Goal: Task Accomplishment & Management: Use online tool/utility

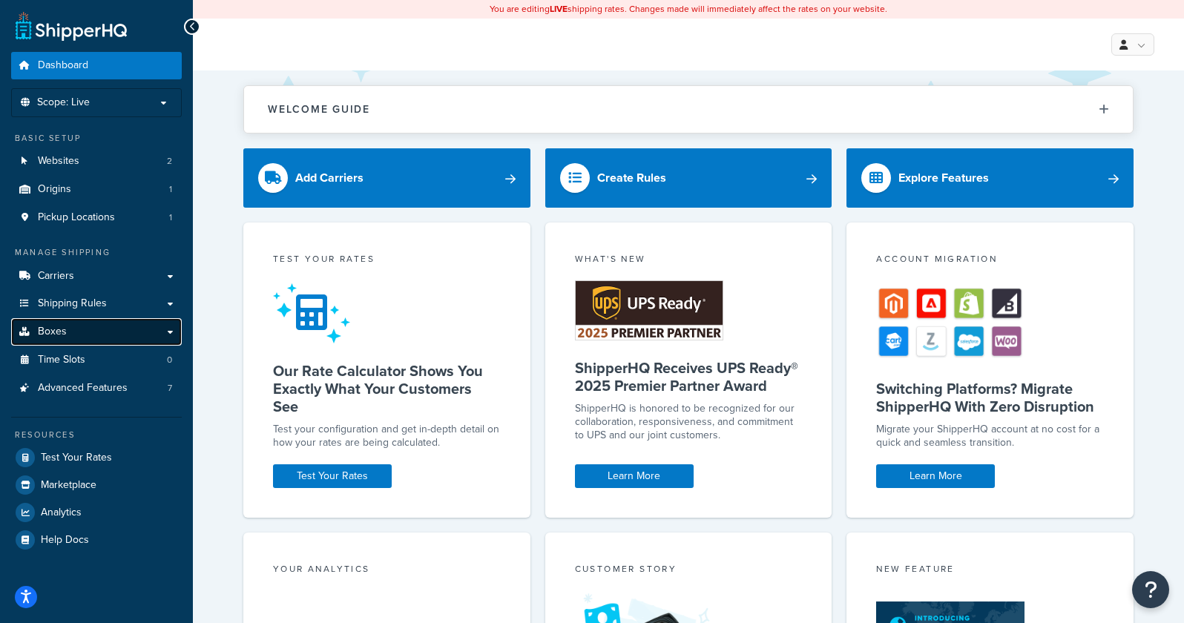
click at [167, 326] on link "Boxes" at bounding box center [96, 331] width 171 height 27
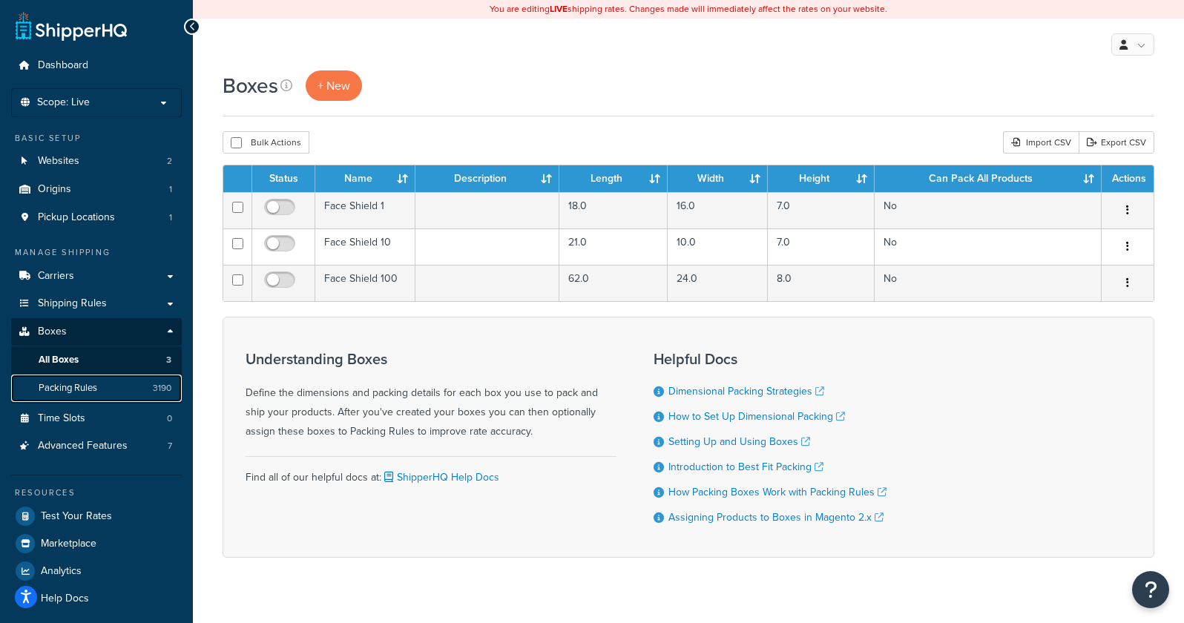
click at [85, 388] on span "Packing Rules" at bounding box center [68, 388] width 59 height 13
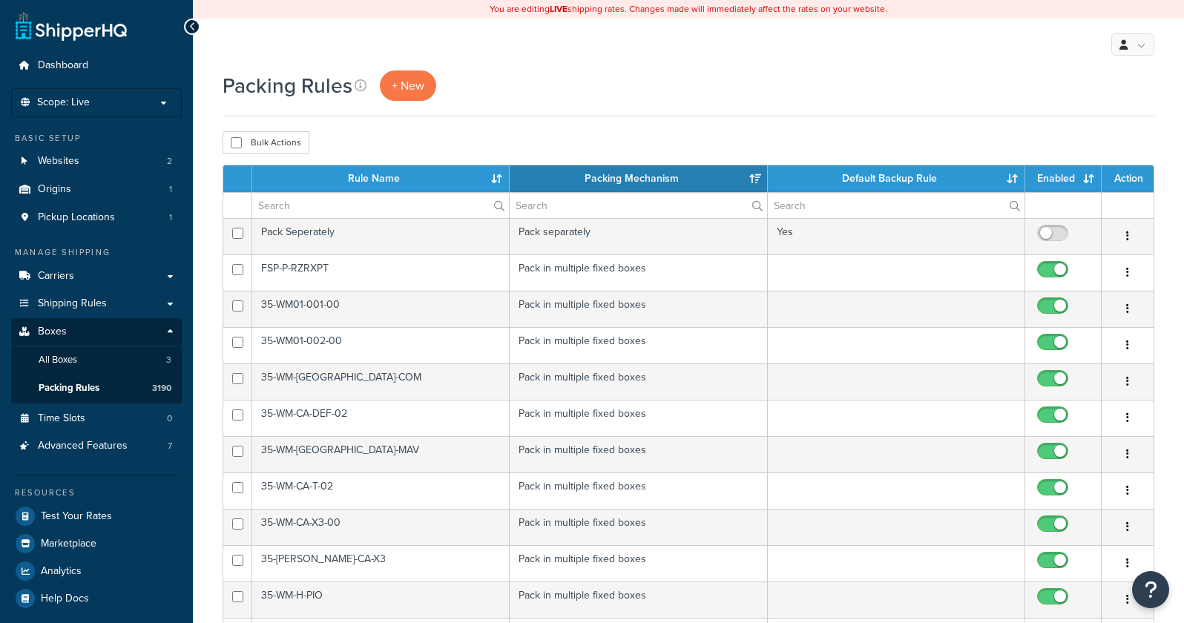
select select "15"
click at [420, 82] on span "+ New" at bounding box center [408, 85] width 33 height 17
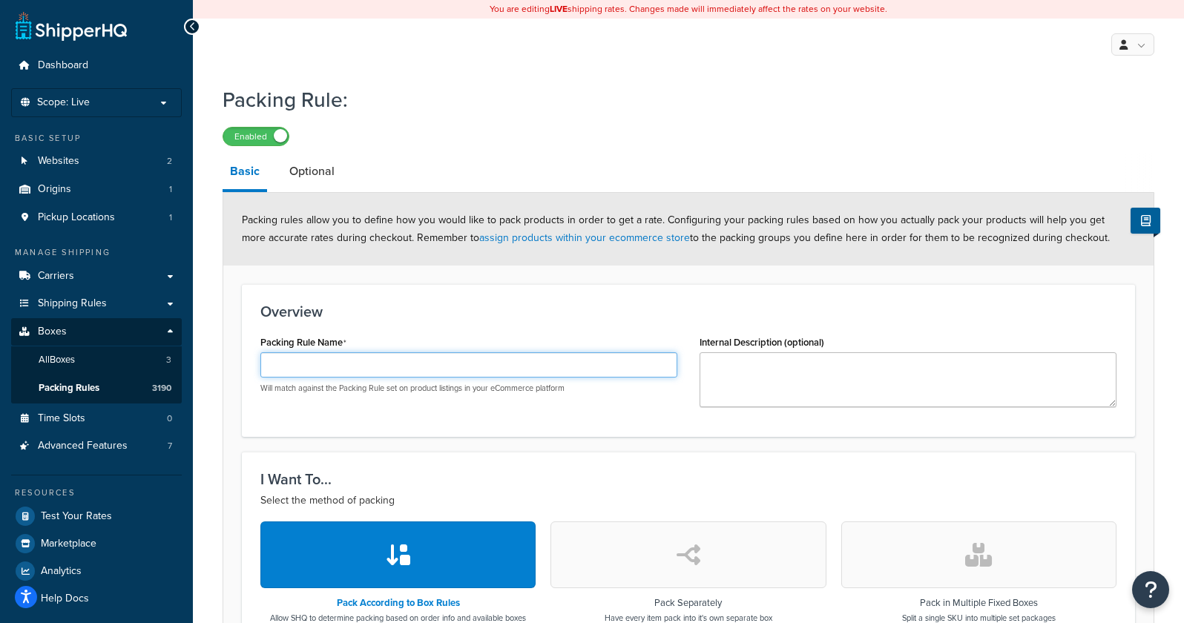
click at [291, 363] on input "Packing Rule Name" at bounding box center [468, 364] width 417 height 25
paste input "RB-CA-DEF-002-WN-35"
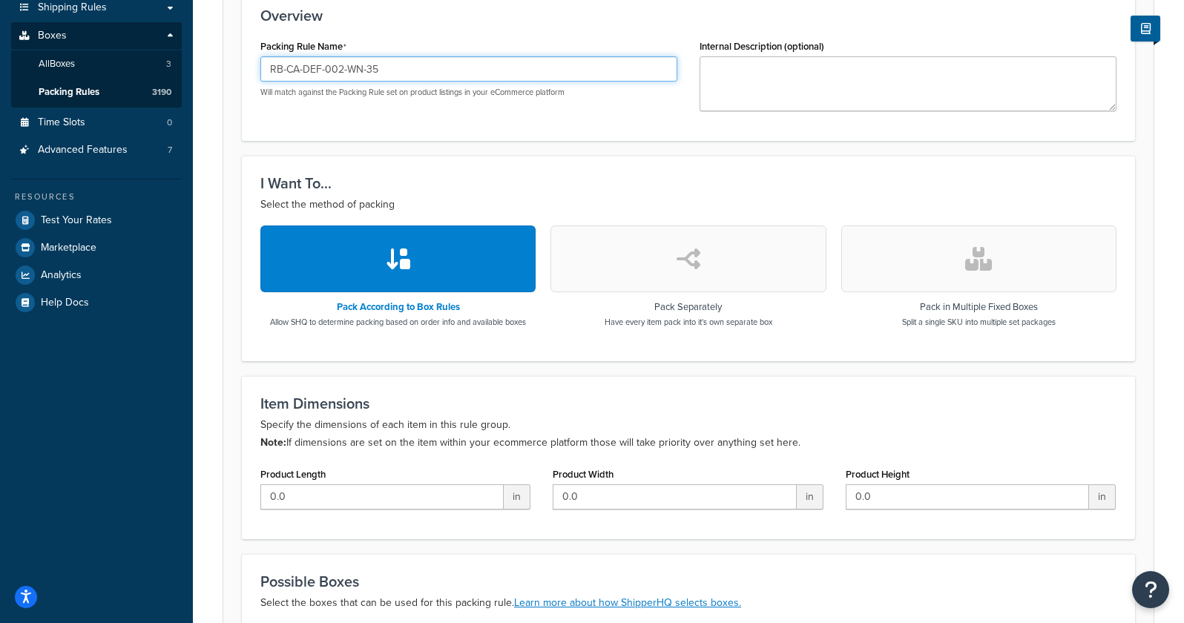
scroll to position [297, 0]
type input "RB-CA-DEF-002-WN-35"
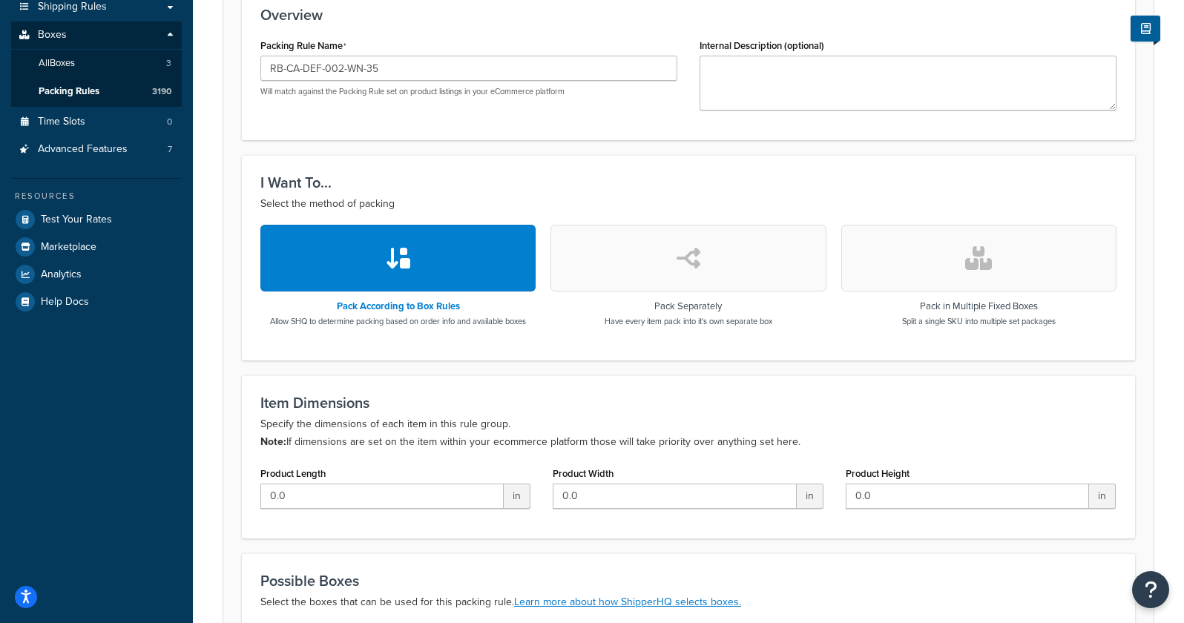
click at [892, 263] on button "button" at bounding box center [978, 258] width 275 height 67
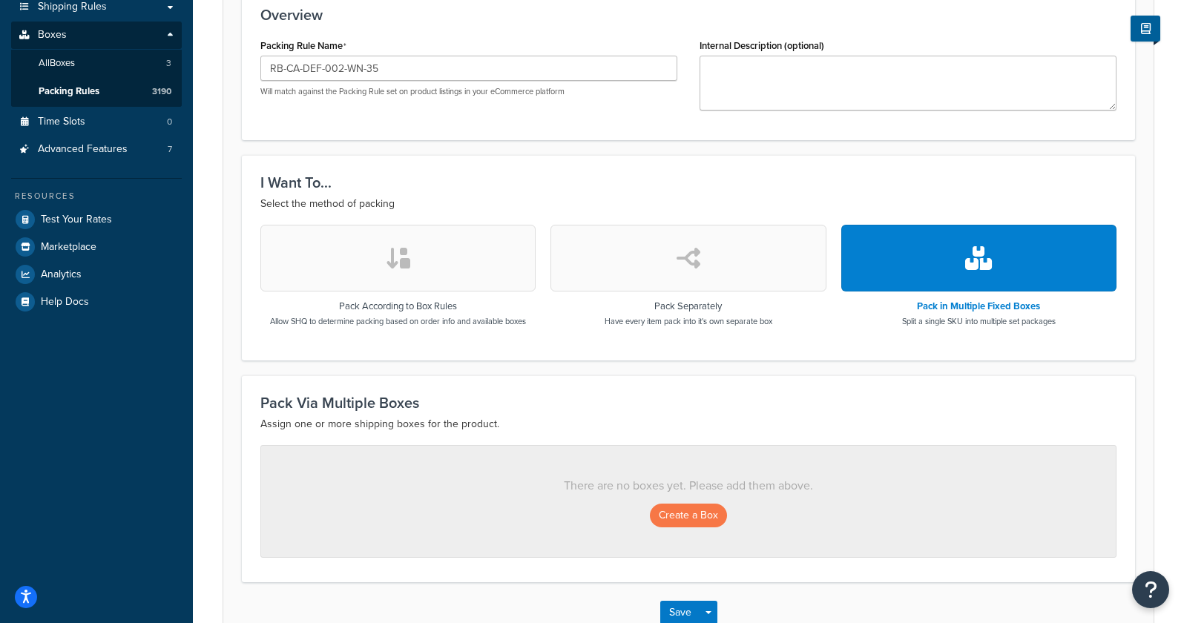
click at [417, 164] on div "I Want To... Select the method of packing Pack According to Box Rules Allow SHQ…" at bounding box center [688, 257] width 893 height 205
click at [691, 521] on button "Create a Box" at bounding box center [688, 516] width 77 height 24
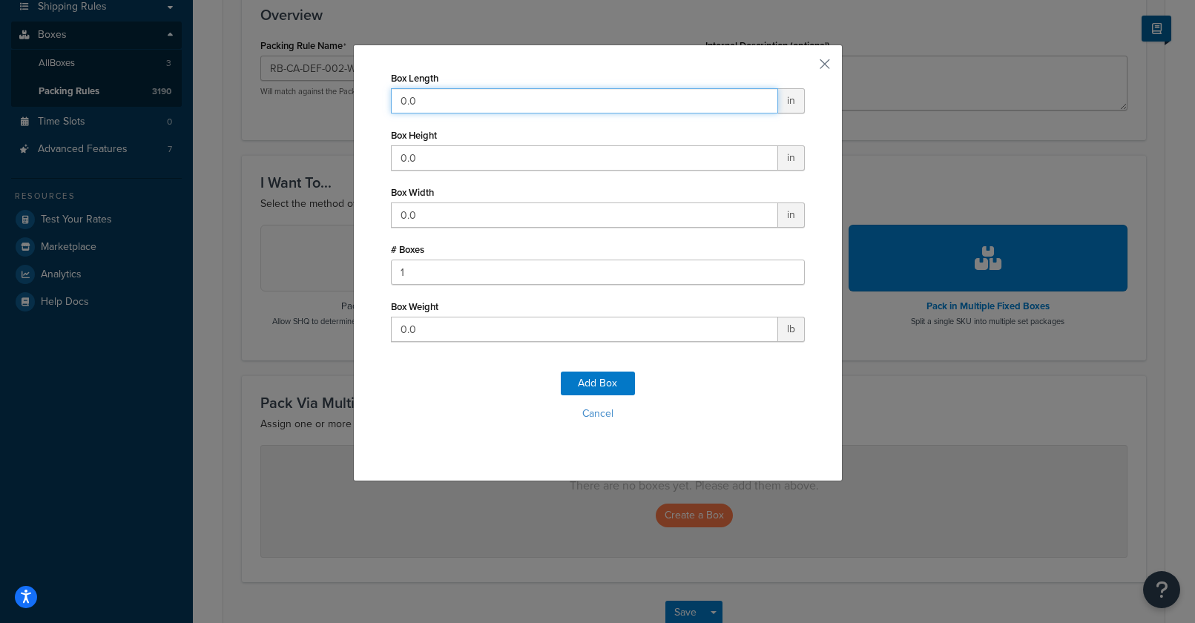
drag, startPoint x: 458, startPoint y: 107, endPoint x: 355, endPoint y: 111, distance: 103.2
click at [306, 102] on div "Box Length 0.0 in Box Height 0.0 in Box Width 0.0 in # Boxes 1 Box Weight 0.0 l…" at bounding box center [597, 311] width 1195 height 623
type input "21"
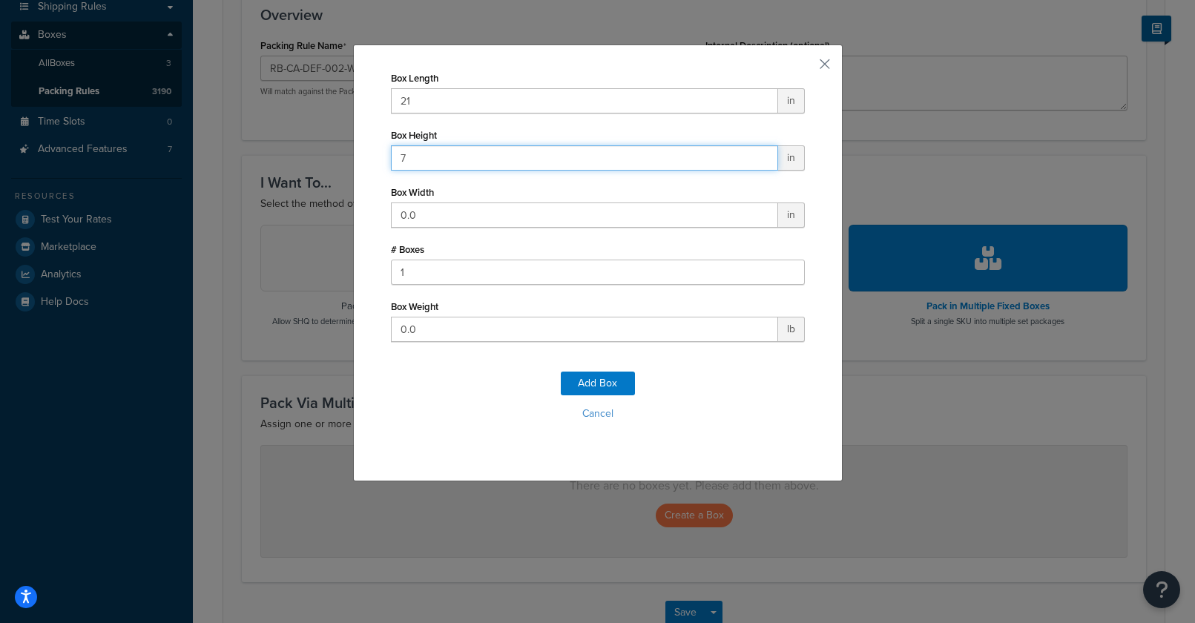
type input "7"
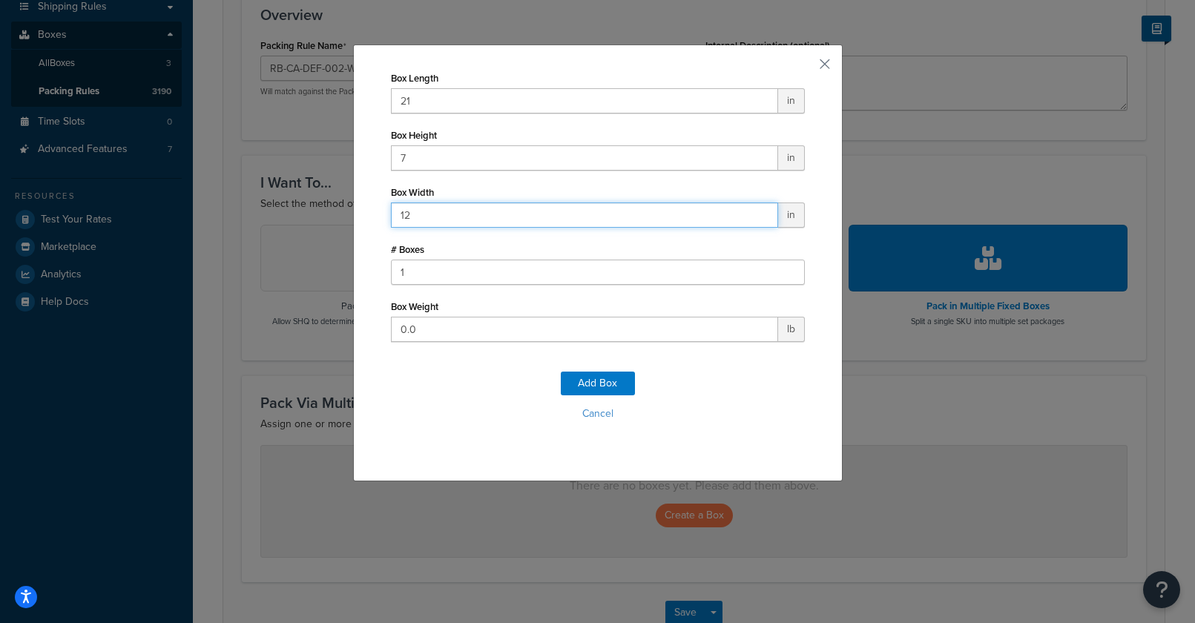
type input "12"
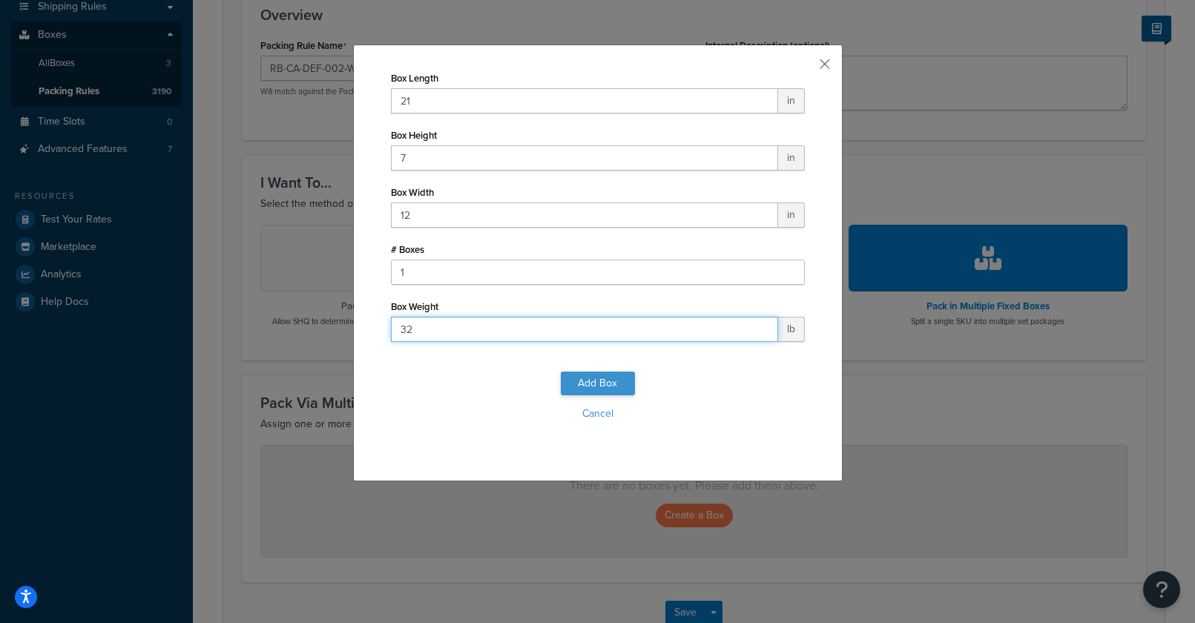
type input "32"
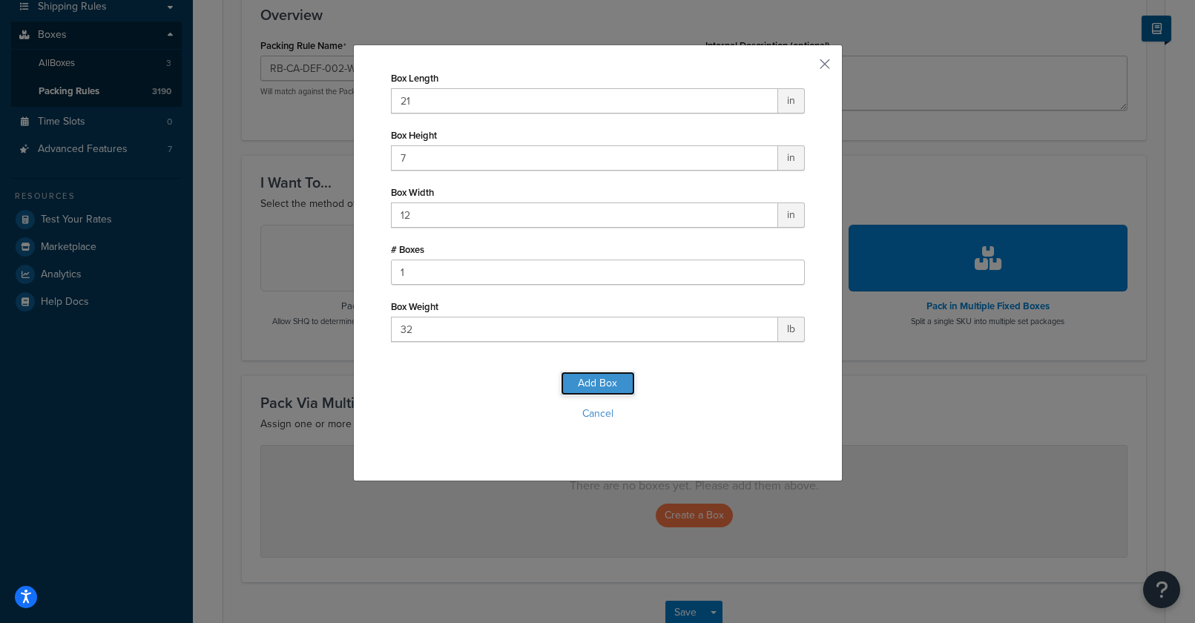
click at [579, 385] on button "Add Box" at bounding box center [598, 384] width 74 height 24
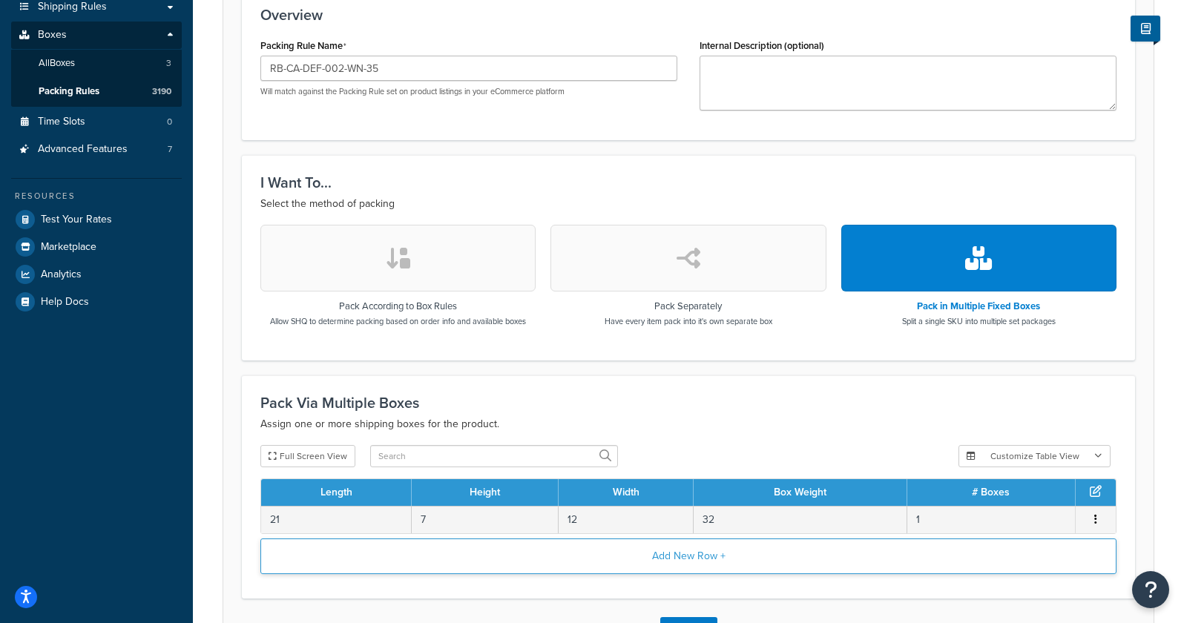
click at [532, 557] on button "Add New Row +" at bounding box center [688, 556] width 856 height 36
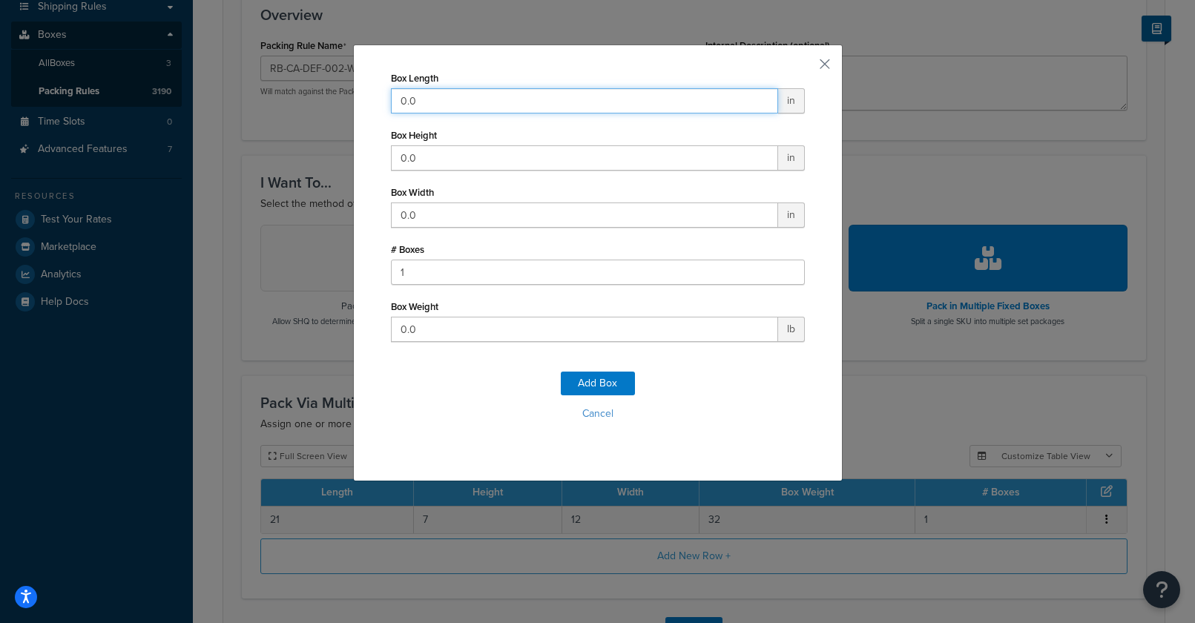
drag, startPoint x: 437, startPoint y: 97, endPoint x: 326, endPoint y: 93, distance: 110.6
click at [306, 84] on div "Box Length 0.0 in Box Height 0.0 in Box Width 0.0 in # Boxes 1 Box Weight 0.0 l…" at bounding box center [597, 311] width 1195 height 623
type input "61"
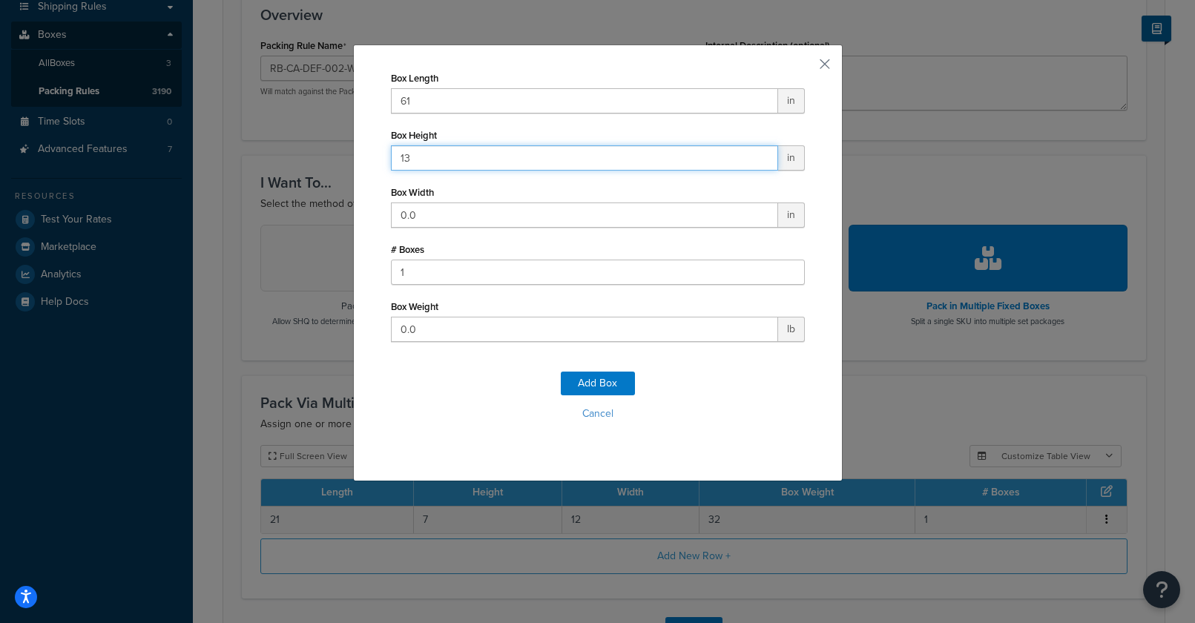
type input "13"
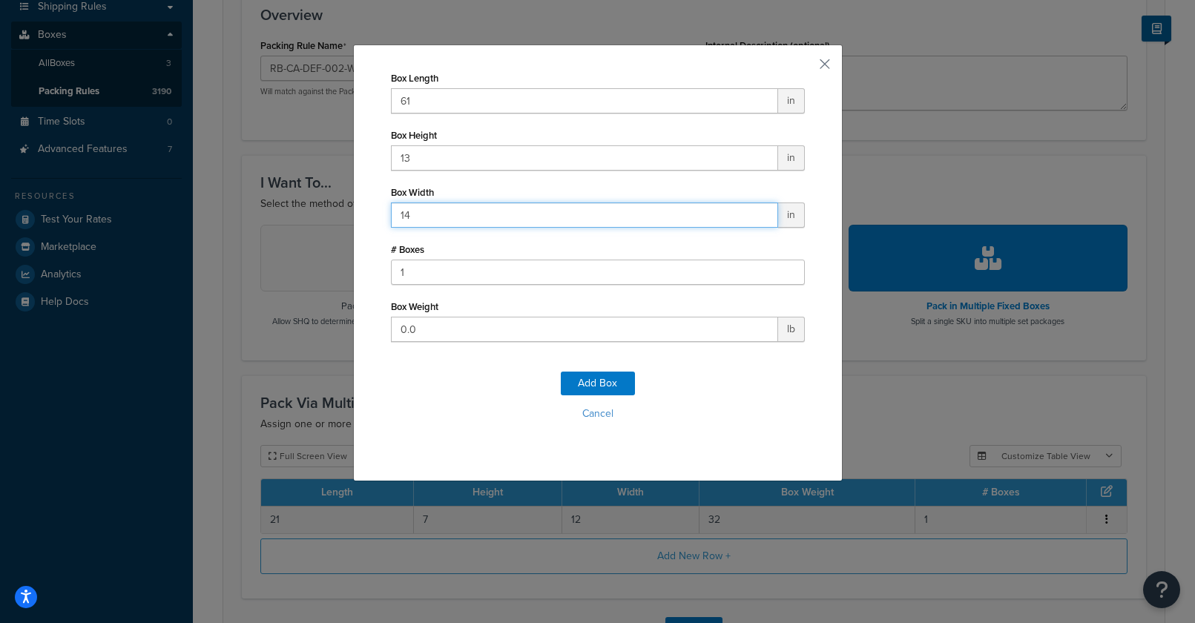
type input "14"
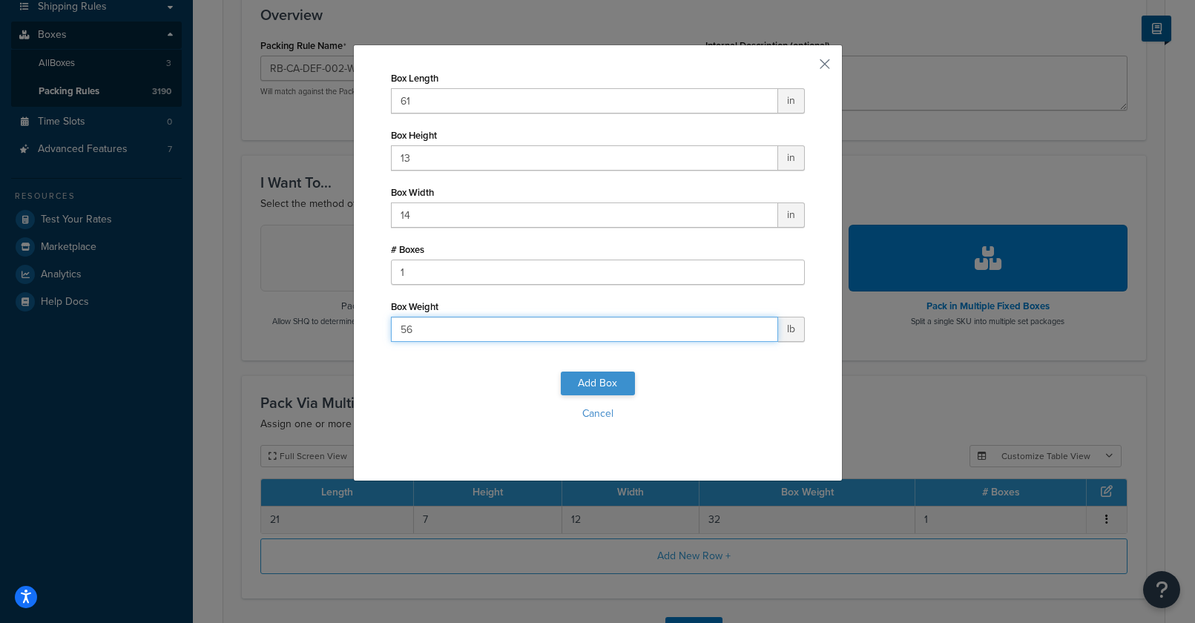
type input "56"
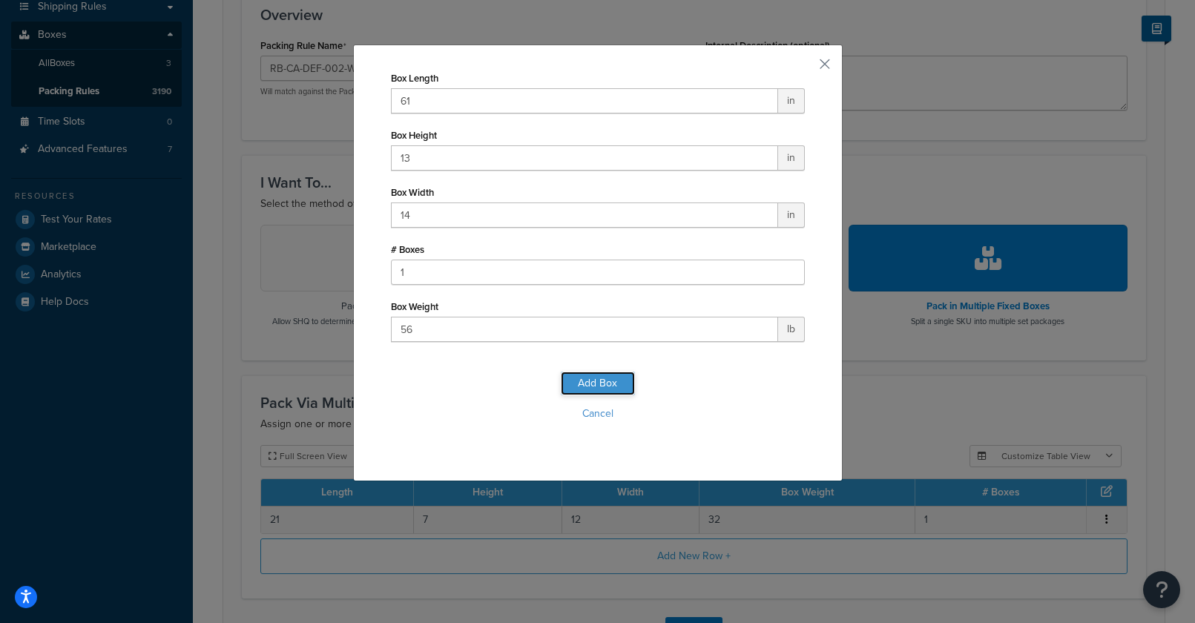
click at [598, 385] on button "Add Box" at bounding box center [598, 384] width 74 height 24
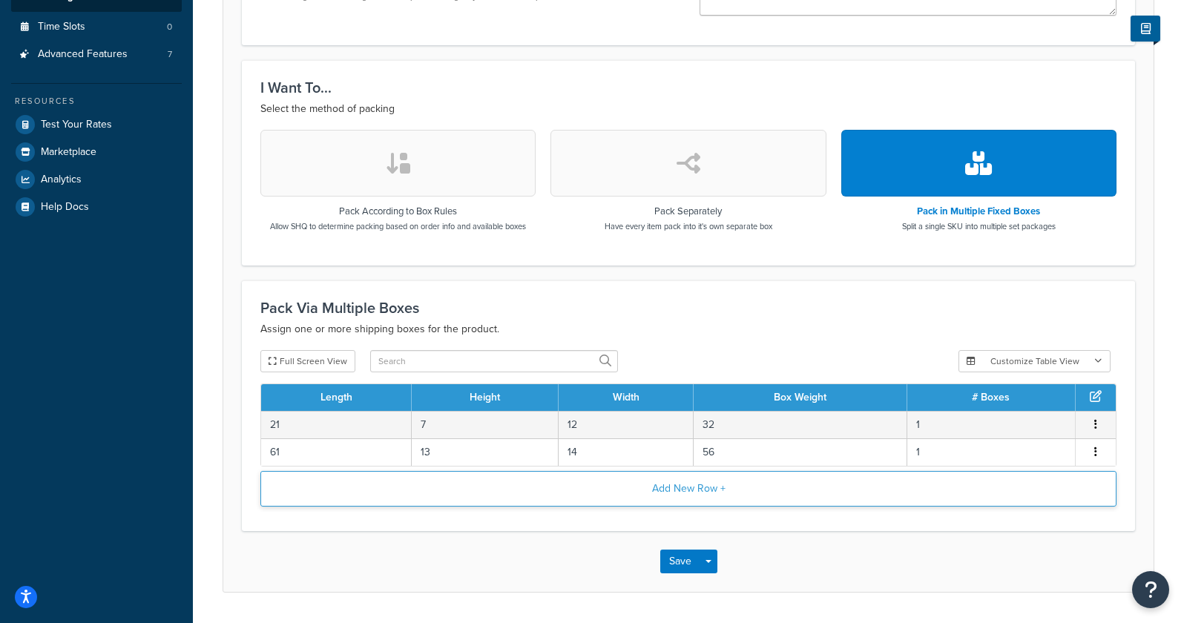
scroll to position [435, 0]
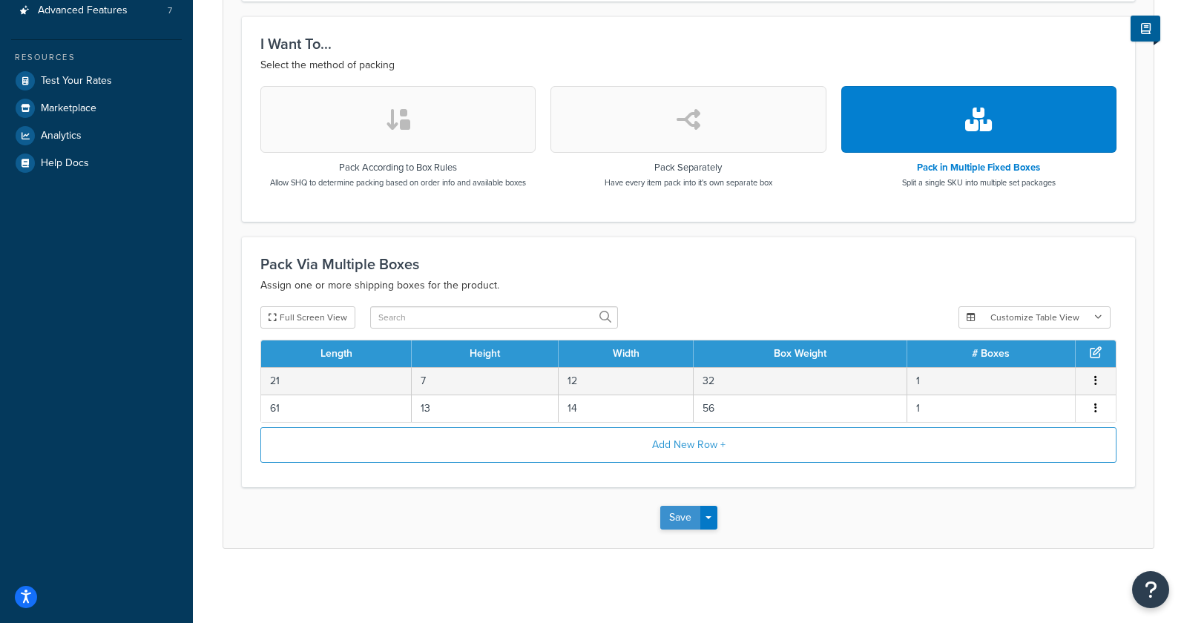
click at [678, 511] on button "Save" at bounding box center [680, 518] width 40 height 24
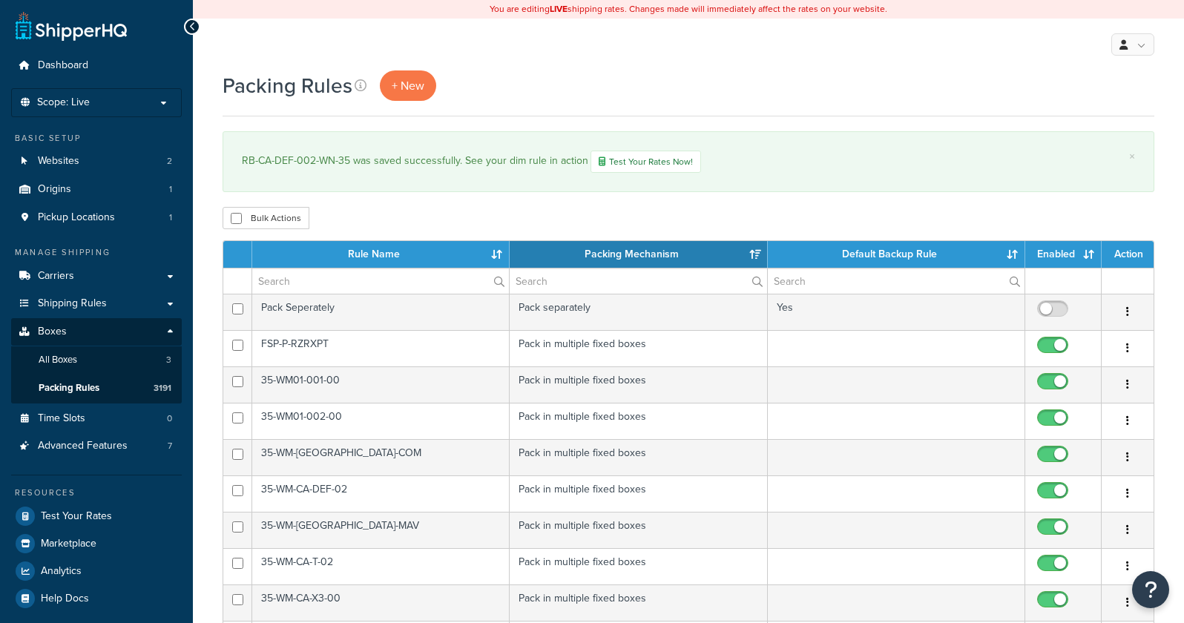
select select "15"
click at [406, 90] on span "+ New" at bounding box center [408, 85] width 33 height 17
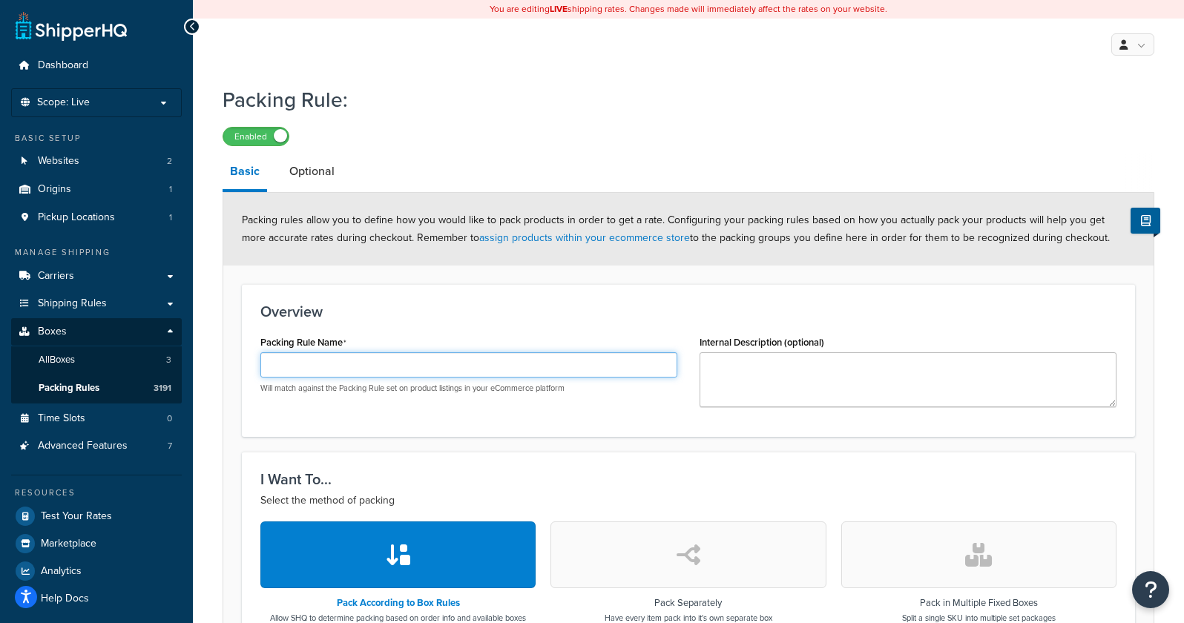
click at [369, 374] on input "Packing Rule Name" at bounding box center [468, 364] width 417 height 25
paste input "FBG-CA-DEF-002-WN-45"
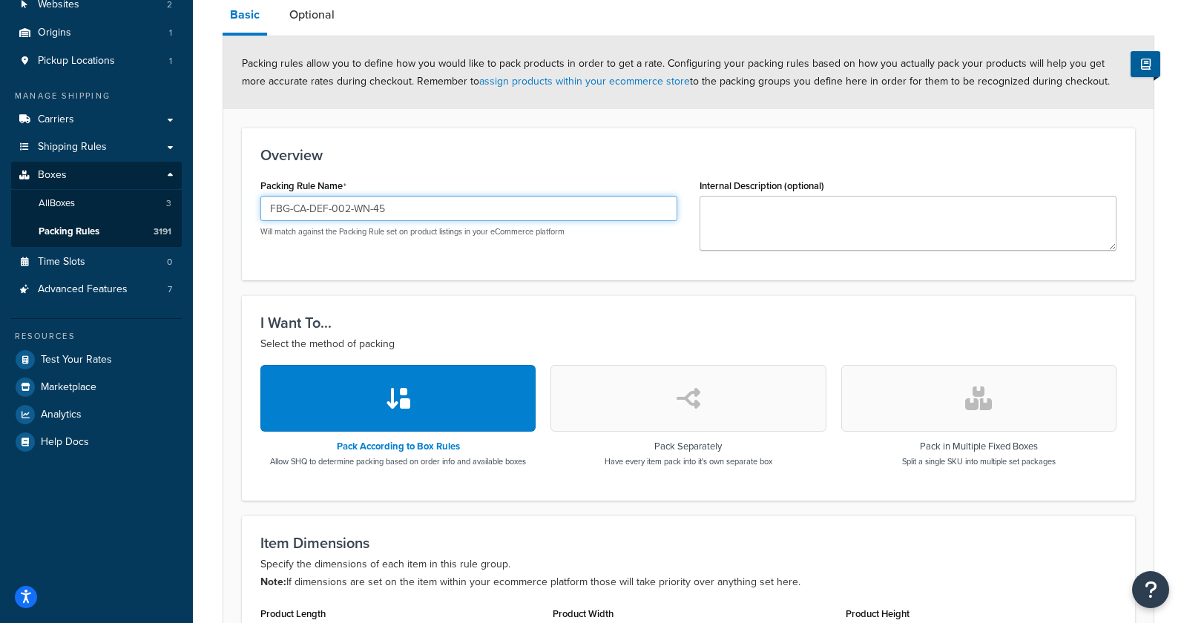
scroll to position [222, 0]
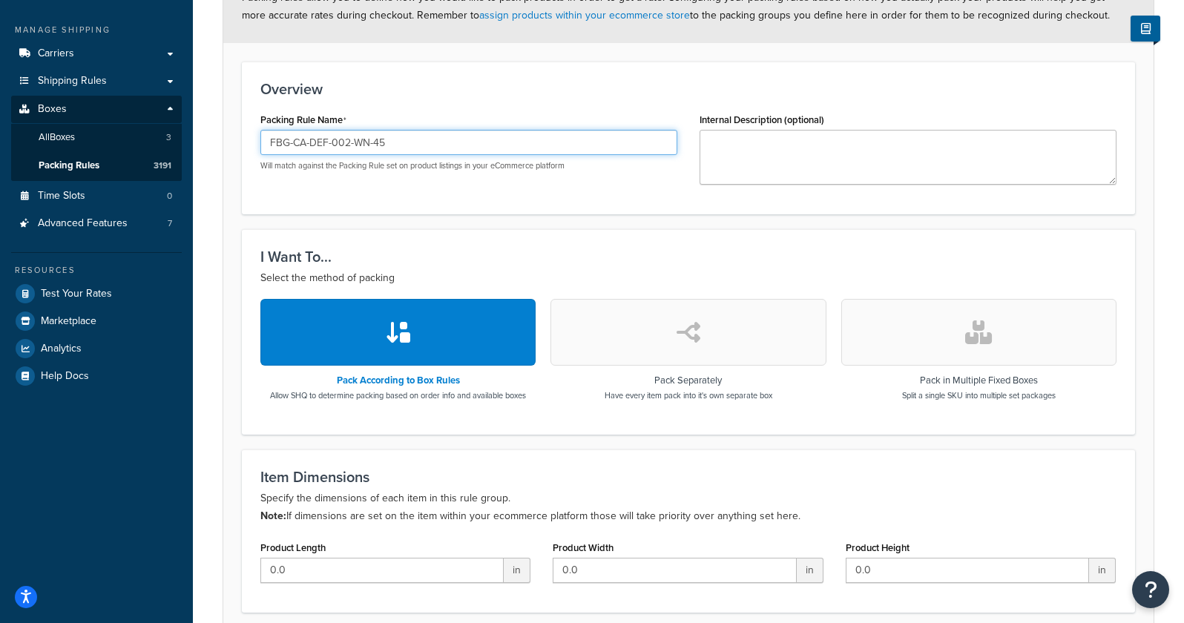
type input "FBG-CA-DEF-002-WN-45"
click at [971, 323] on icon "button" at bounding box center [978, 332] width 27 height 24
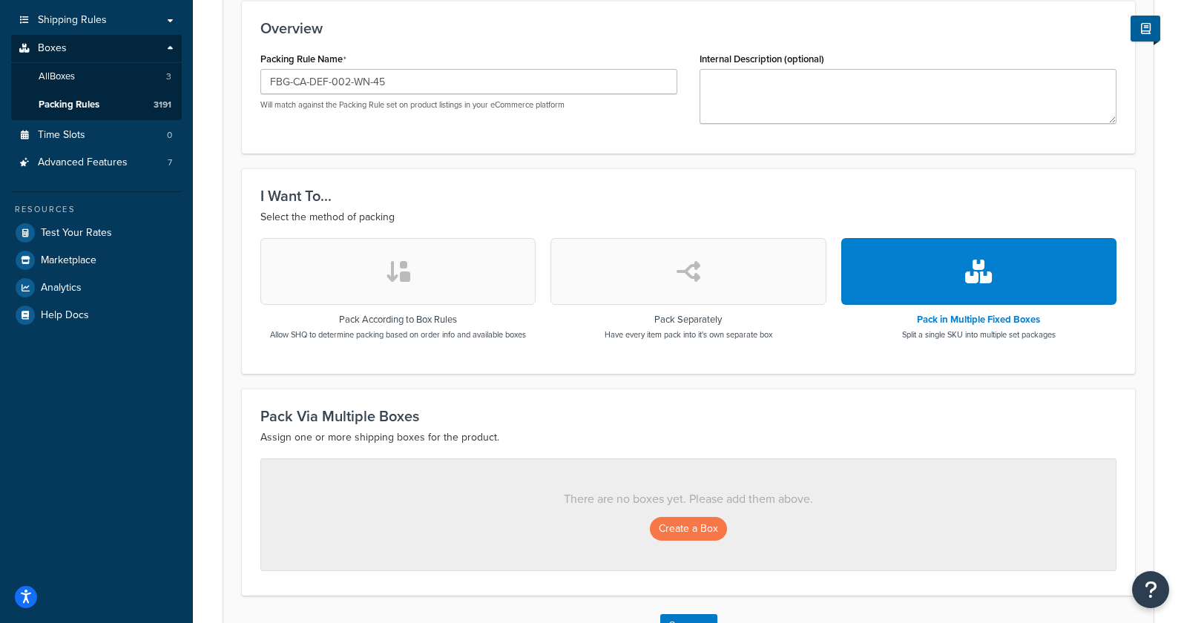
scroll to position [392, 0]
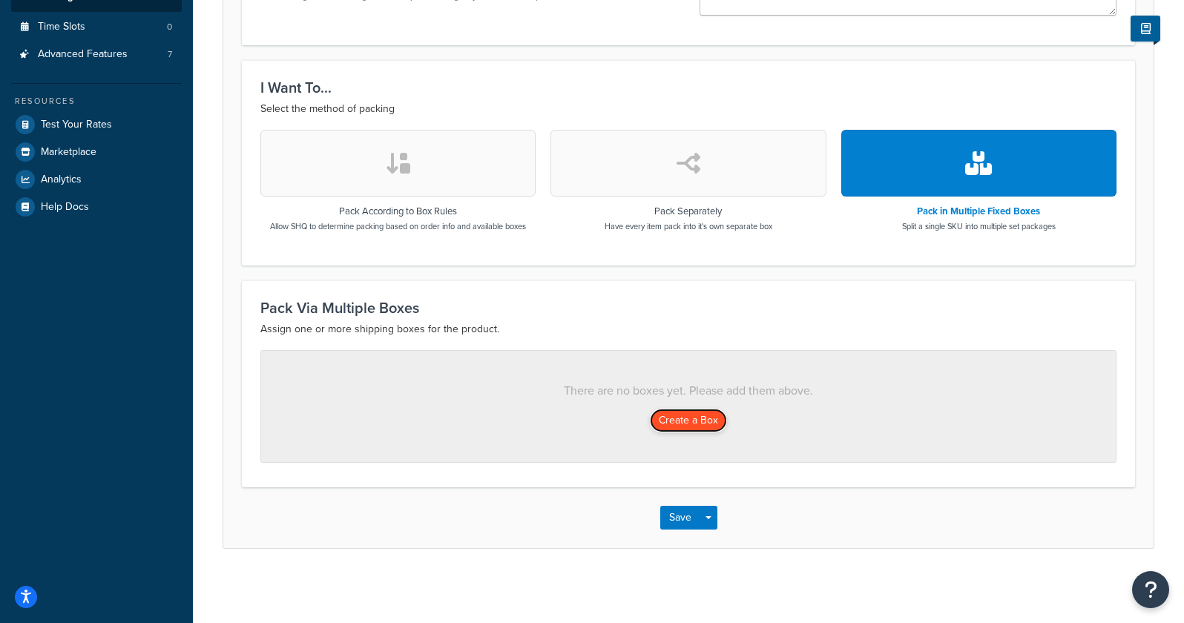
click at [702, 415] on button "Create a Box" at bounding box center [688, 421] width 77 height 24
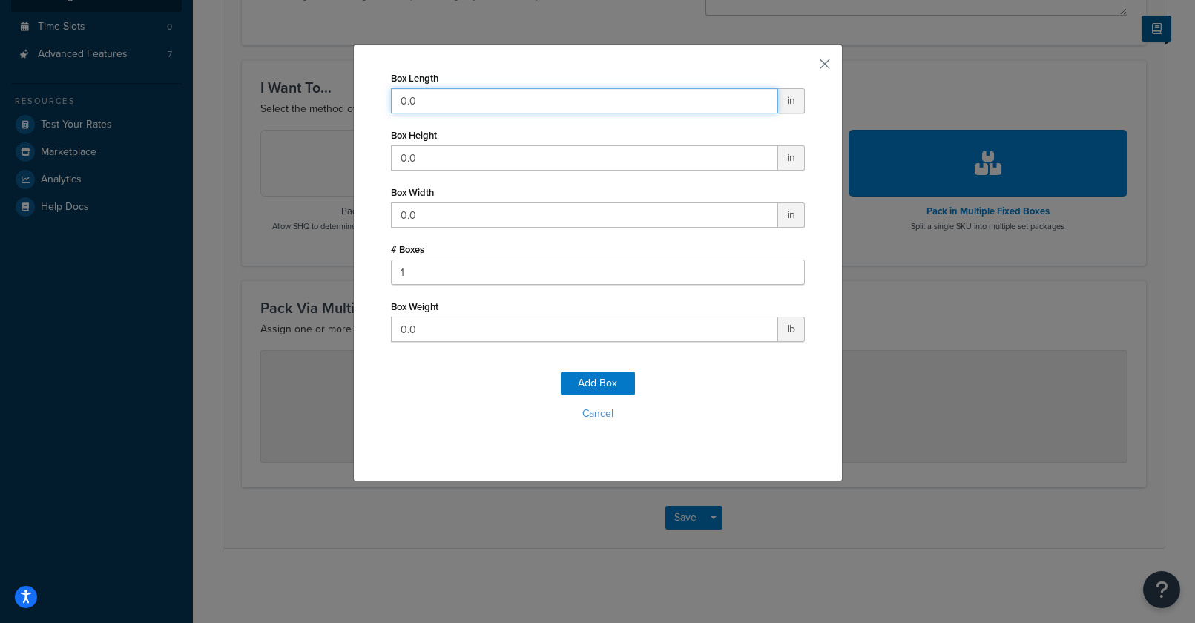
drag, startPoint x: 435, startPoint y: 103, endPoint x: 334, endPoint y: 105, distance: 100.9
click at [334, 105] on div "Box Length 0.0 in Box Height 0.0 in Box Width 0.0 in # Boxes 1 Box Weight 0.0 l…" at bounding box center [597, 311] width 1195 height 623
type input "21"
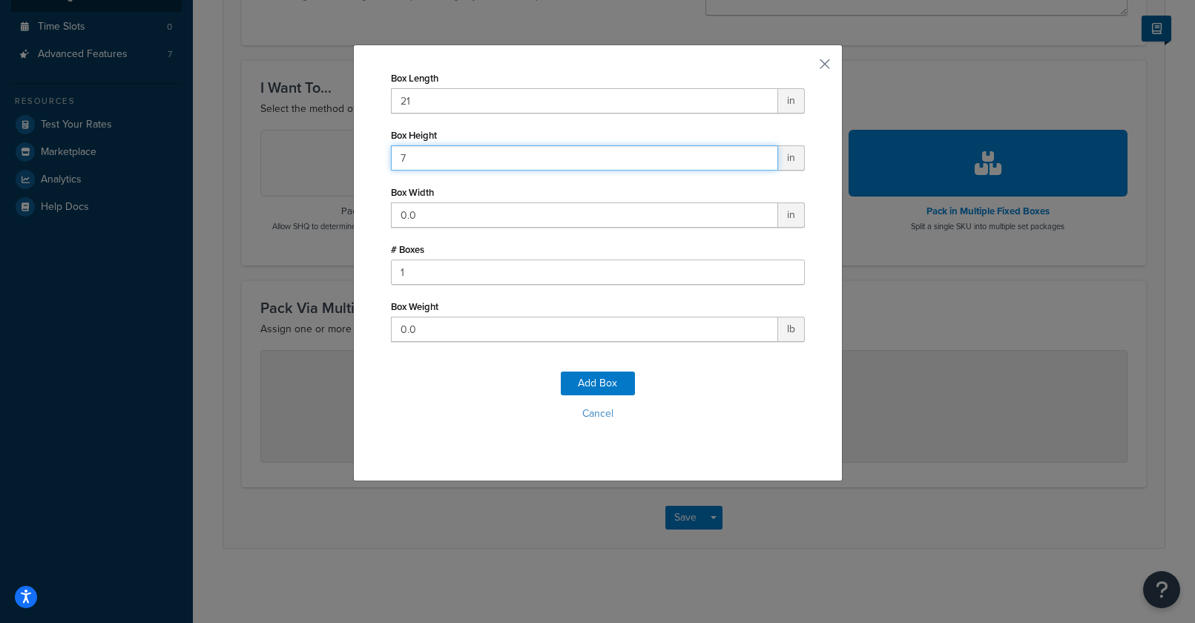
type input "7"
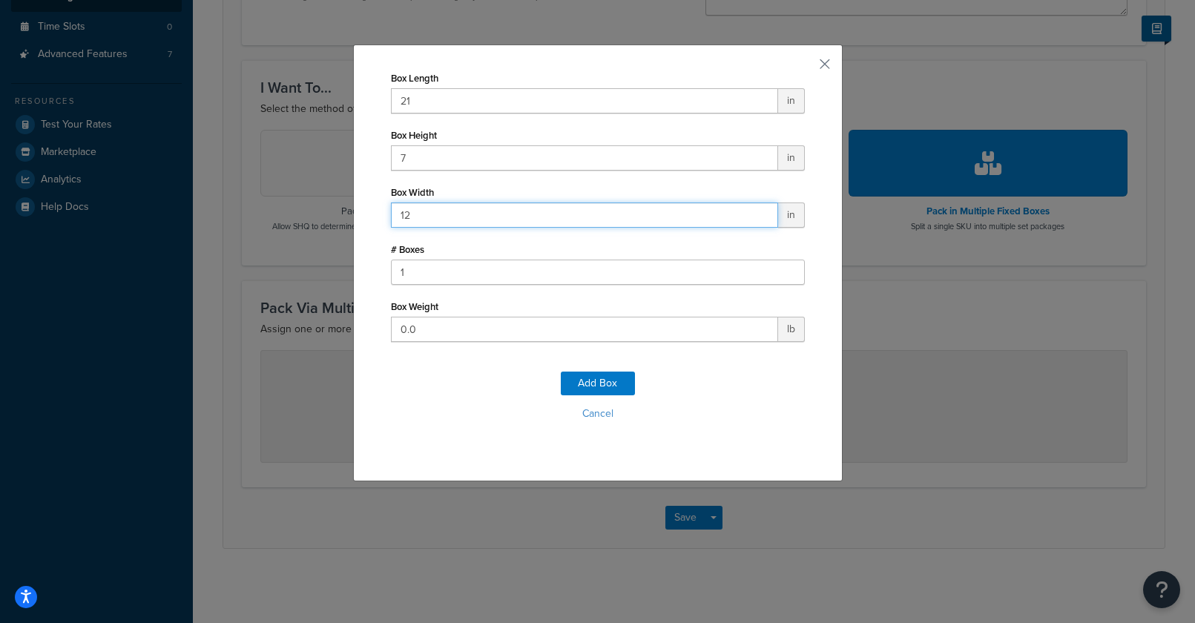
type input "12"
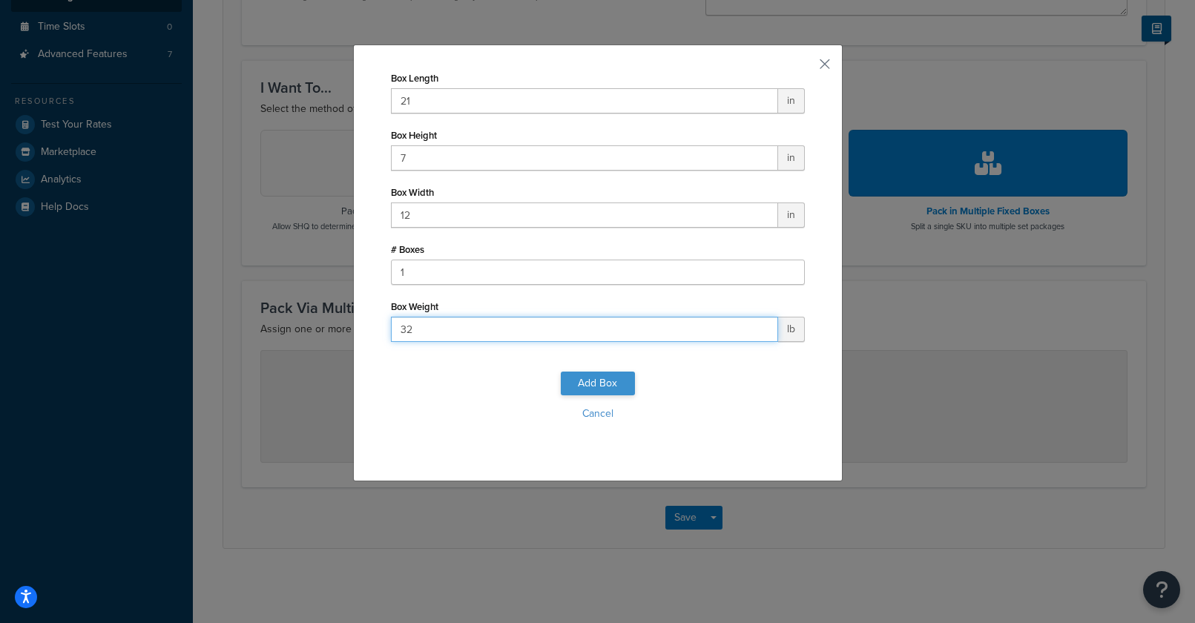
type input "32"
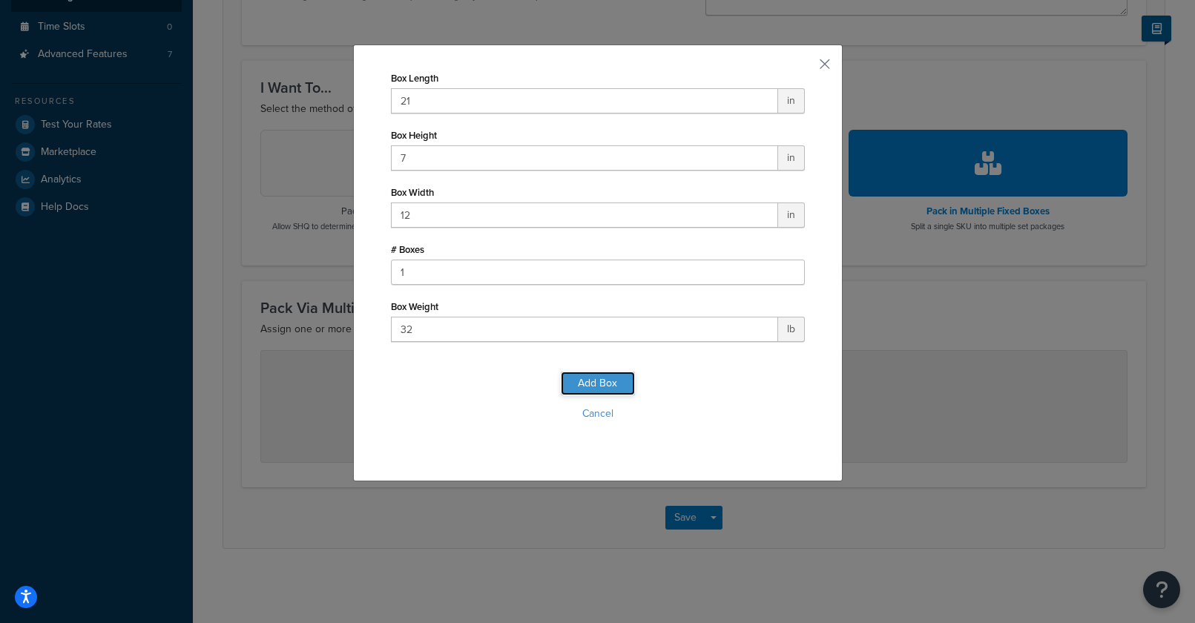
drag, startPoint x: 564, startPoint y: 381, endPoint x: 515, endPoint y: 307, distance: 88.4
click at [564, 380] on button "Add Box" at bounding box center [598, 384] width 74 height 24
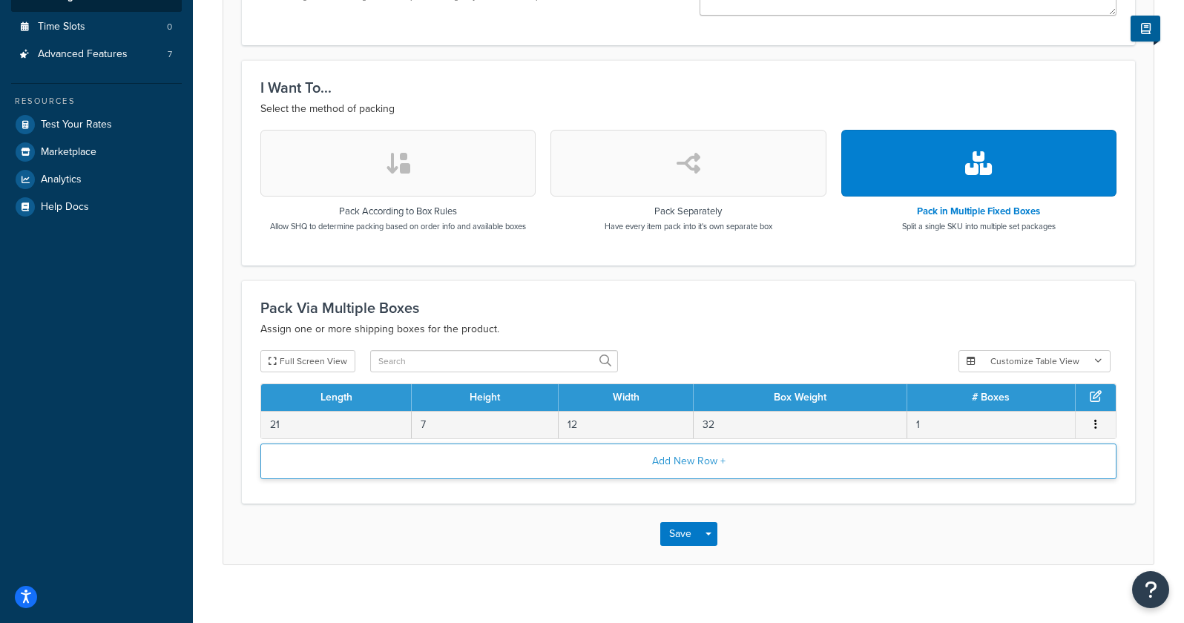
click at [419, 463] on button "Add New Row +" at bounding box center [688, 461] width 856 height 36
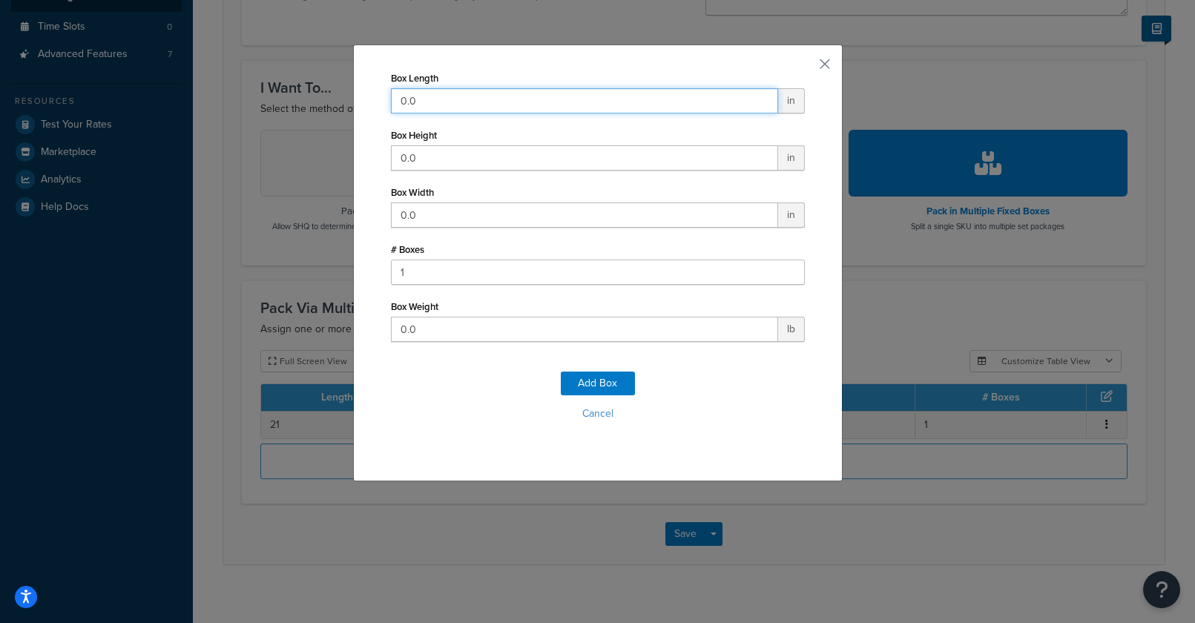
drag, startPoint x: 426, startPoint y: 105, endPoint x: 382, endPoint y: 105, distance: 43.8
click at [363, 101] on div "Box Length 0.0 in Box Height 0.0 in Box Width 0.0 in # Boxes 1 Box Weight 0.0 l…" at bounding box center [597, 262] width 489 height 437
type input "53"
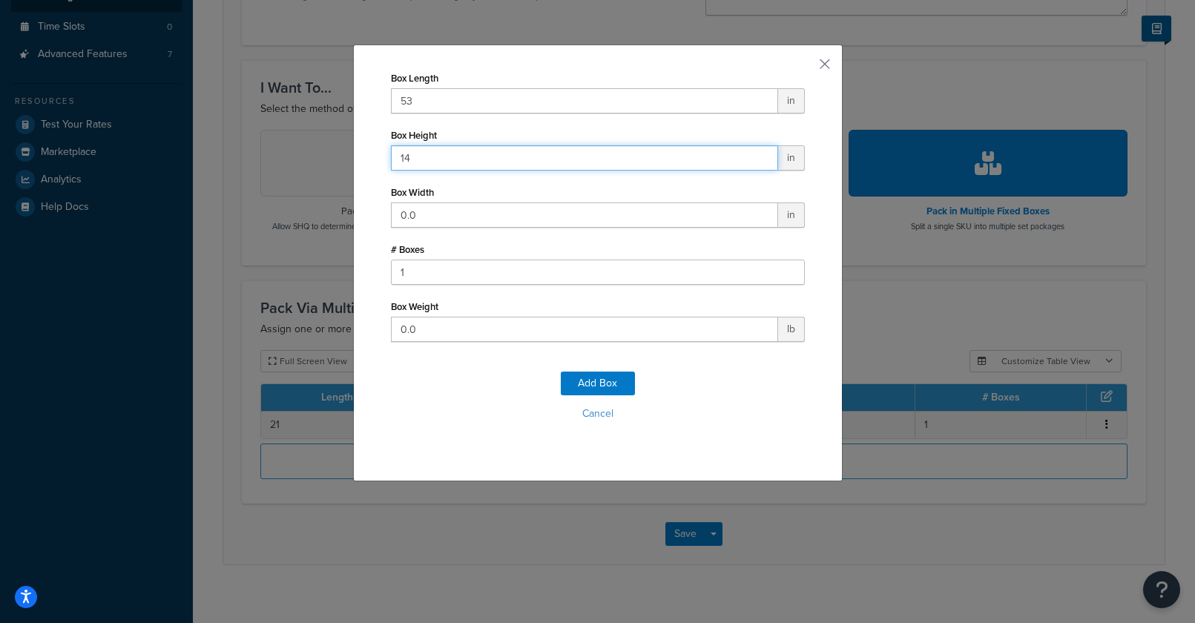
type input "14"
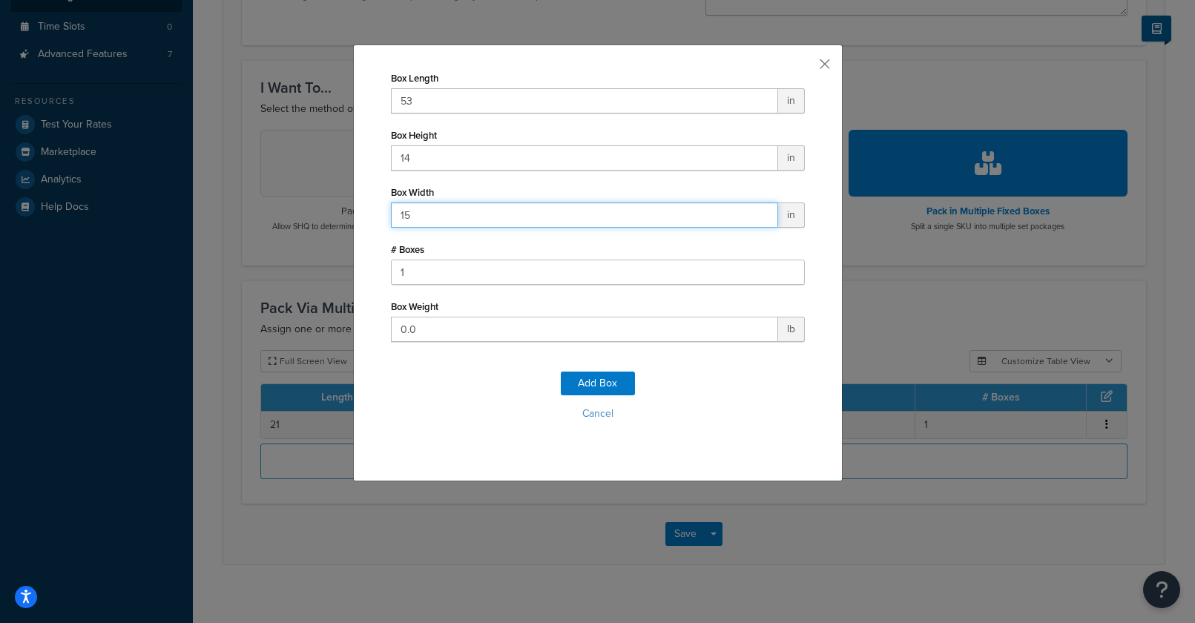
type input "15"
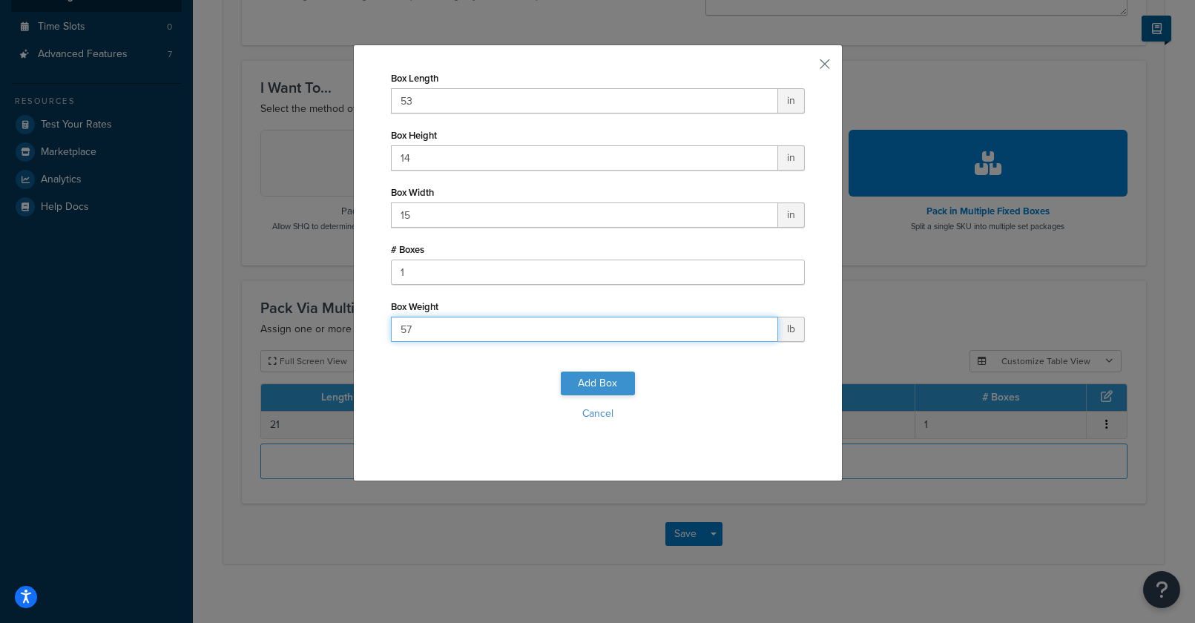
type input "57"
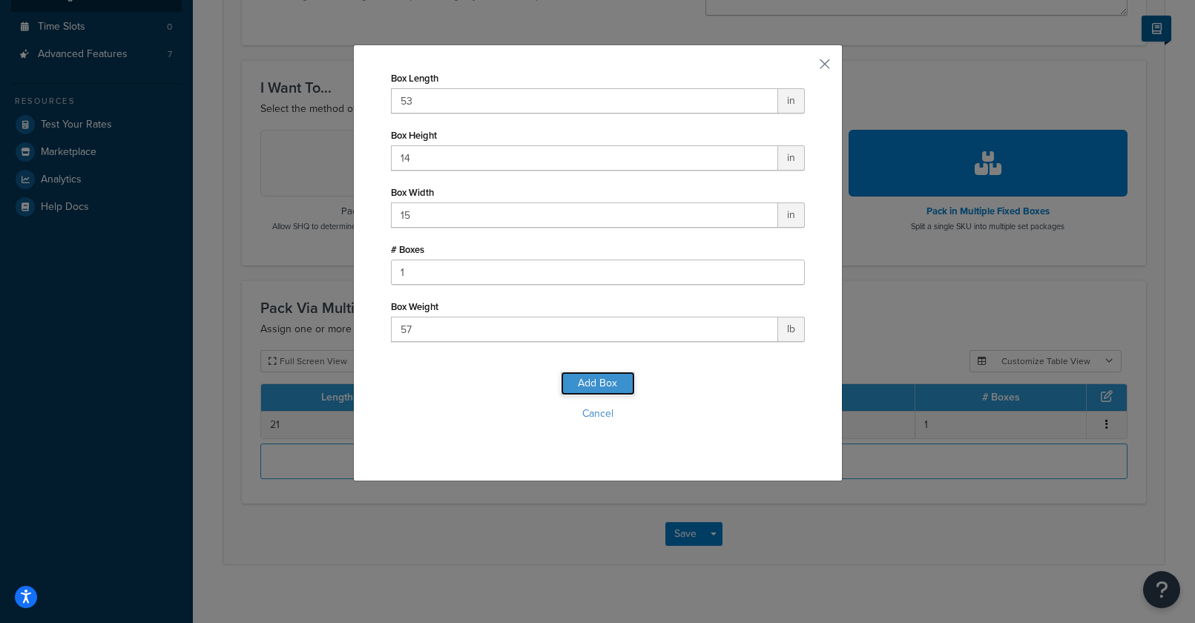
click at [595, 377] on button "Add Box" at bounding box center [598, 384] width 74 height 24
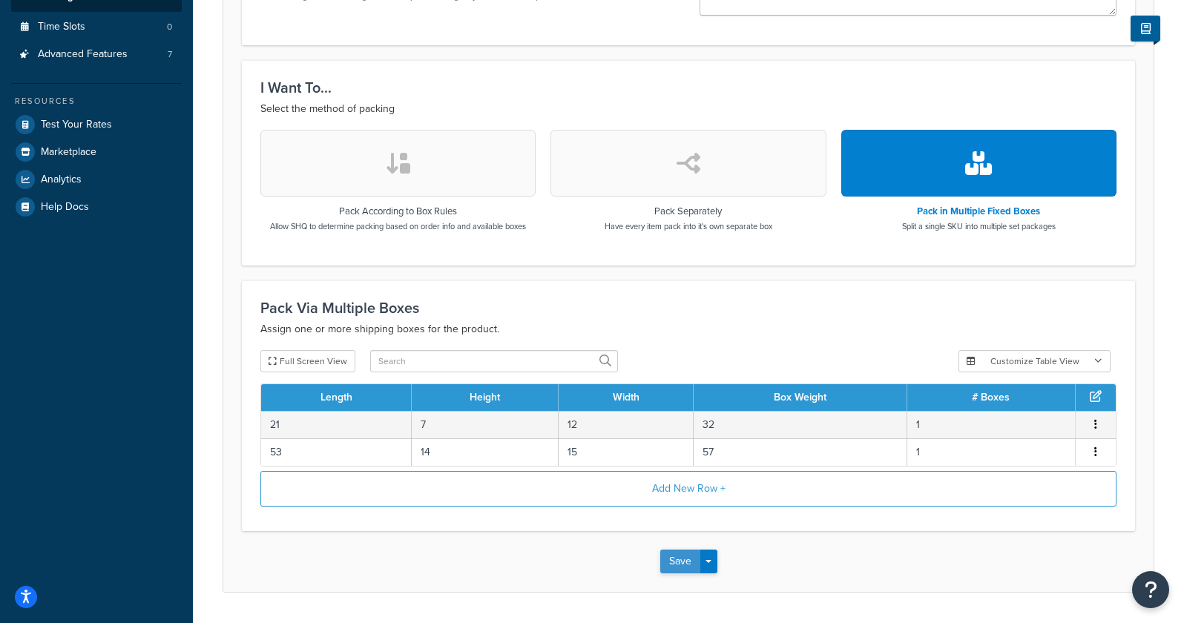
click at [682, 564] on button "Save" at bounding box center [680, 562] width 40 height 24
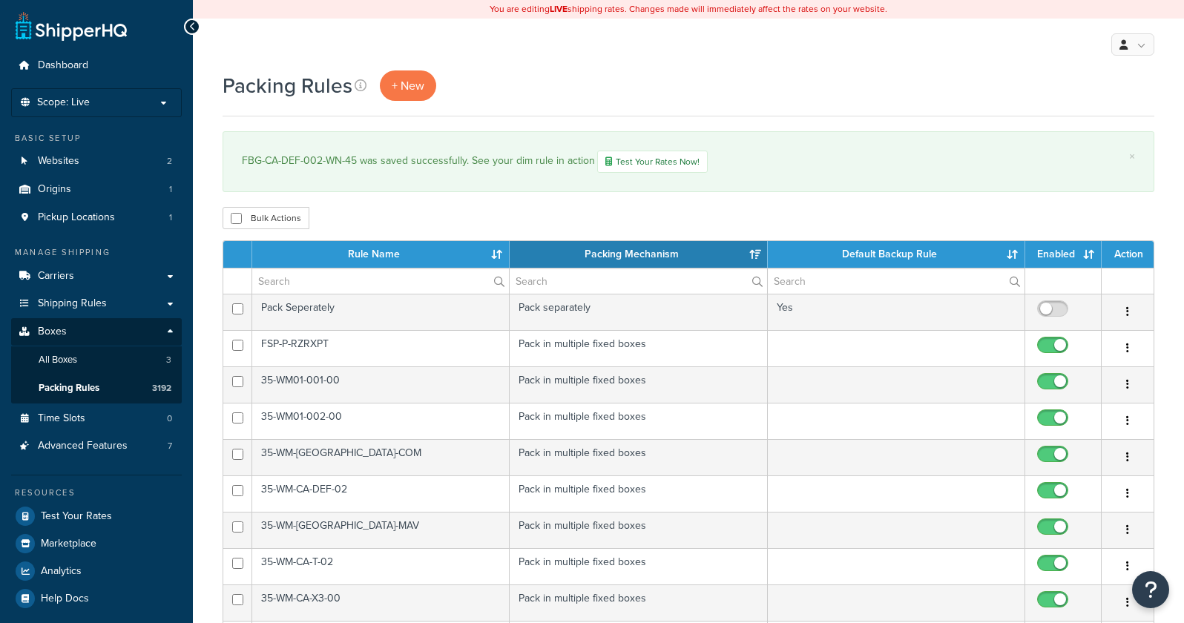
select select "15"
click at [409, 88] on span "+ New" at bounding box center [408, 85] width 33 height 17
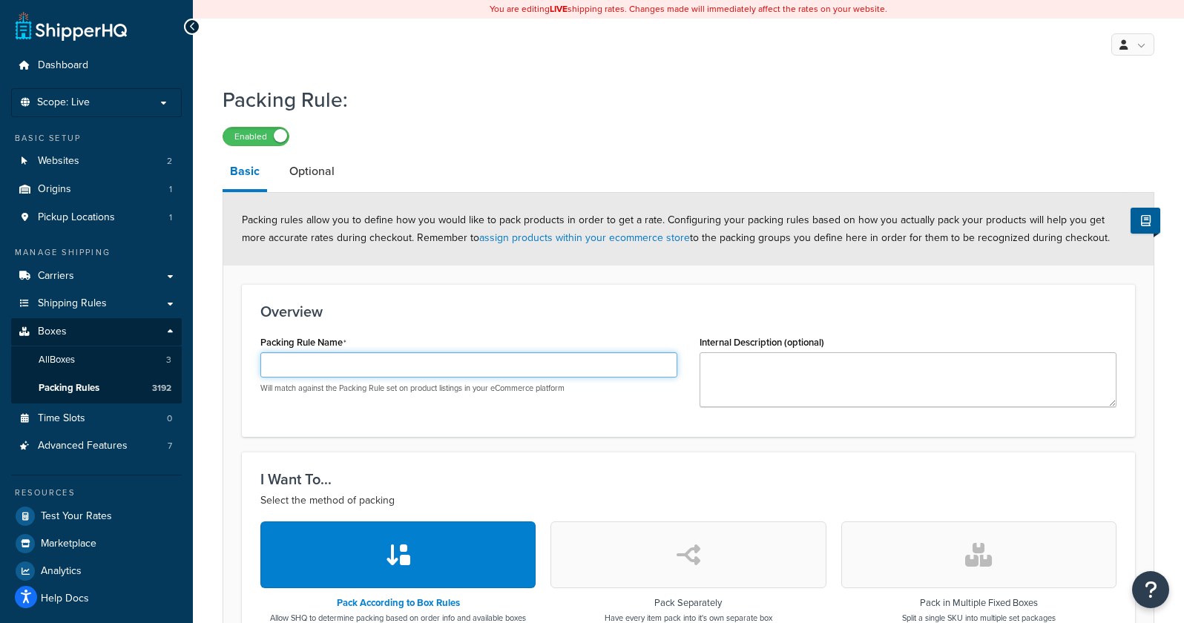
drag, startPoint x: 362, startPoint y: 375, endPoint x: 347, endPoint y: 361, distance: 20.5
click at [362, 374] on input "Packing Rule Name" at bounding box center [468, 364] width 417 height 25
paste input "FBG-CA-DEF-002-WN-60"
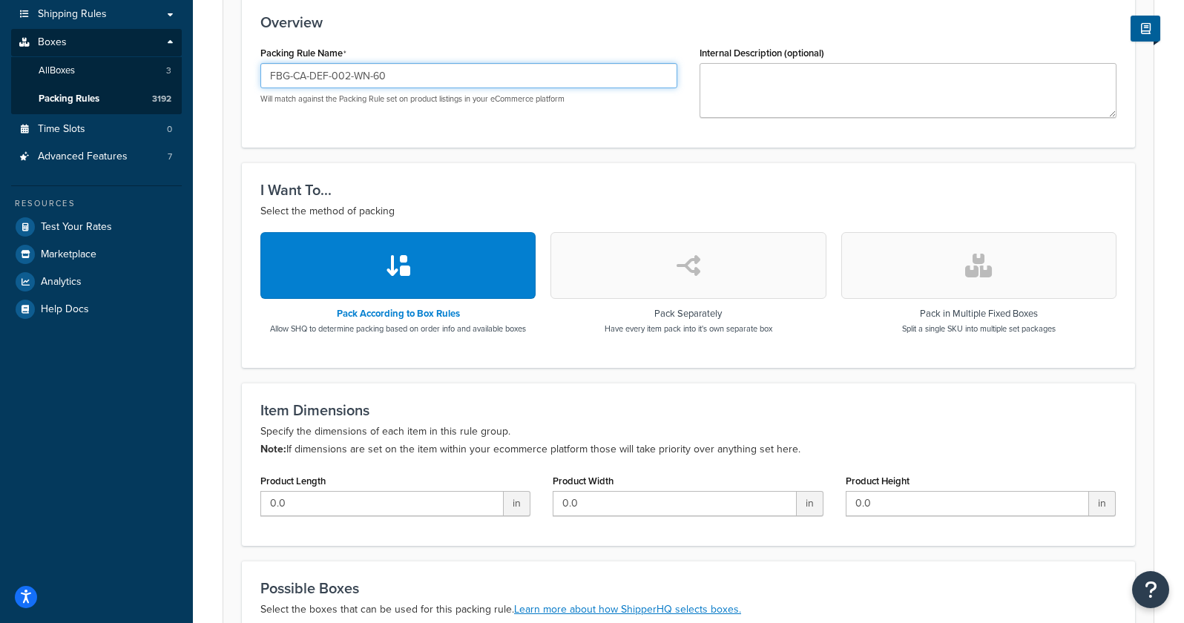
scroll to position [297, 0]
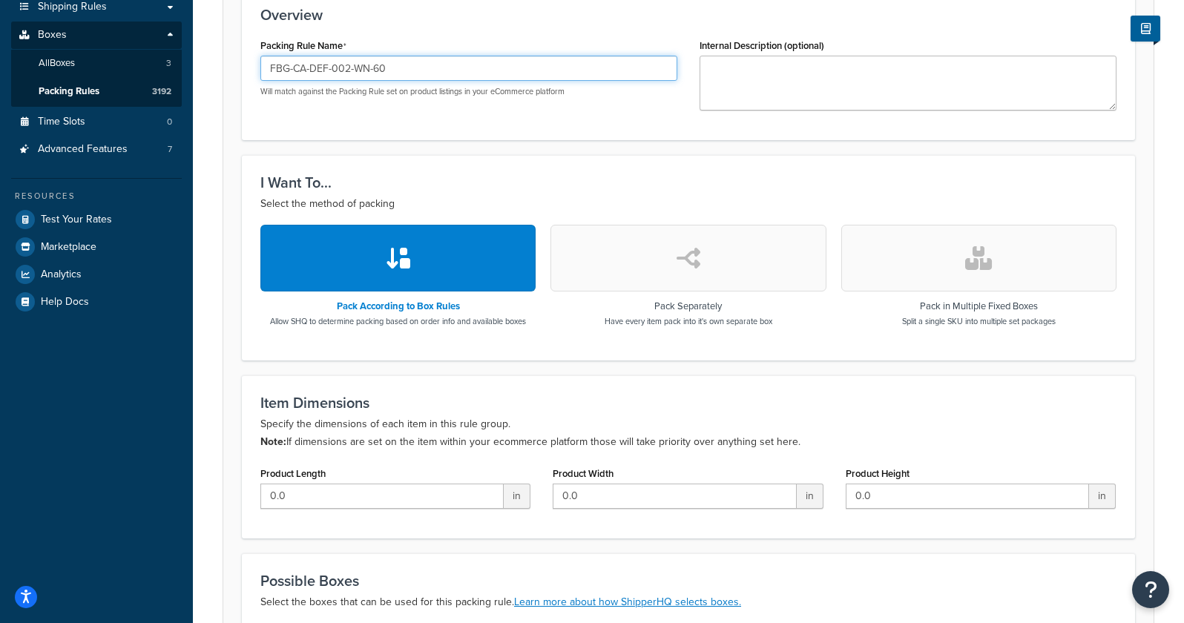
type input "FBG-CA-DEF-002-WN-60"
click at [974, 248] on icon "button" at bounding box center [978, 258] width 27 height 24
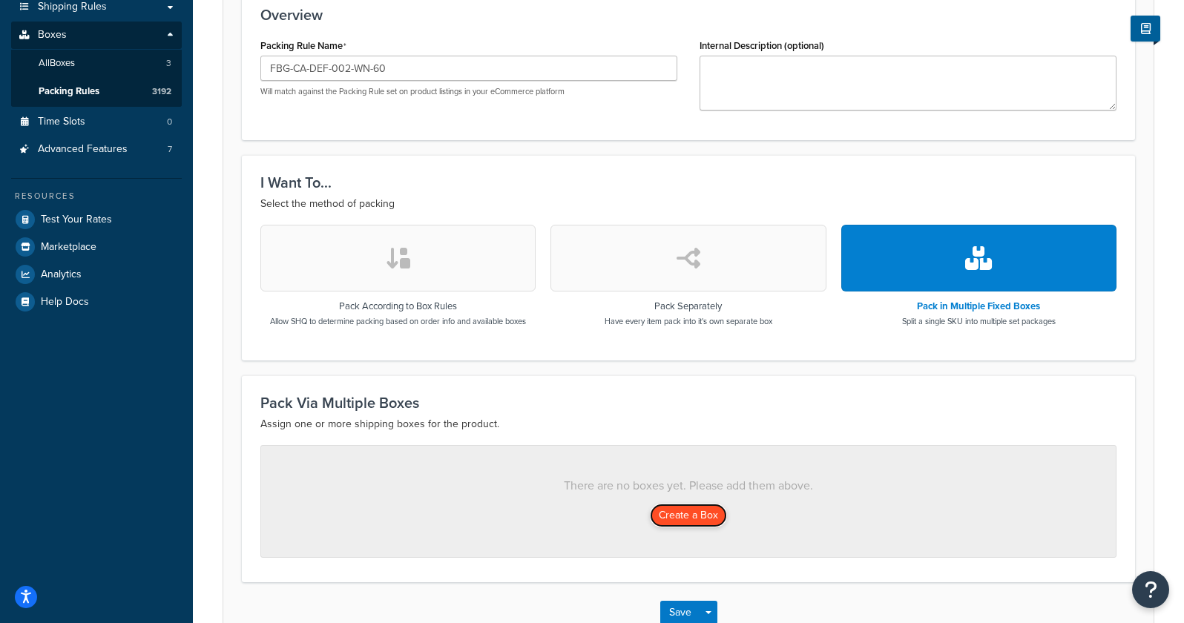
click at [677, 512] on button "Create a Box" at bounding box center [688, 516] width 77 height 24
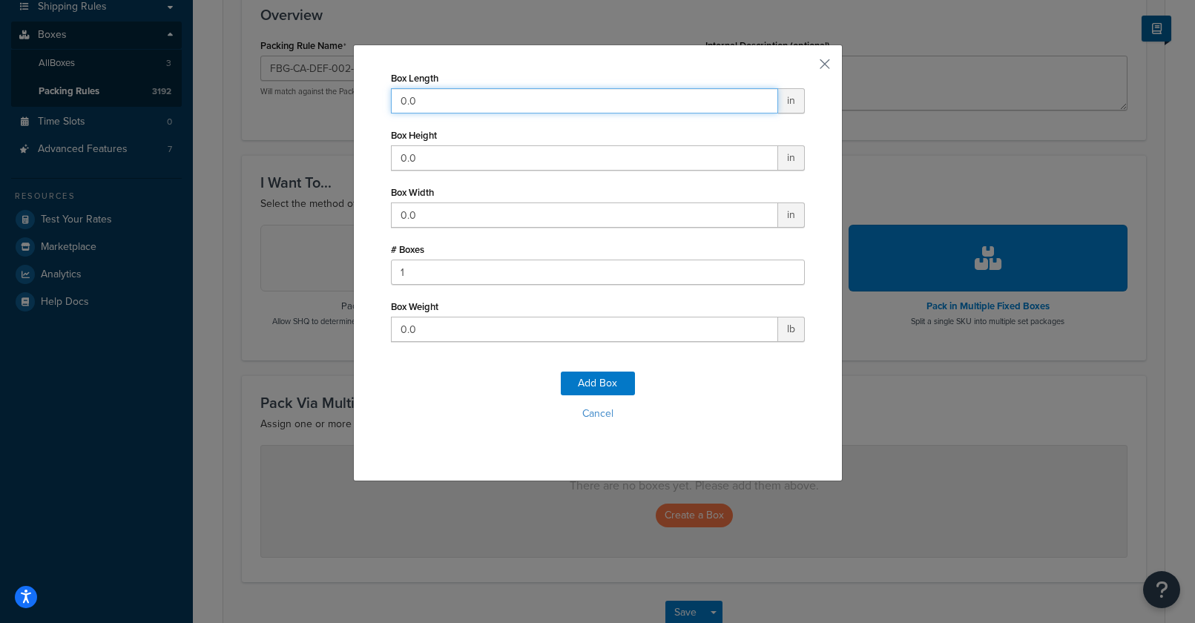
drag, startPoint x: 280, startPoint y: 109, endPoint x: 247, endPoint y: 107, distance: 32.7
click at [182, 109] on div "Box Length 0.0 in Box Height 0.0 in Box Width 0.0 in # Boxes 1 Box Weight 0.0 l…" at bounding box center [597, 311] width 1195 height 623
type input "53"
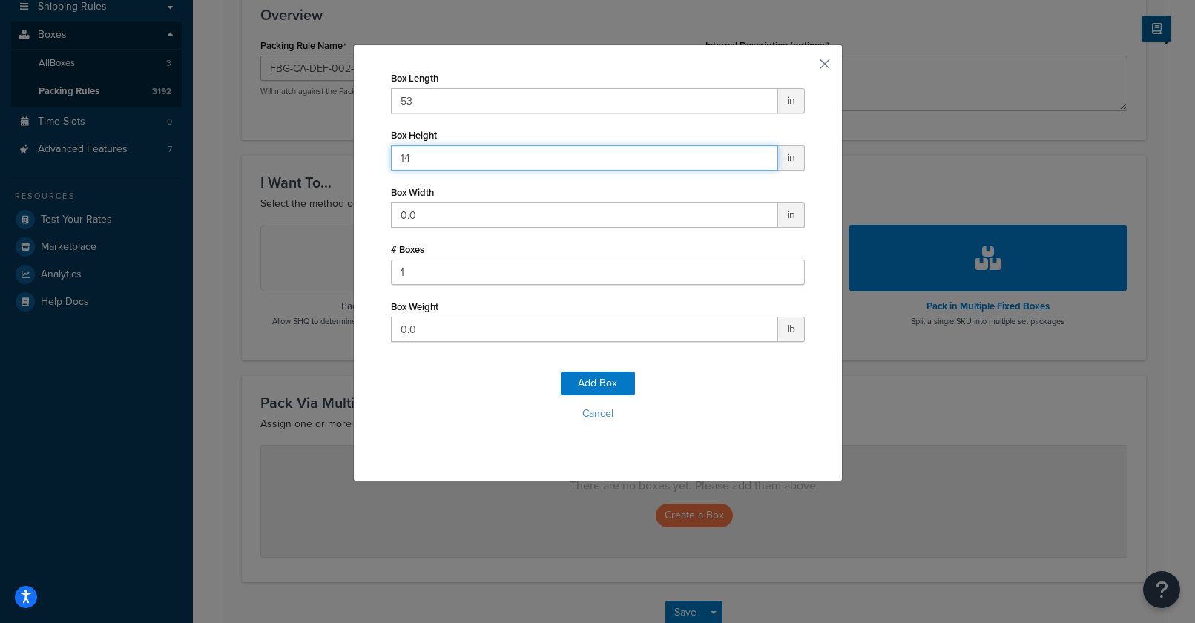
type input "14"
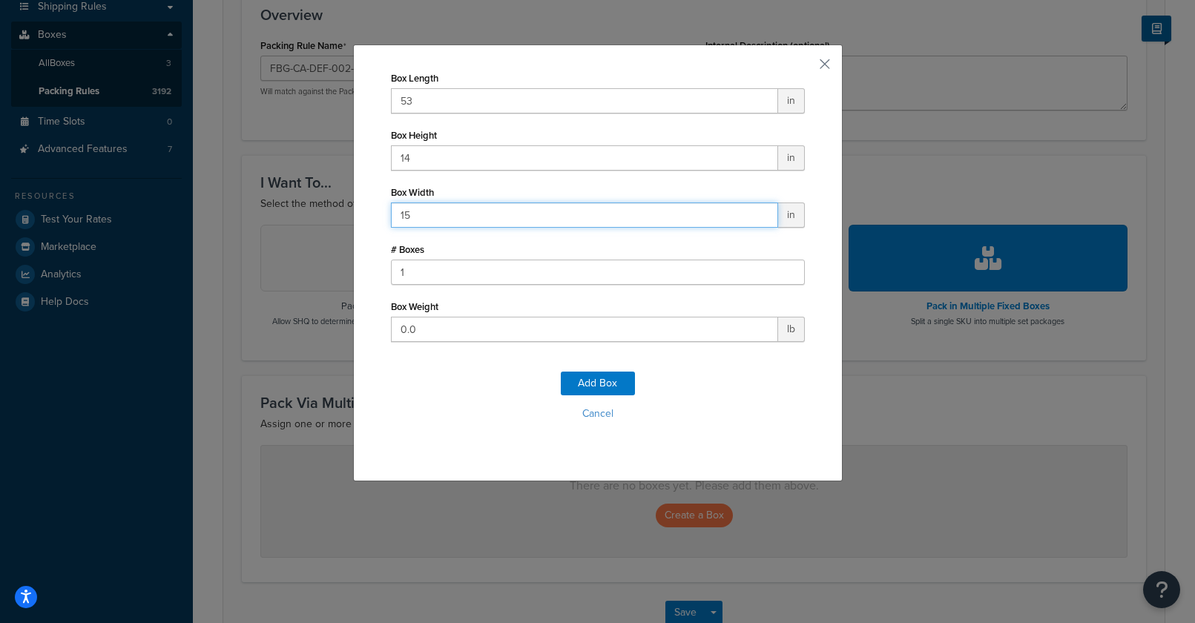
type input "15"
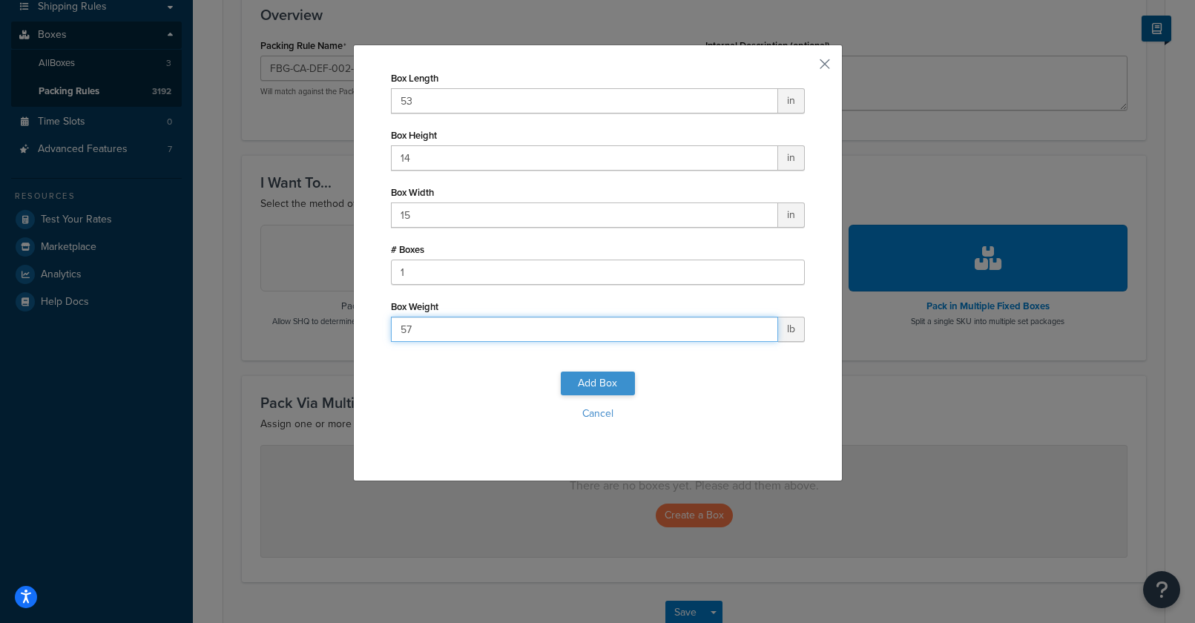
type input "57"
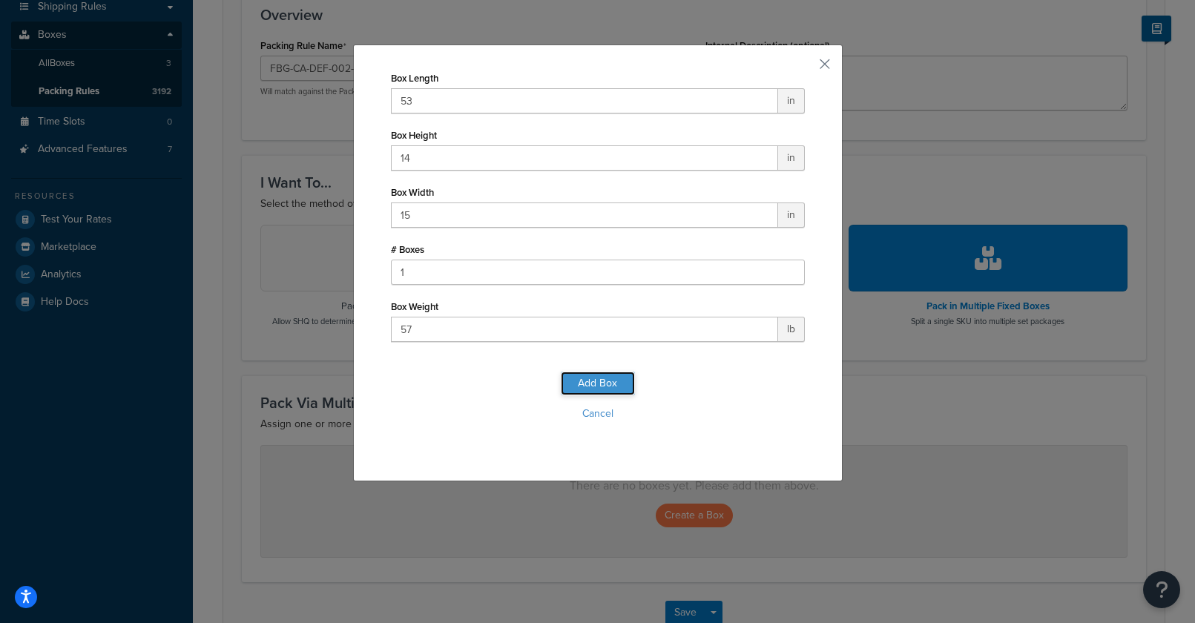
click at [621, 381] on button "Add Box" at bounding box center [598, 384] width 74 height 24
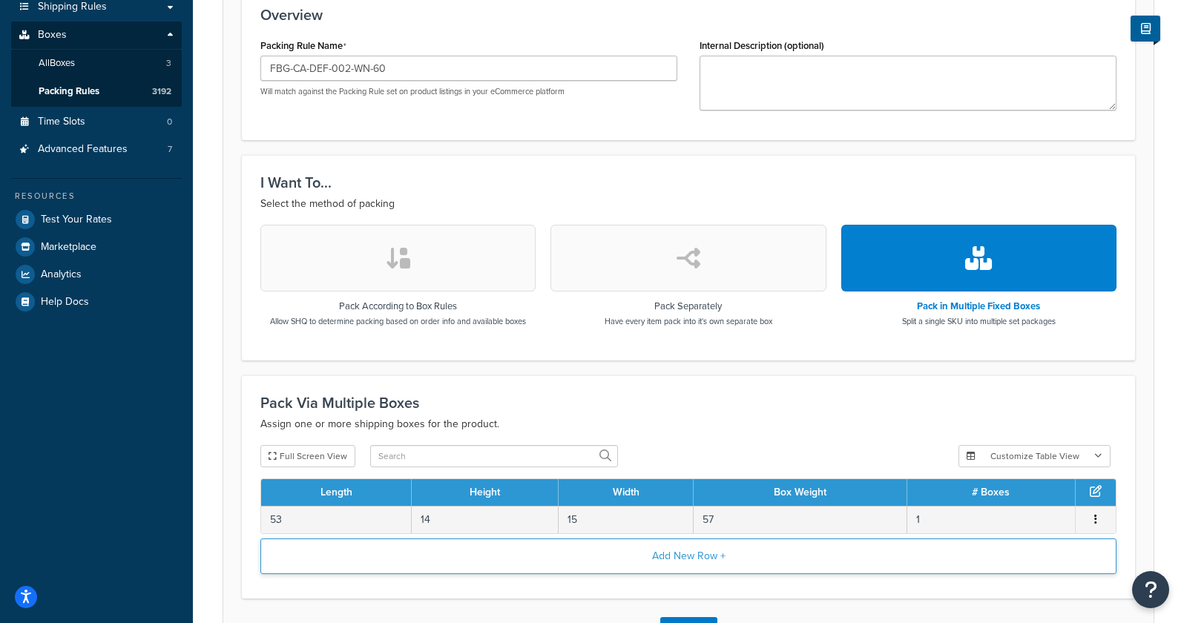
click at [640, 552] on button "Add New Row +" at bounding box center [688, 556] width 856 height 36
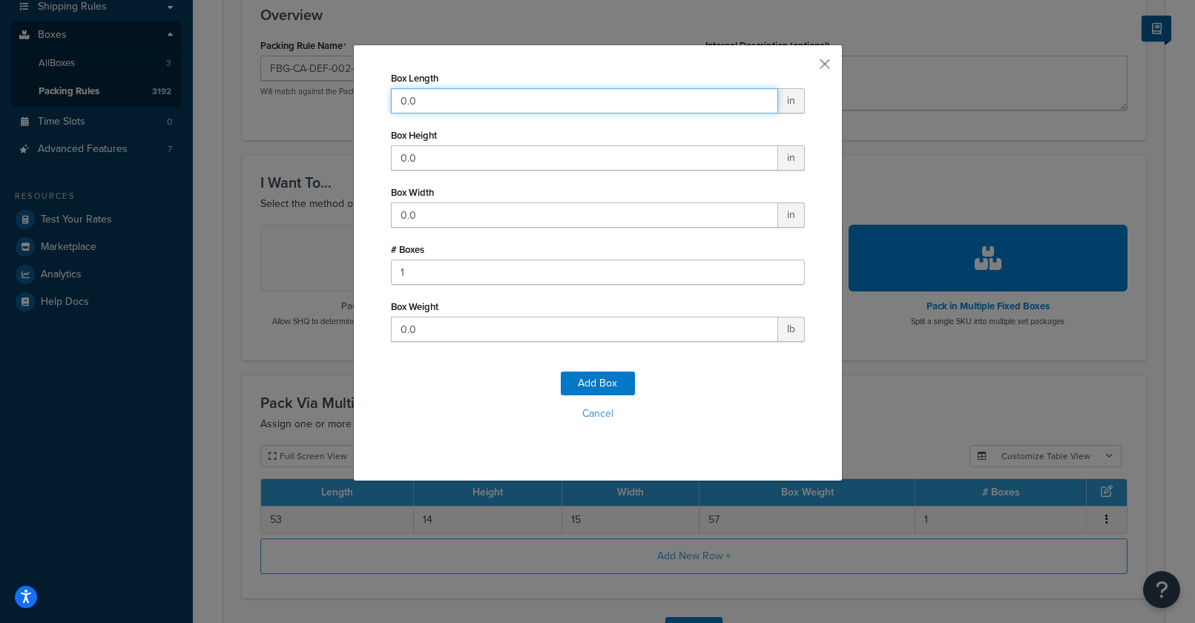
drag, startPoint x: 351, startPoint y: 73, endPoint x: 283, endPoint y: 85, distance: 69.2
click at [146, 58] on div "Box Length 0.0 in Box Height 0.0 in Box Width 0.0 in # Boxes 1 Box Weight 0.0 l…" at bounding box center [597, 311] width 1195 height 623
type input "20"
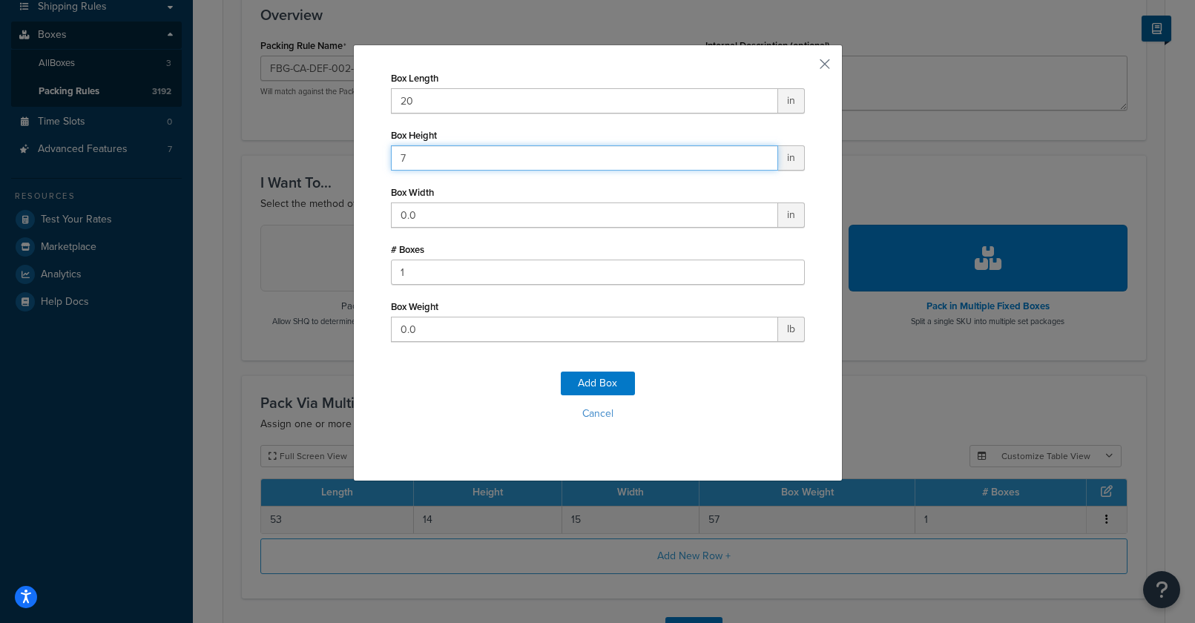
type input "7"
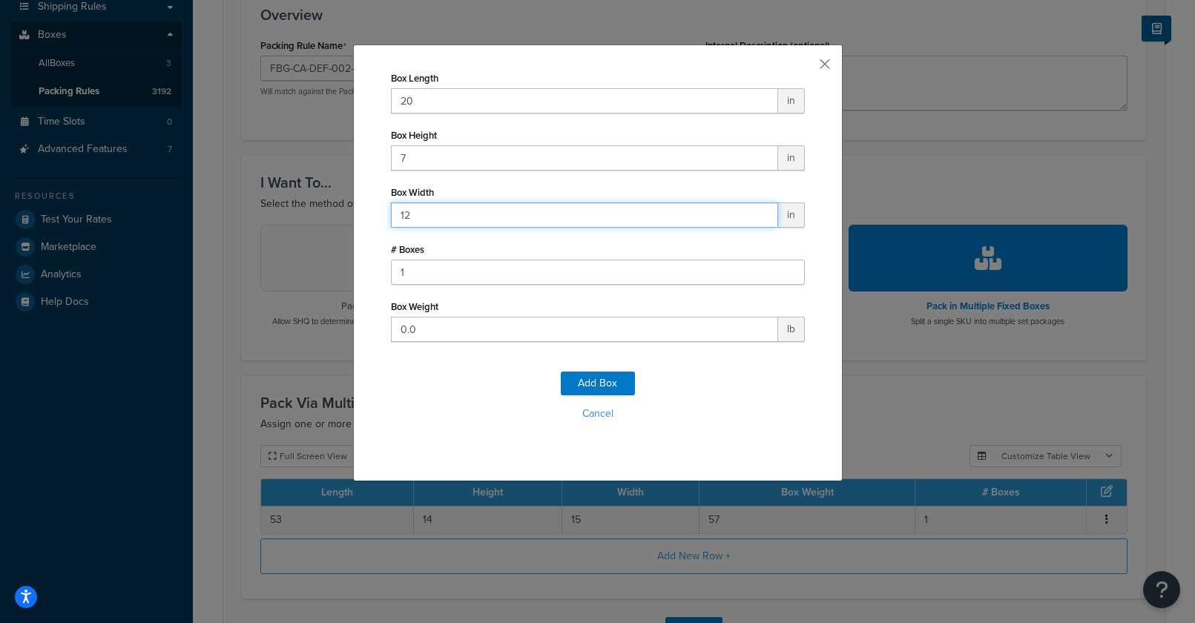
type input "12"
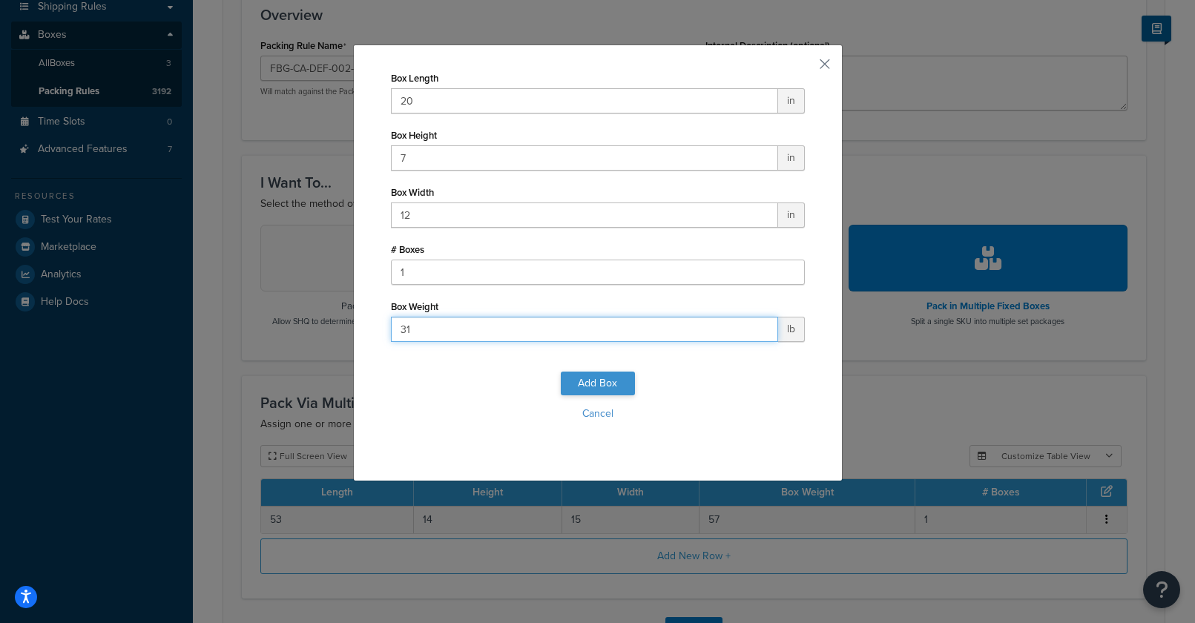
type input "31"
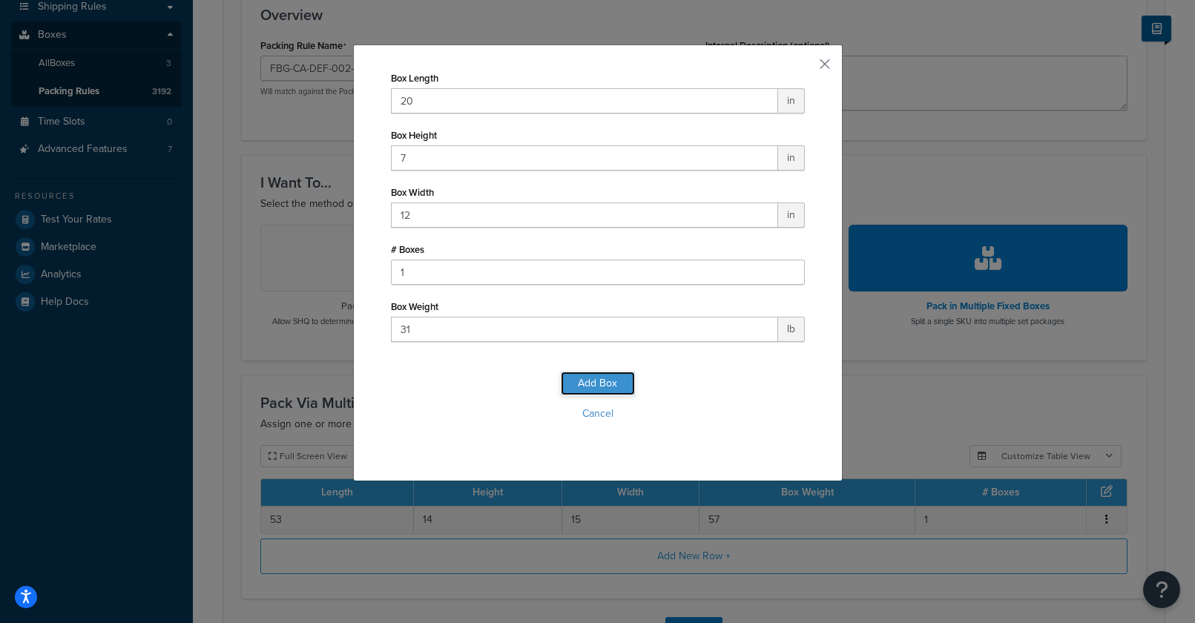
click at [611, 386] on button "Add Box" at bounding box center [598, 384] width 74 height 24
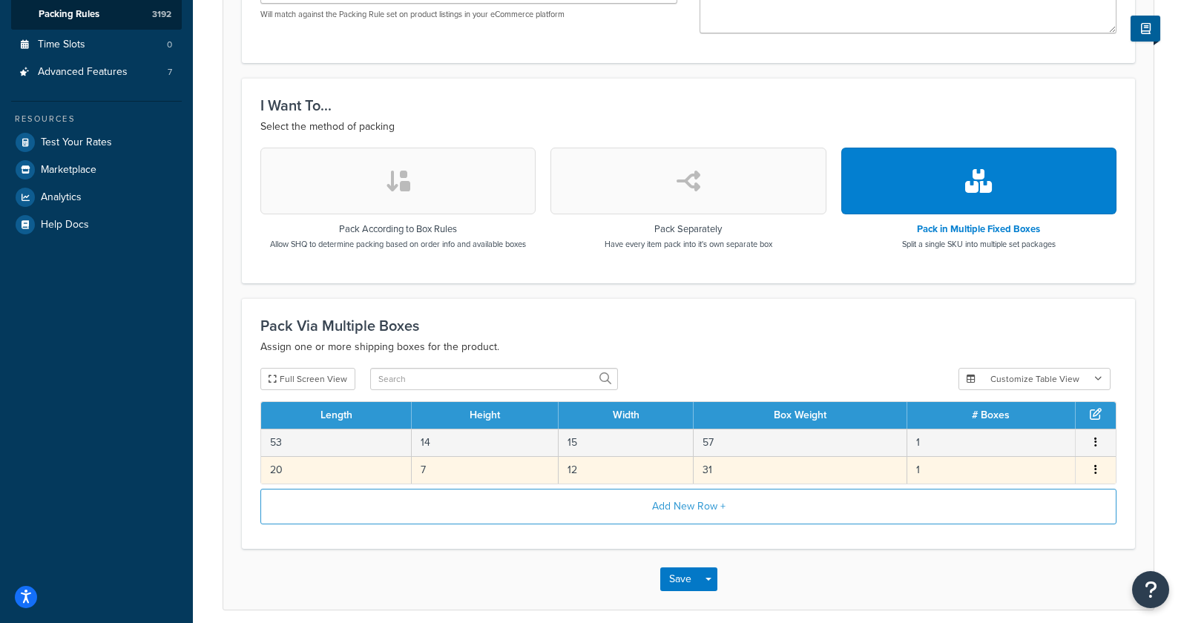
scroll to position [435, 0]
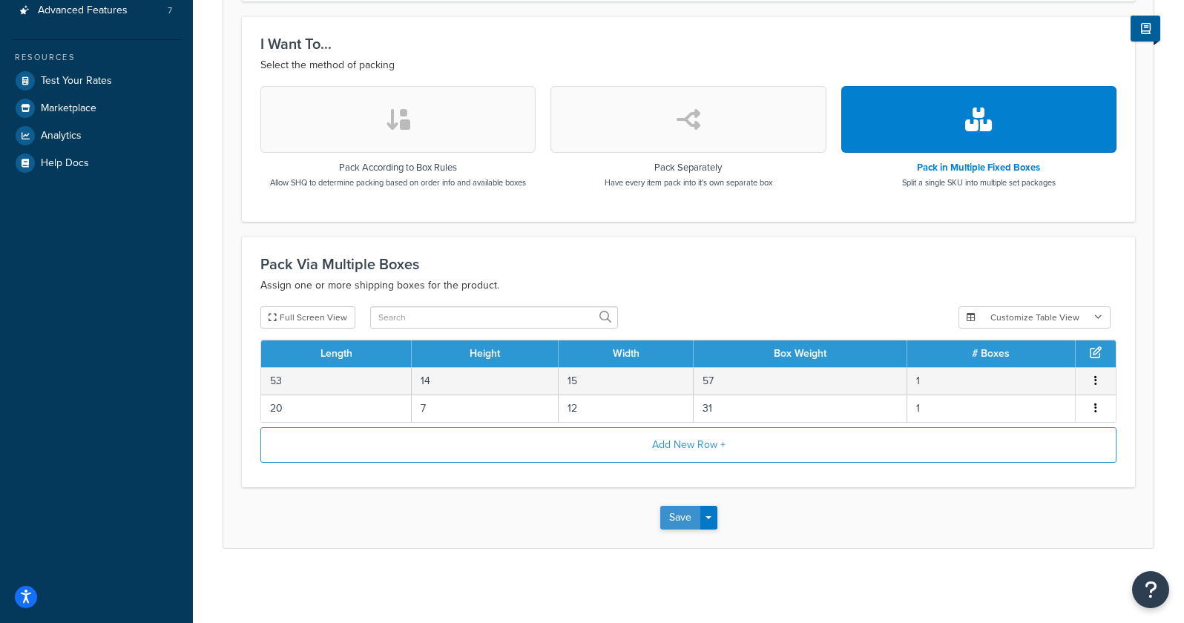
click at [674, 518] on button "Save" at bounding box center [680, 518] width 40 height 24
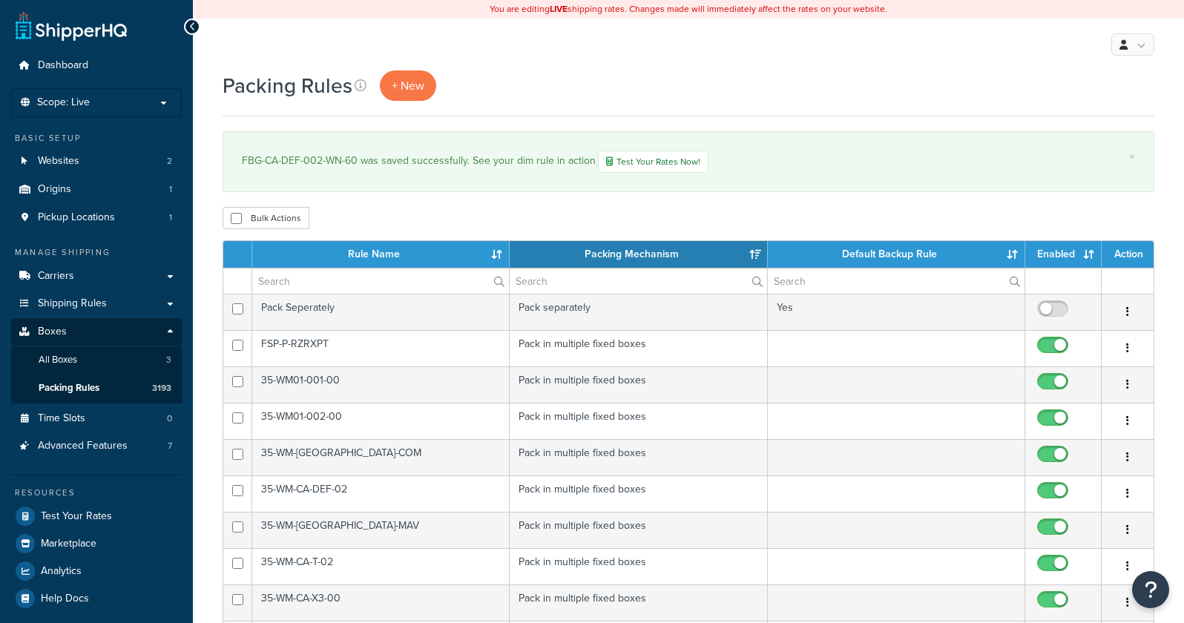
select select "15"
click at [388, 76] on link "+ New" at bounding box center [408, 85] width 56 height 30
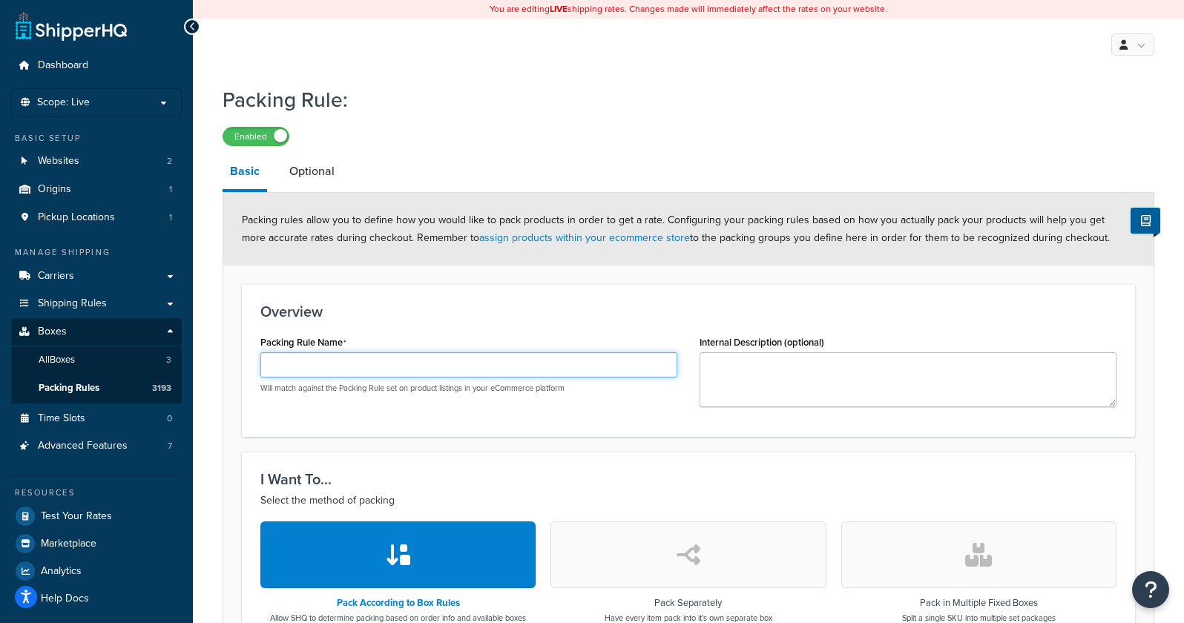
click at [391, 367] on input "Packing Rule Name" at bounding box center [468, 364] width 417 height 25
paste input "FBG-P-RAN1K-WN-45"
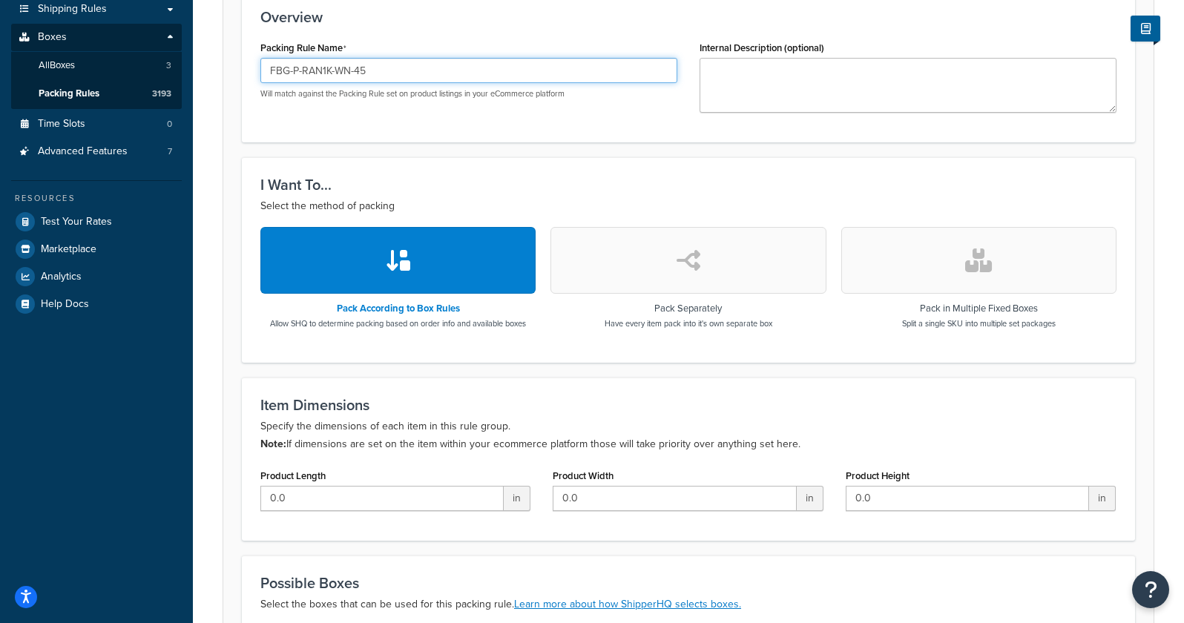
scroll to position [297, 0]
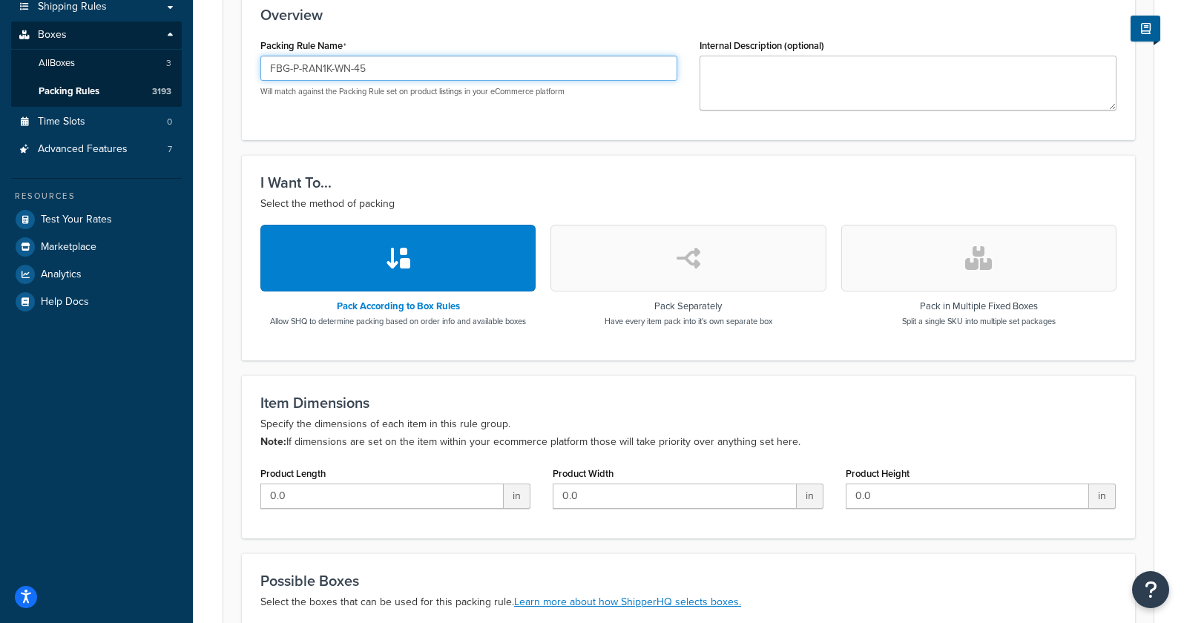
type input "FBG-P-RAN1K-WN-45"
click at [934, 268] on button "button" at bounding box center [978, 258] width 275 height 67
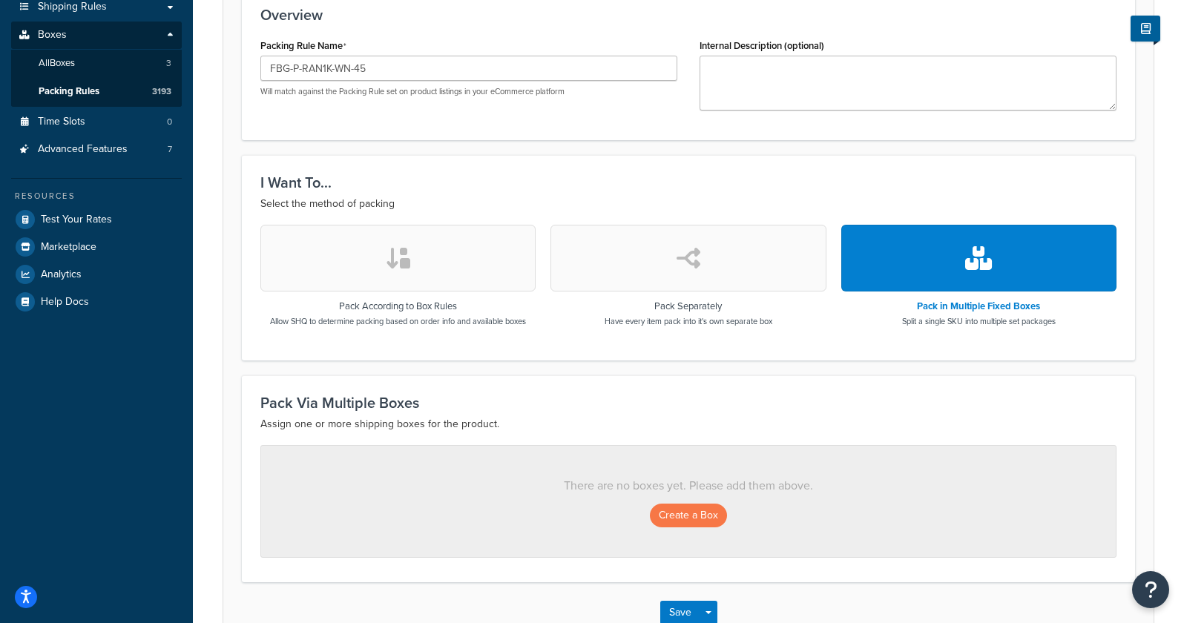
click at [228, 360] on form "Packing rules allow you to define how you would like to pack products in order …" at bounding box center [688, 269] width 930 height 746
click at [687, 516] on button "Create a Box" at bounding box center [688, 516] width 77 height 24
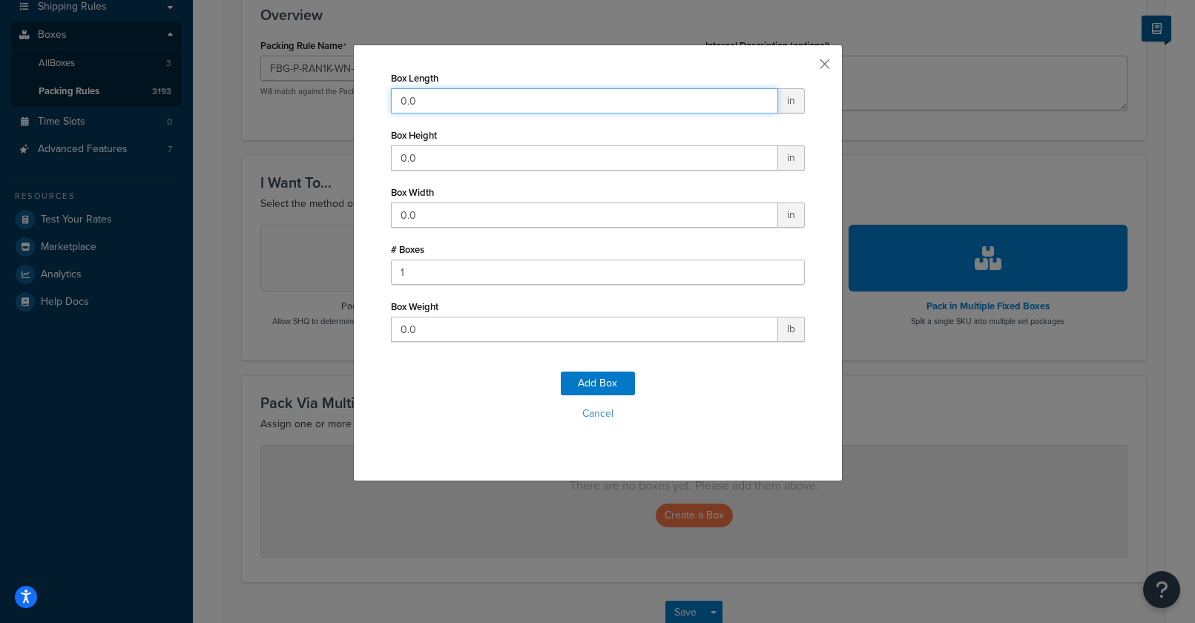
drag, startPoint x: 428, startPoint y: 105, endPoint x: 326, endPoint y: 109, distance: 102.4
click at [326, 109] on div "Box Length 0.0 in Box Height 0.0 in Box Width 0.0 in # Boxes 1 Box Weight 0.0 l…" at bounding box center [597, 311] width 1195 height 623
type input "55"
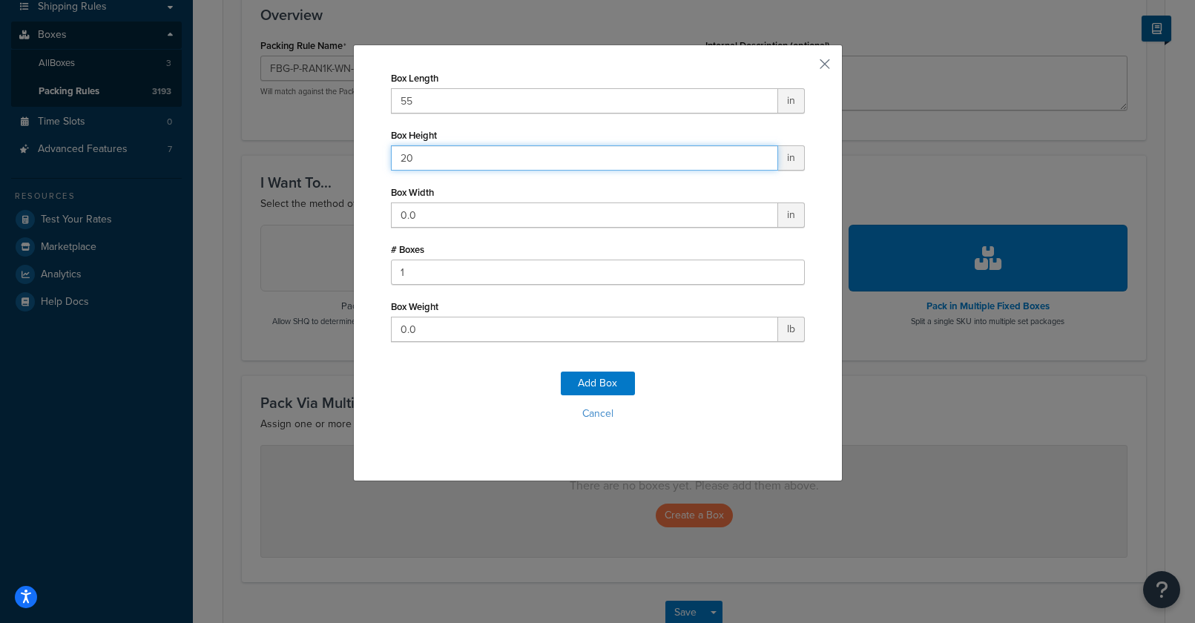
type input "2"
type input "13"
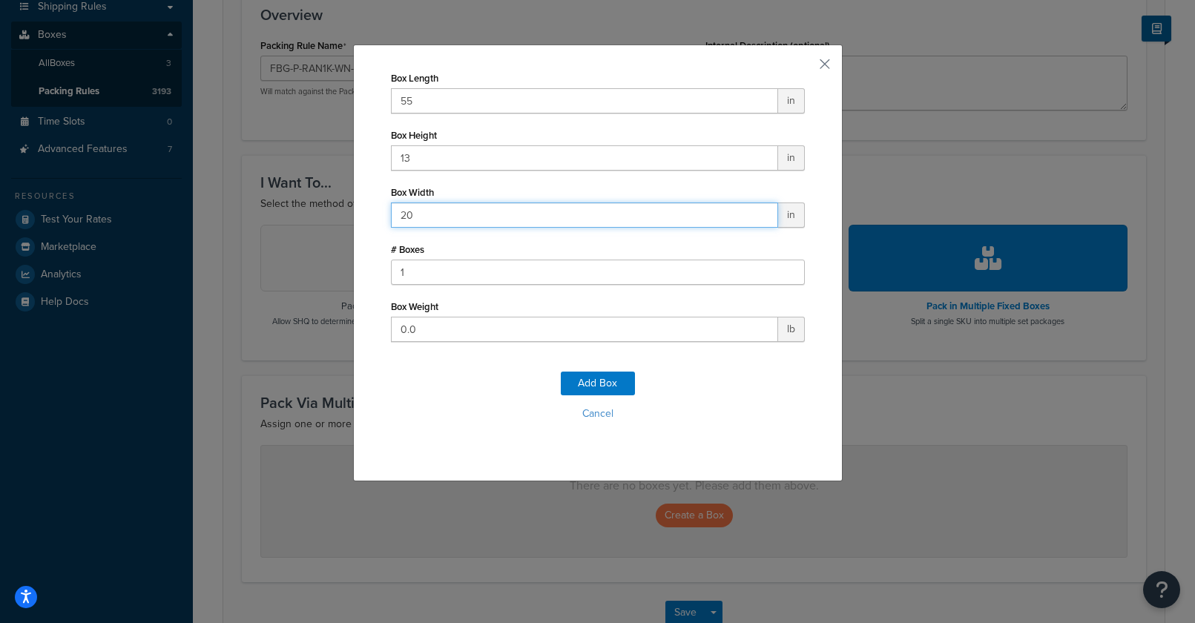
type input "20"
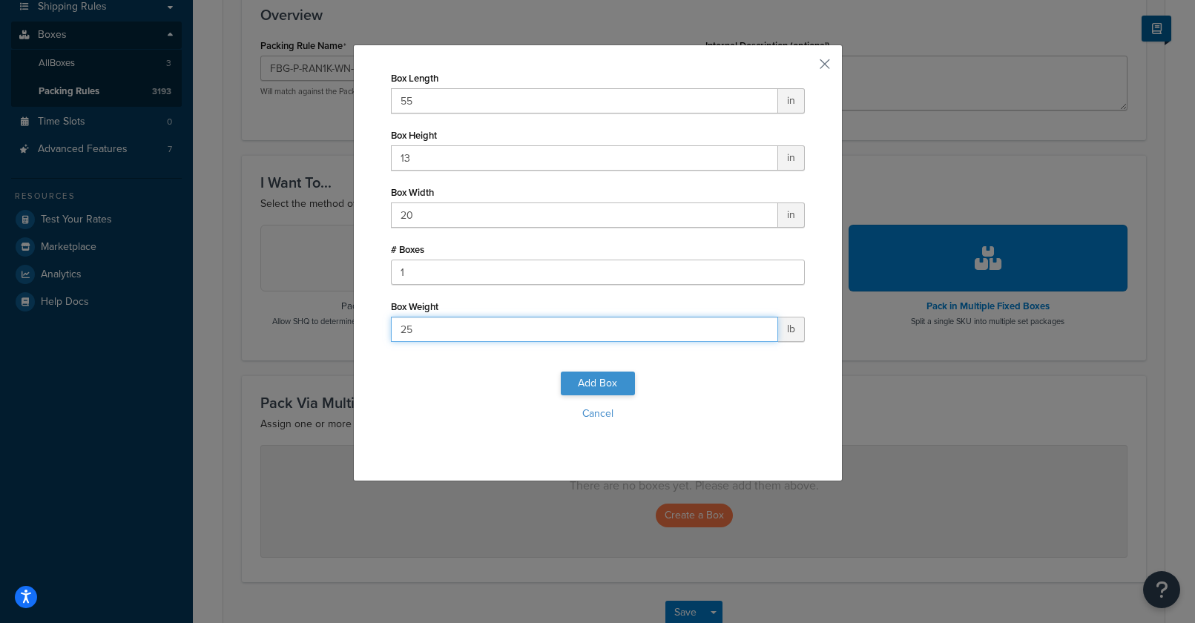
type input "25"
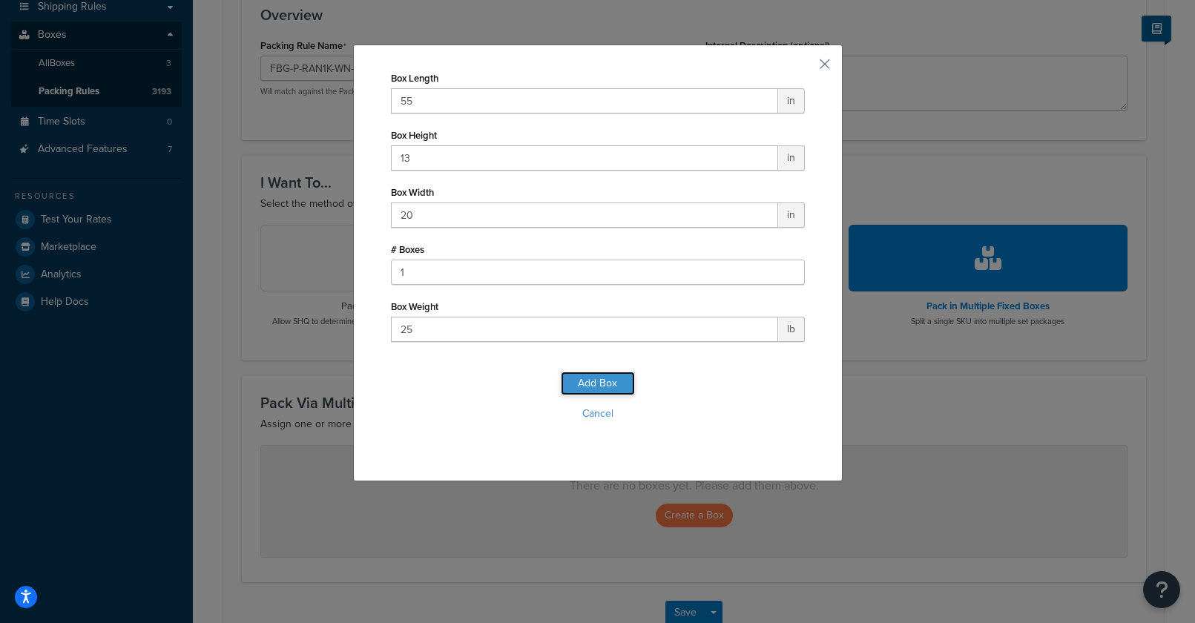
click at [575, 383] on button "Add Box" at bounding box center [598, 384] width 74 height 24
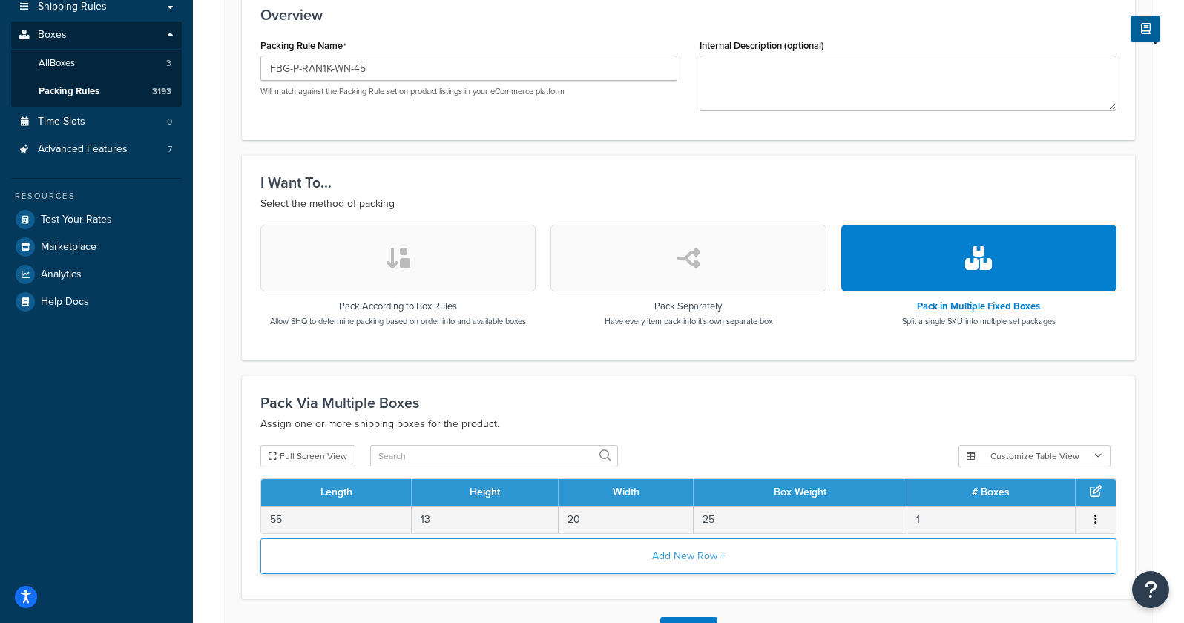
click at [636, 554] on button "Add New Row +" at bounding box center [688, 556] width 856 height 36
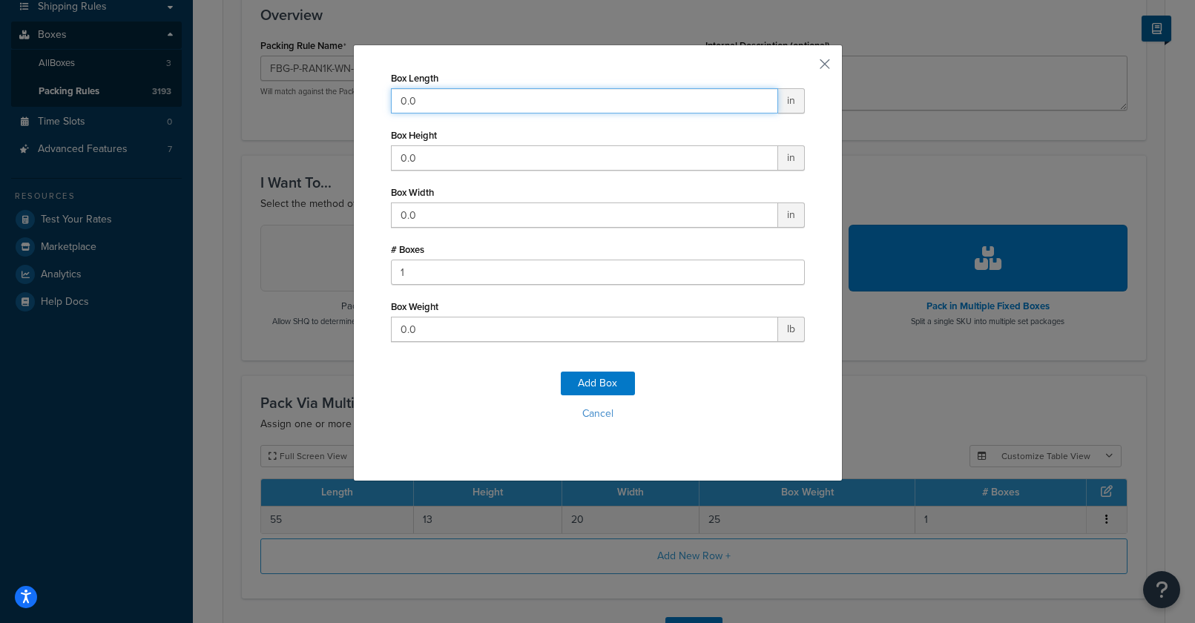
drag, startPoint x: 485, startPoint y: 102, endPoint x: 299, endPoint y: 92, distance: 186.4
click at [299, 92] on div "Box Length 0.0 in Box Height 0.0 in Box Width 0.0 in # Boxes 1 Box Weight 0.0 l…" at bounding box center [597, 311] width 1195 height 623
type input "30"
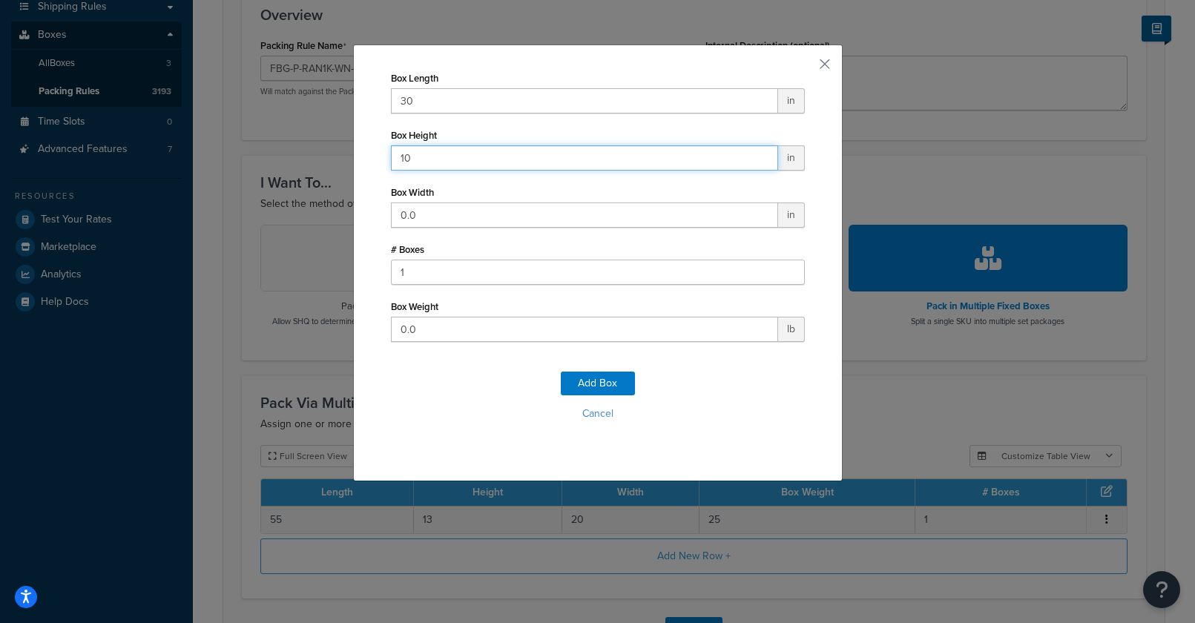
type input "10"
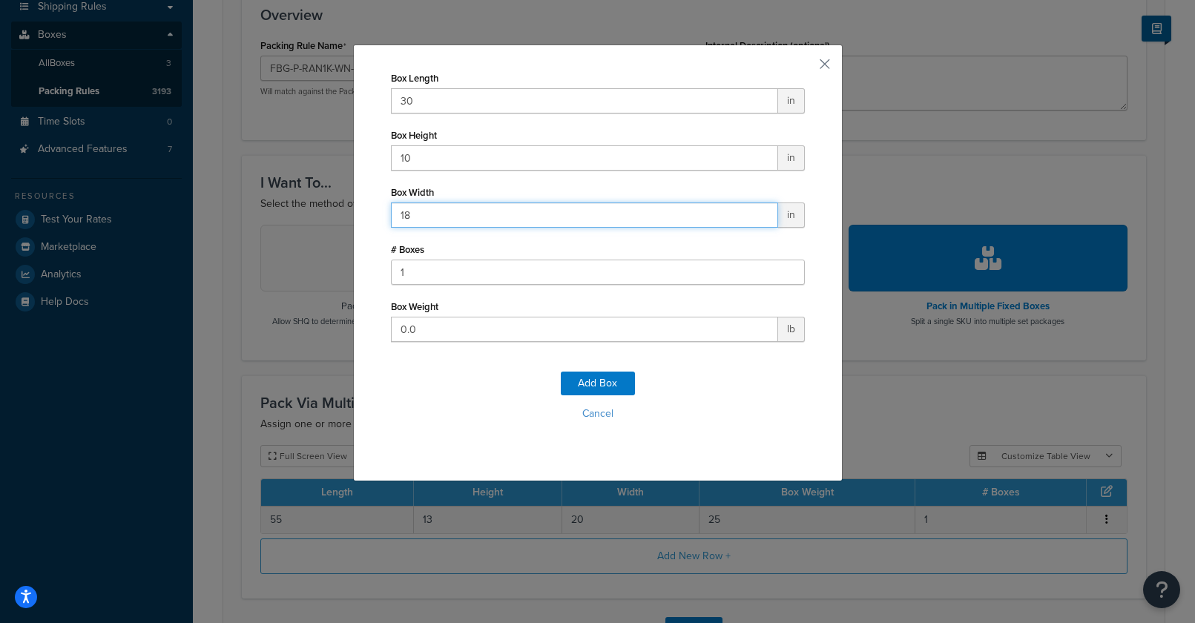
type input "18"
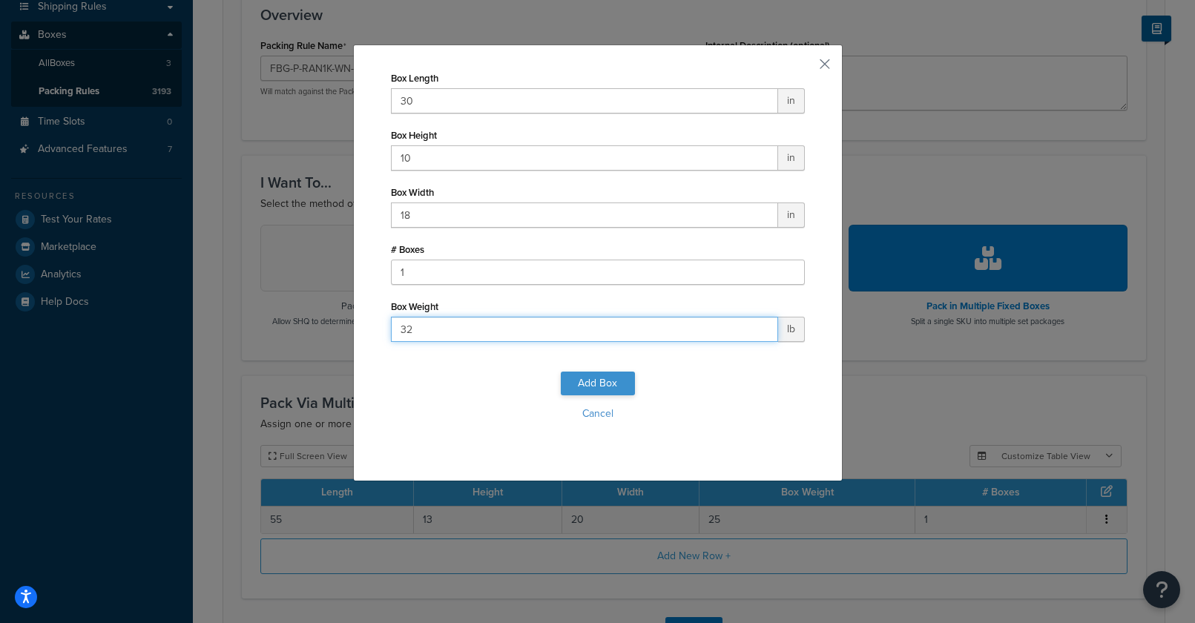
type input "32"
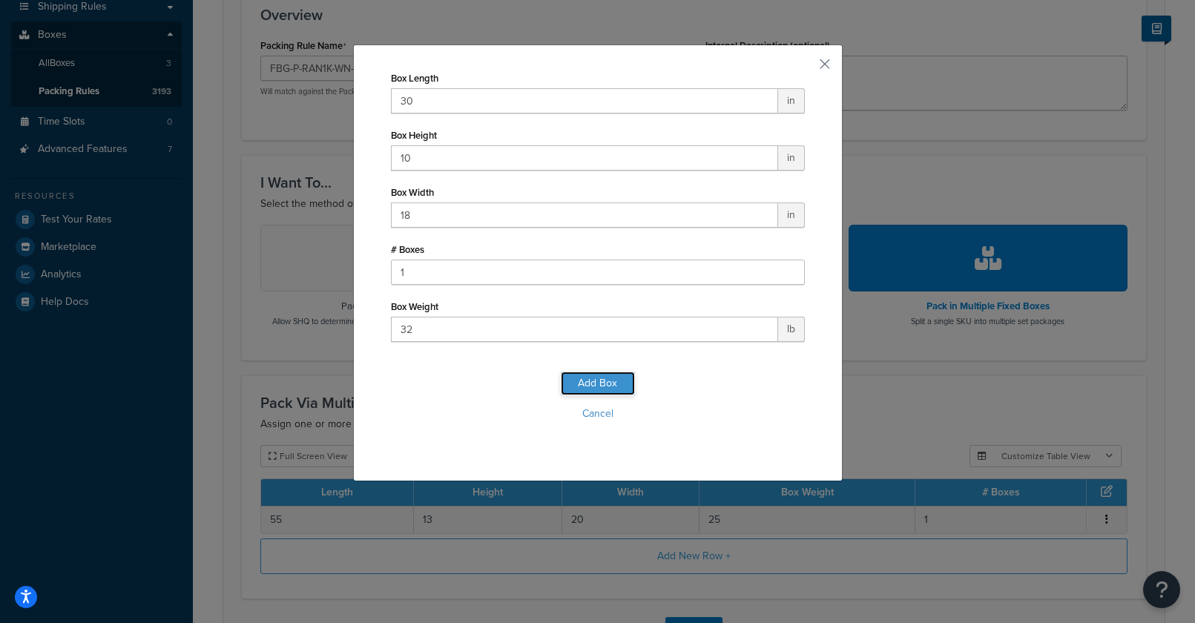
click at [583, 386] on button "Add Box" at bounding box center [598, 384] width 74 height 24
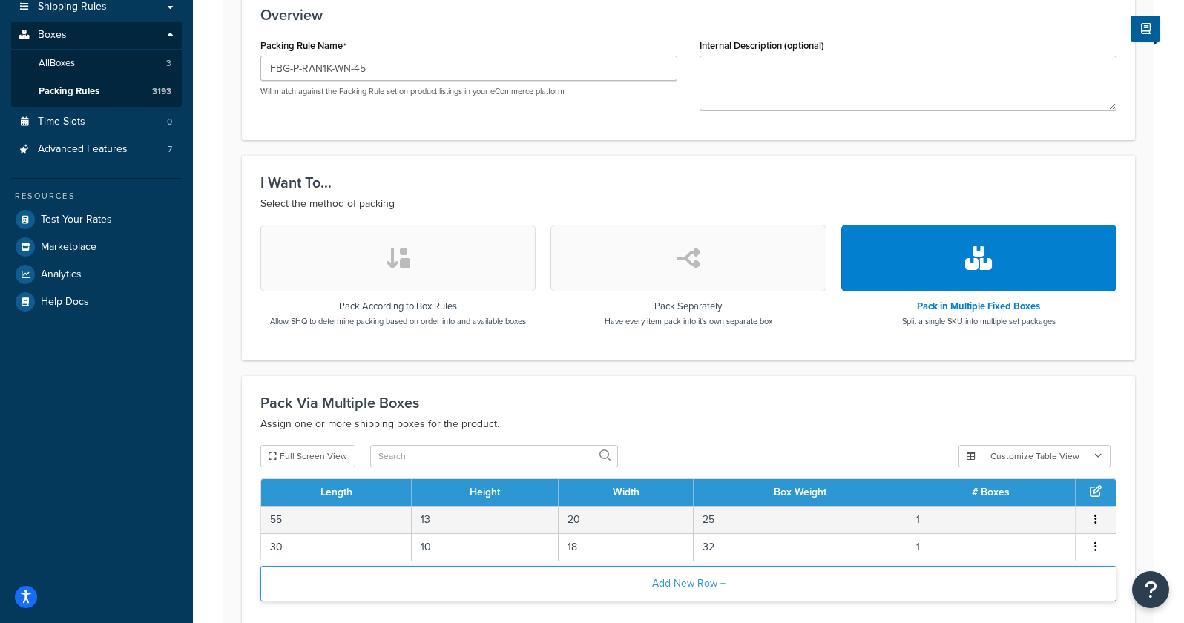
click at [499, 598] on button "Add New Row +" at bounding box center [688, 584] width 856 height 36
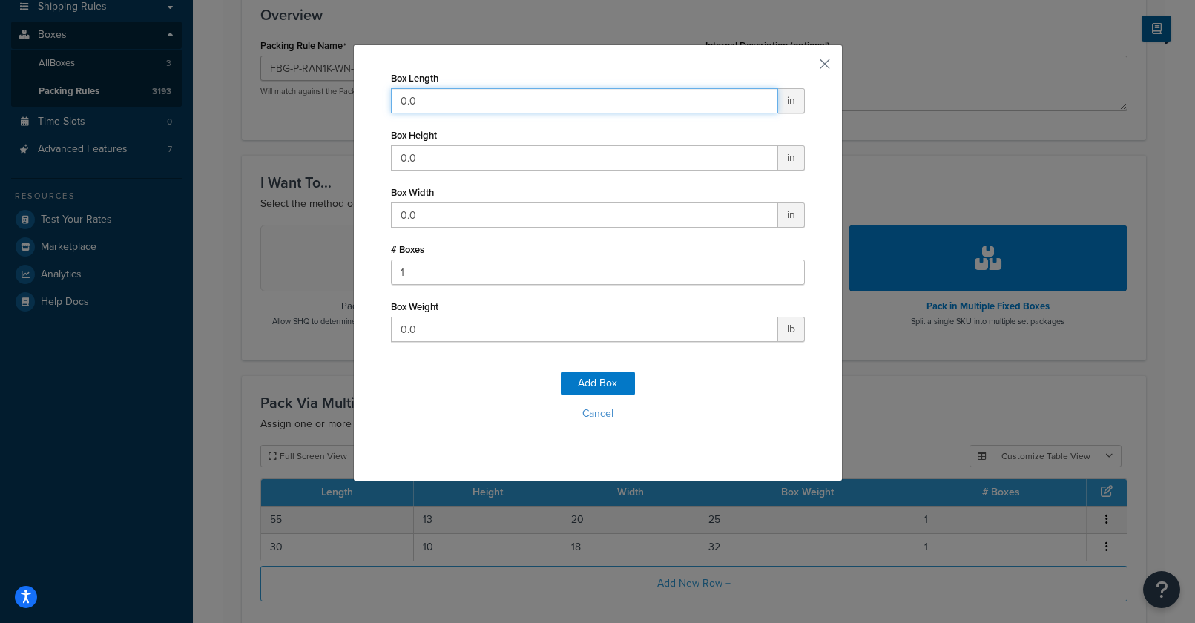
click at [403, 94] on input "0.0" at bounding box center [584, 100] width 387 height 25
drag, startPoint x: 415, startPoint y: 99, endPoint x: 369, endPoint y: 96, distance: 46.8
click at [369, 96] on div "Box Length 0.0 in Box Height 0.0 in Box Width 0.0 in # Boxes 1 Box Weight 0.0 l…" at bounding box center [597, 262] width 489 height 437
type input "21"
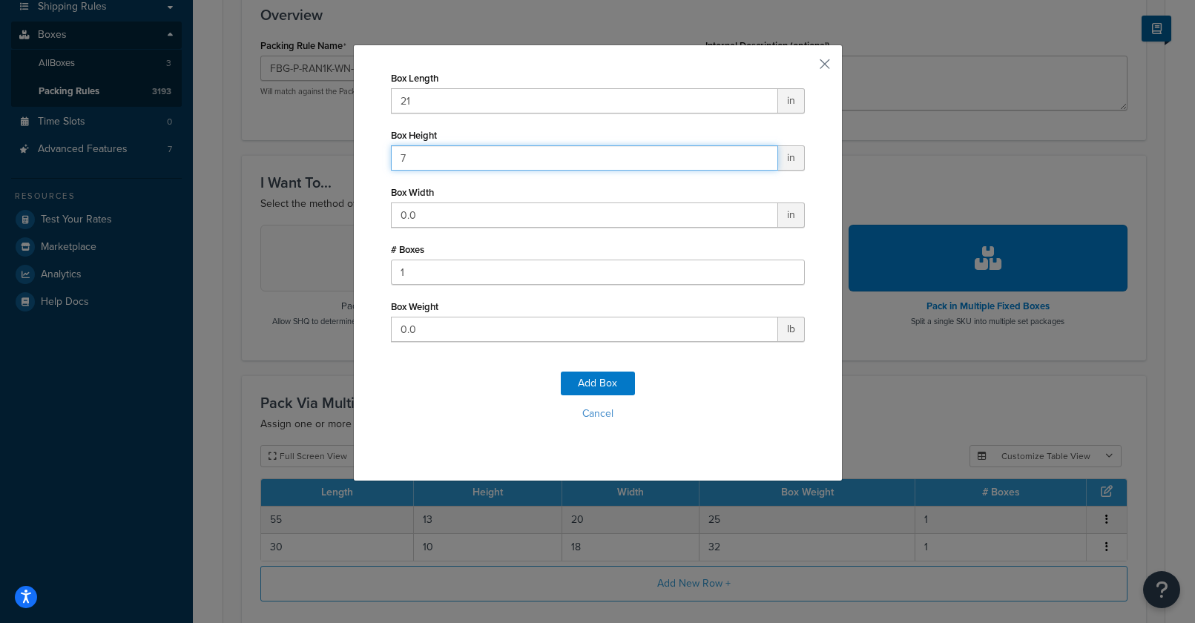
type input "7"
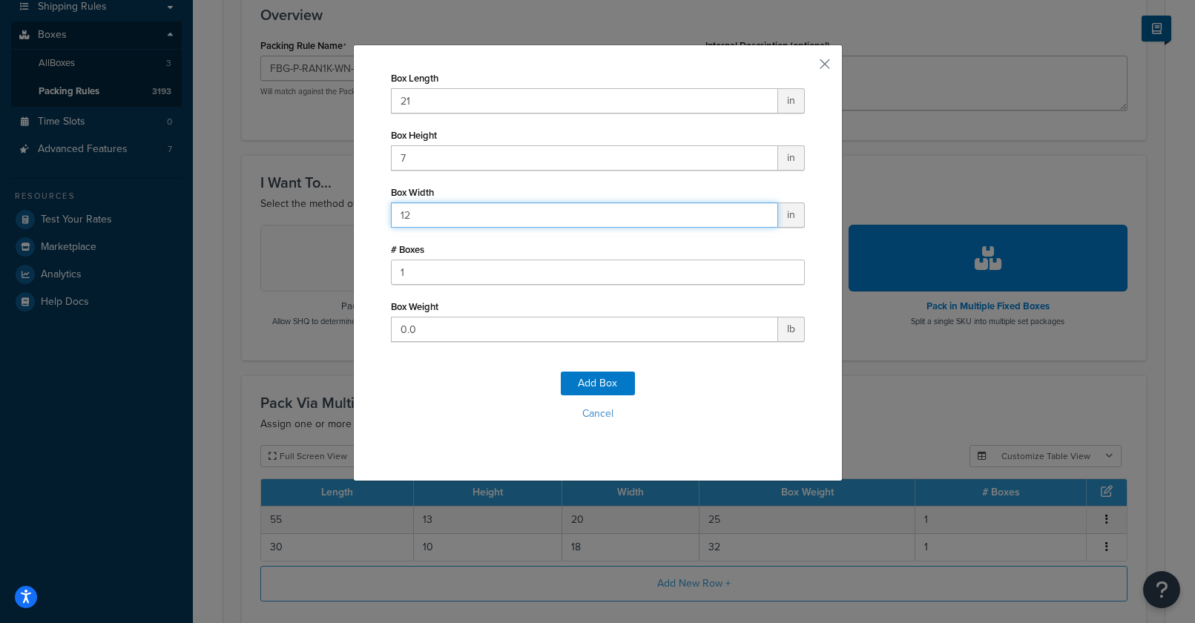
type input "12"
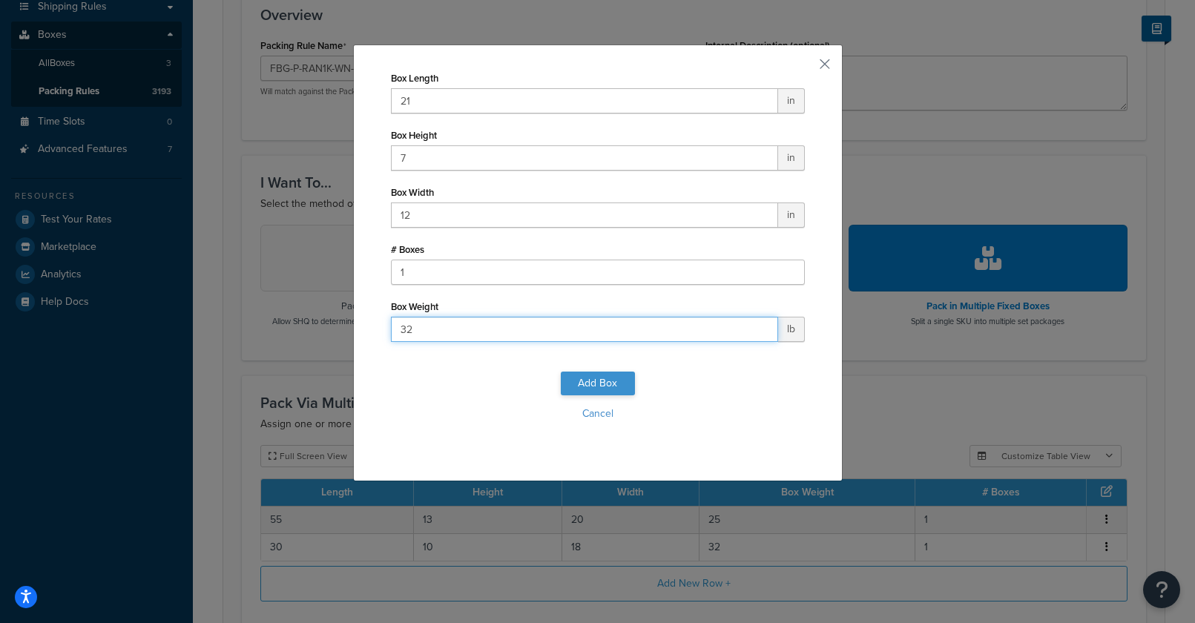
type input "32"
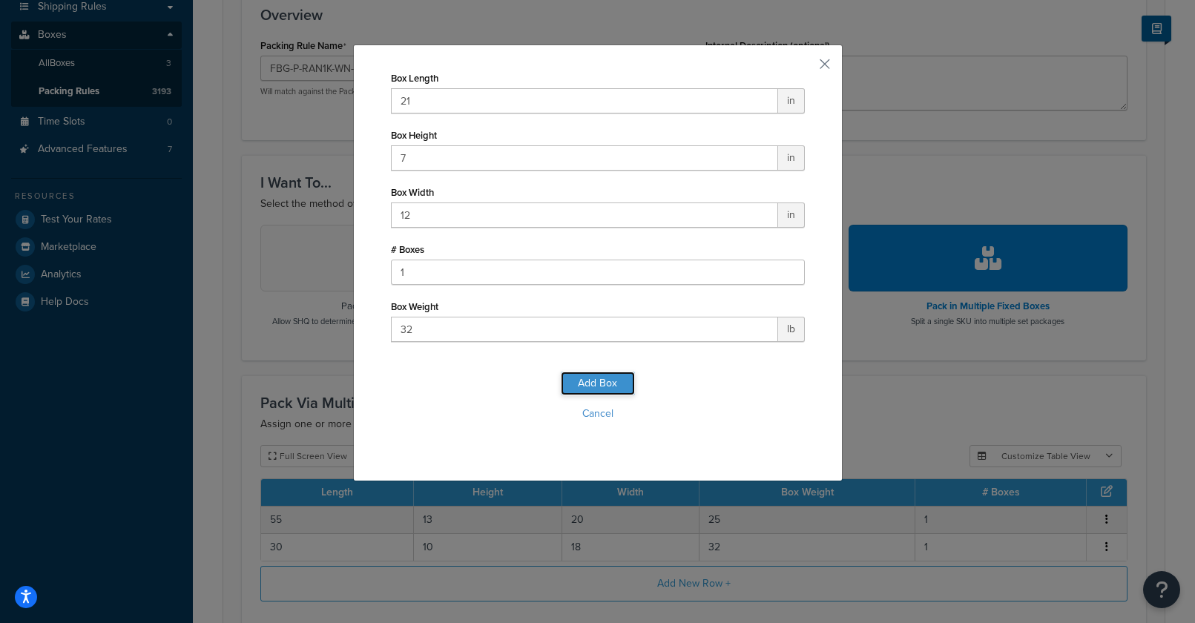
click at [603, 384] on button "Add Box" at bounding box center [598, 384] width 74 height 24
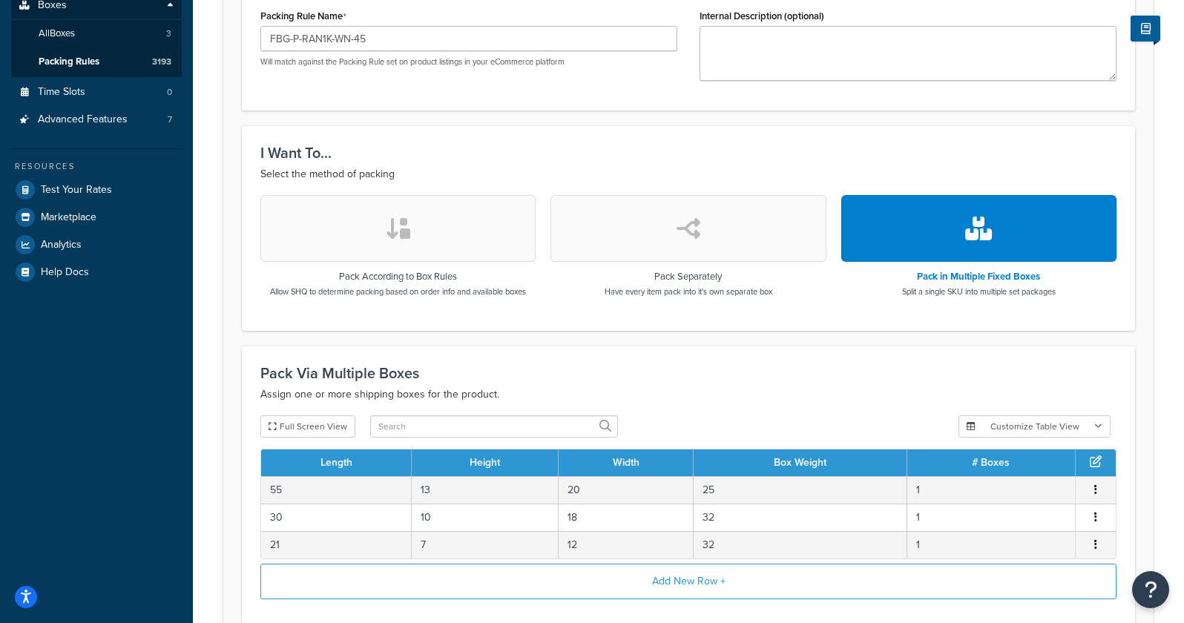
scroll to position [463, 0]
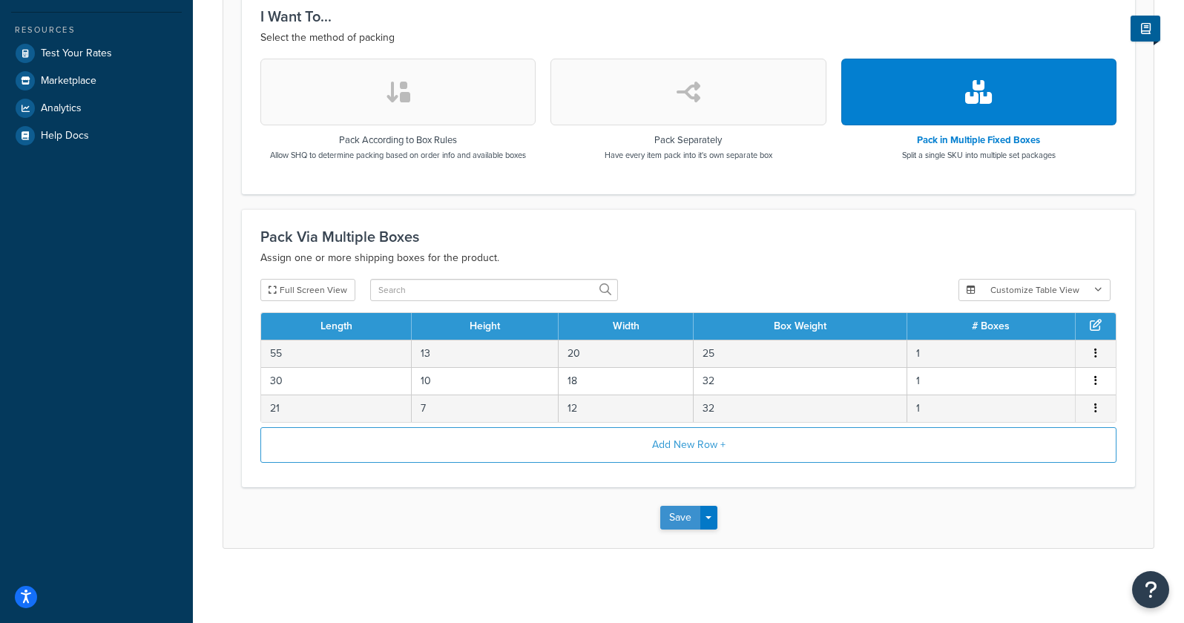
click at [685, 518] on button "Save" at bounding box center [680, 518] width 40 height 24
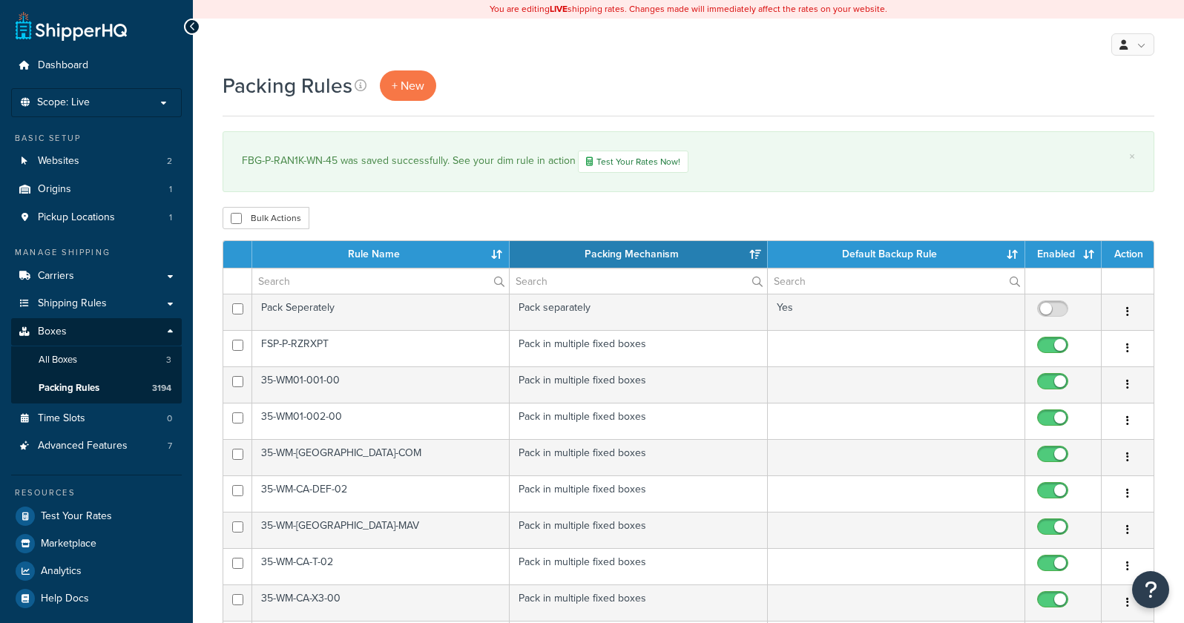
select select "15"
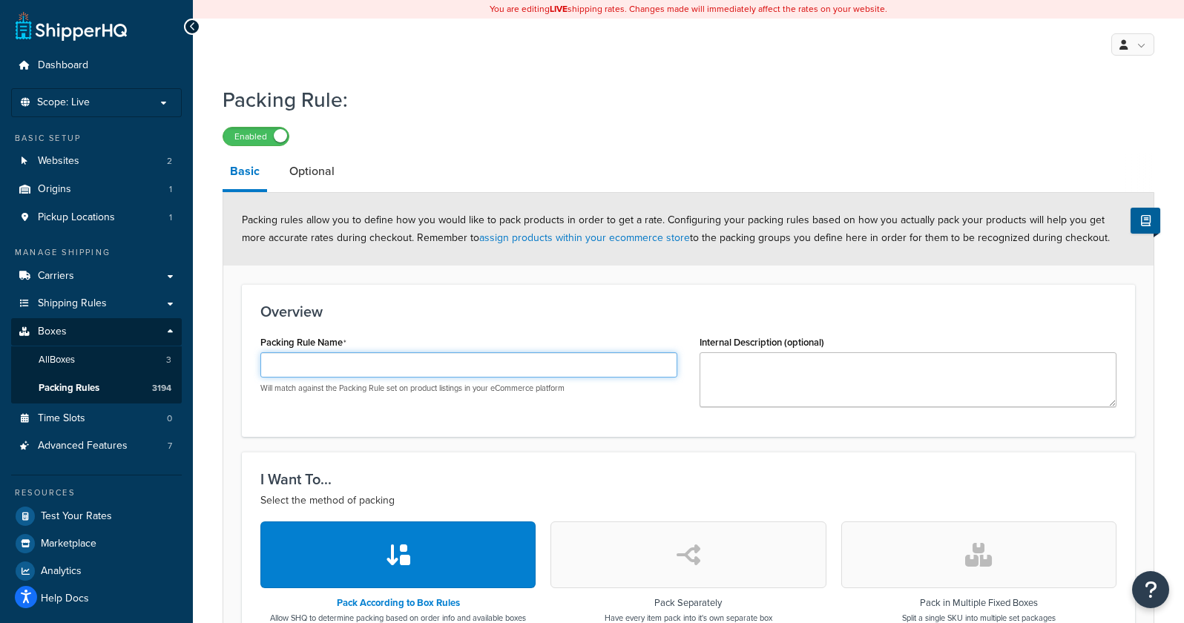
click at [458, 368] on input "Packing Rule Name" at bounding box center [468, 364] width 417 height 25
paste input "FBG-P-RAN1K-WN-60"
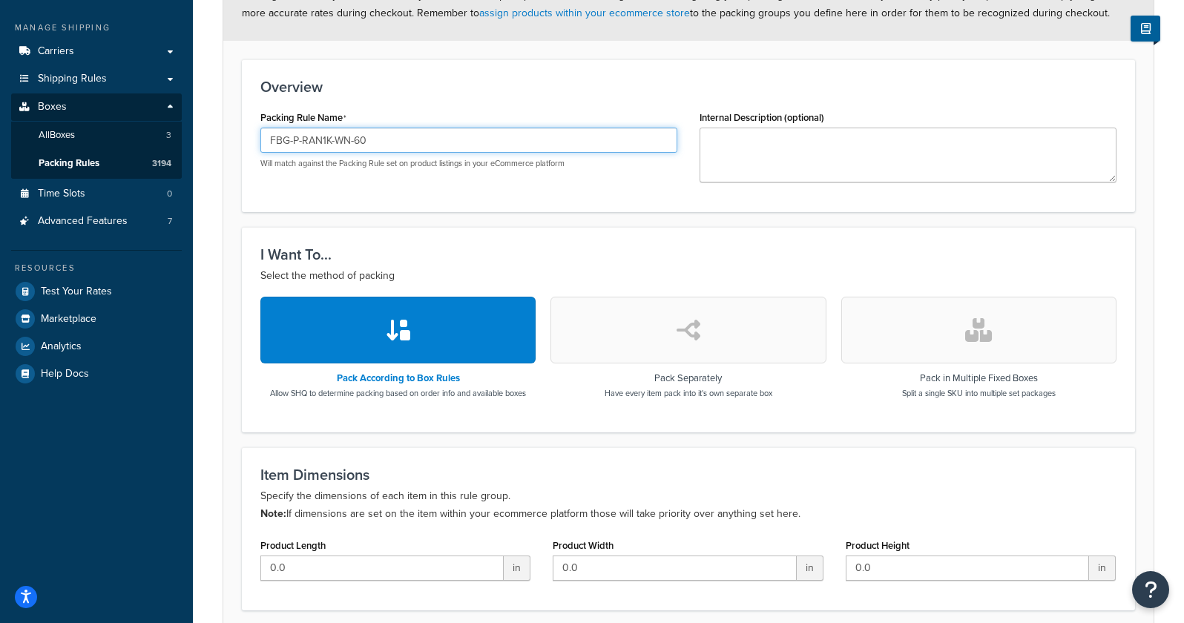
scroll to position [297, 0]
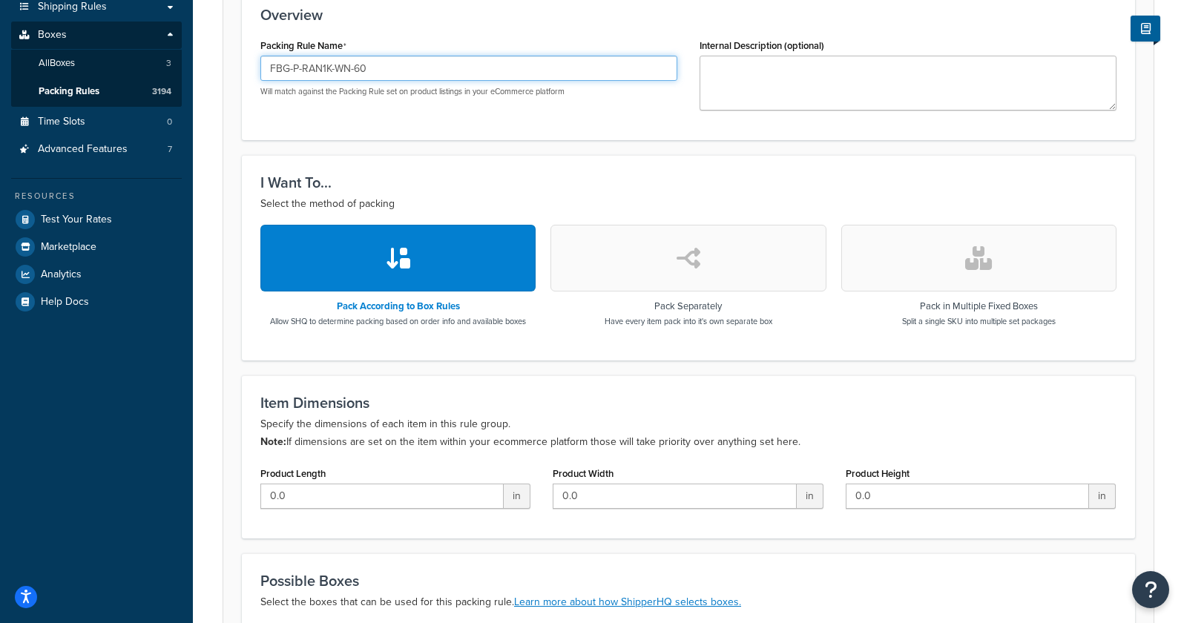
type input "FBG-P-RAN1K-WN-60"
click at [953, 254] on button "button" at bounding box center [978, 258] width 275 height 67
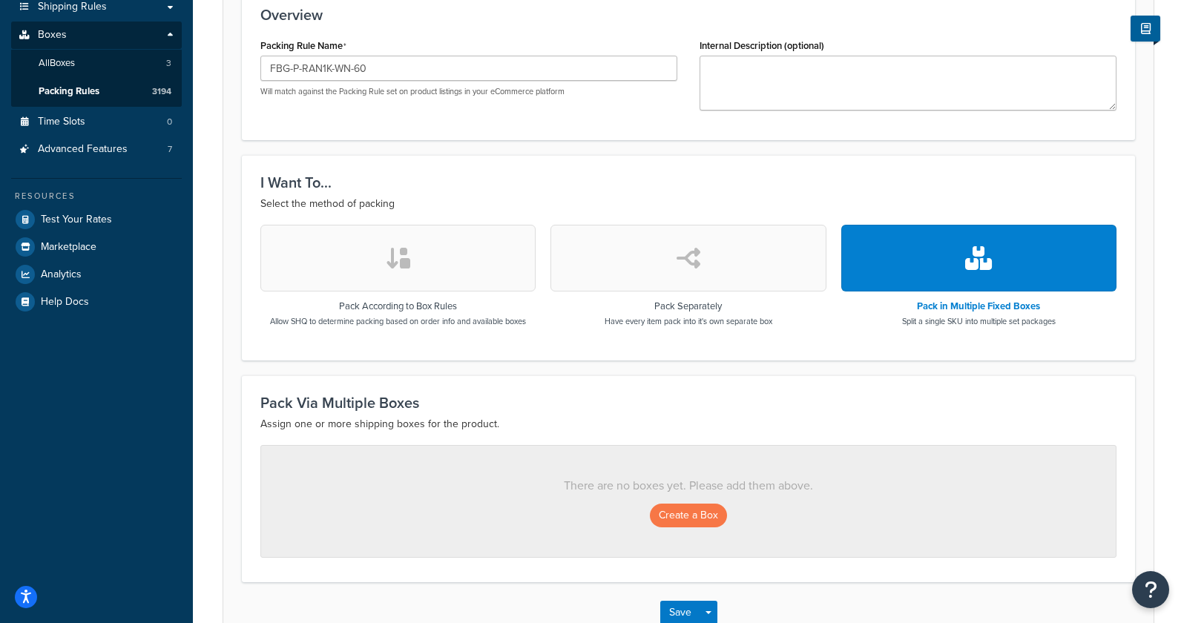
click at [685, 527] on div "There are no boxes yet. Please add them above. Create a Box" at bounding box center [688, 501] width 856 height 113
click at [679, 519] on button "Create a Box" at bounding box center [688, 516] width 77 height 24
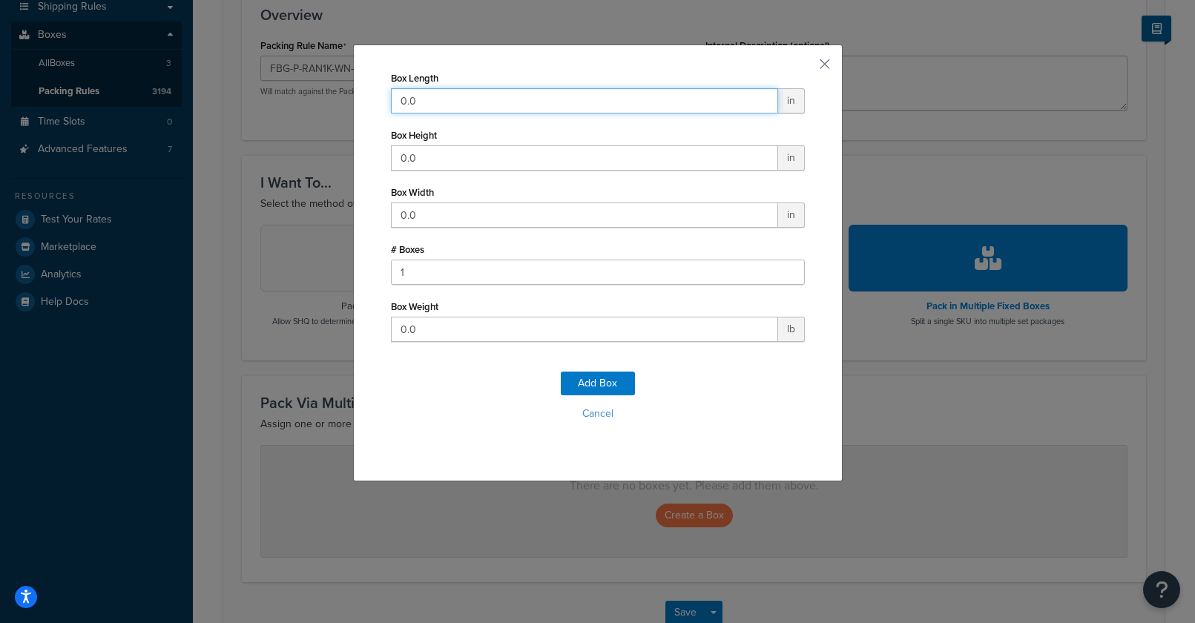
drag, startPoint x: 436, startPoint y: 104, endPoint x: 307, endPoint y: 99, distance: 129.1
click at [320, 99] on div "Box Length 0.0 in Box Height 0.0 in Box Width 0.0 in # Boxes 1 Box Weight 0.0 l…" at bounding box center [597, 311] width 1195 height 623
type input "55"
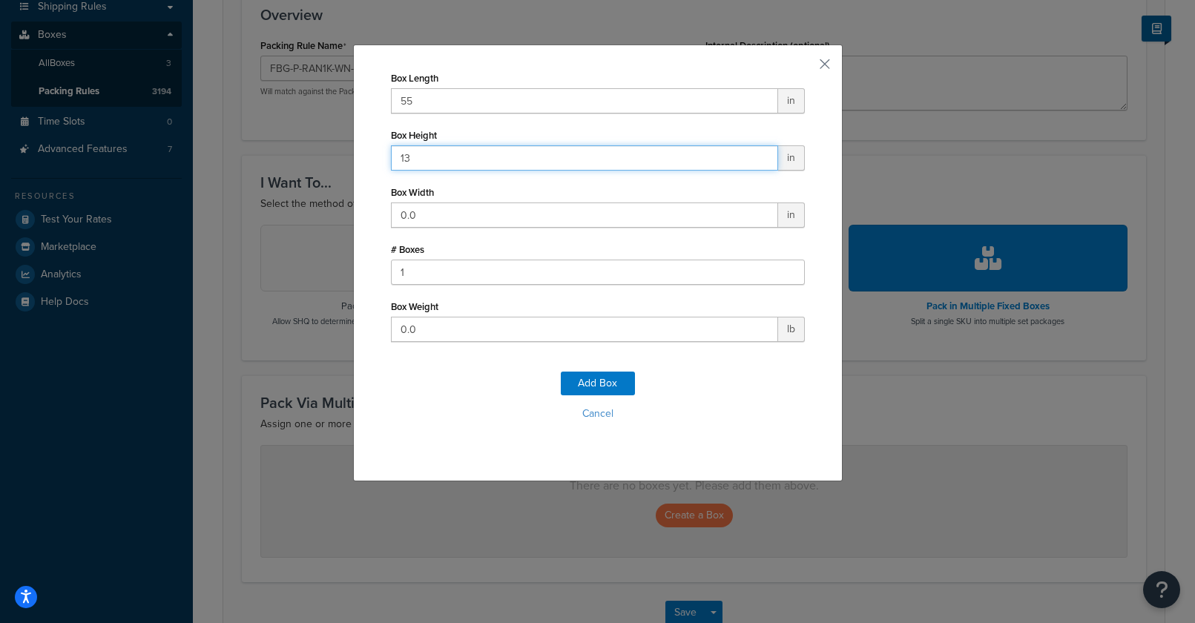
type input "13"
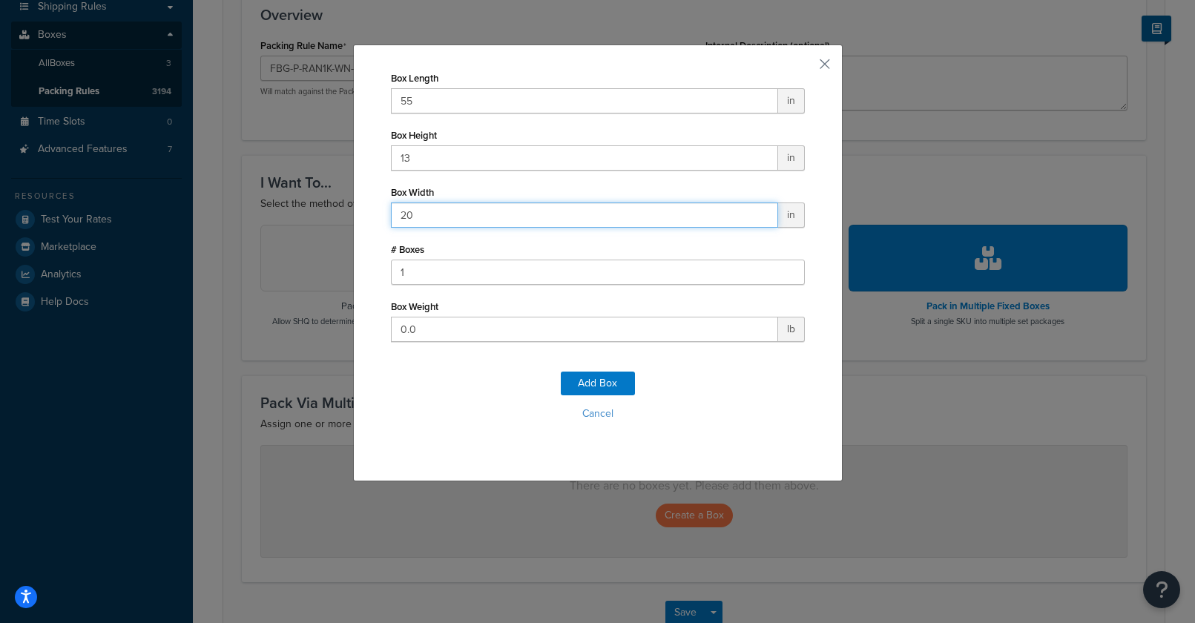
type input "20"
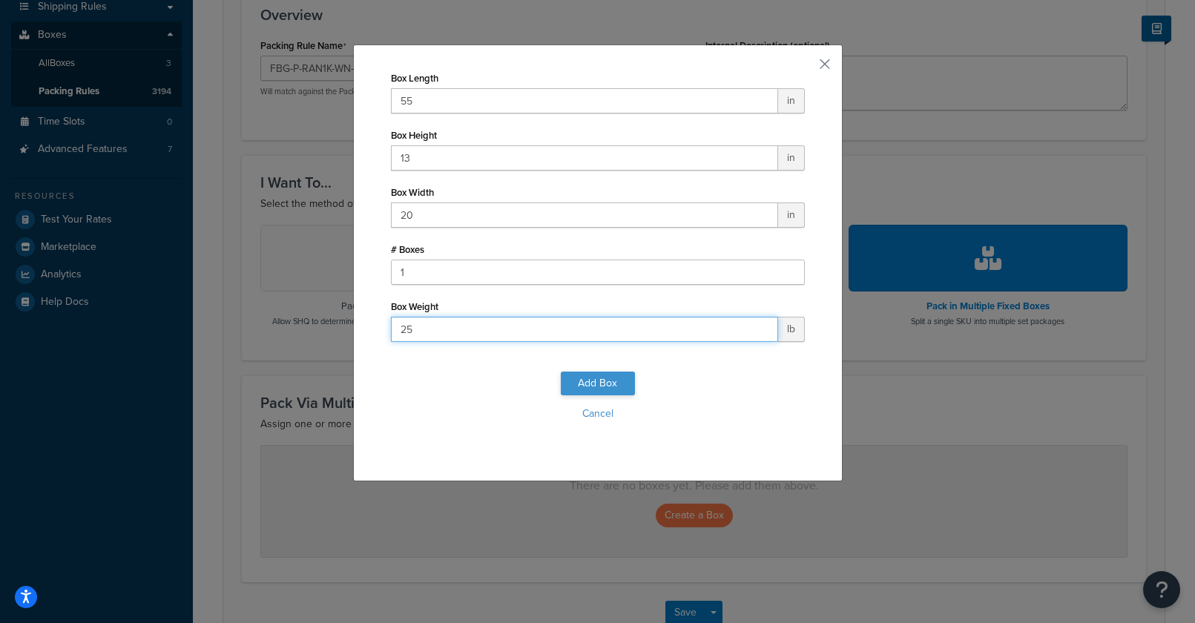
type input "25"
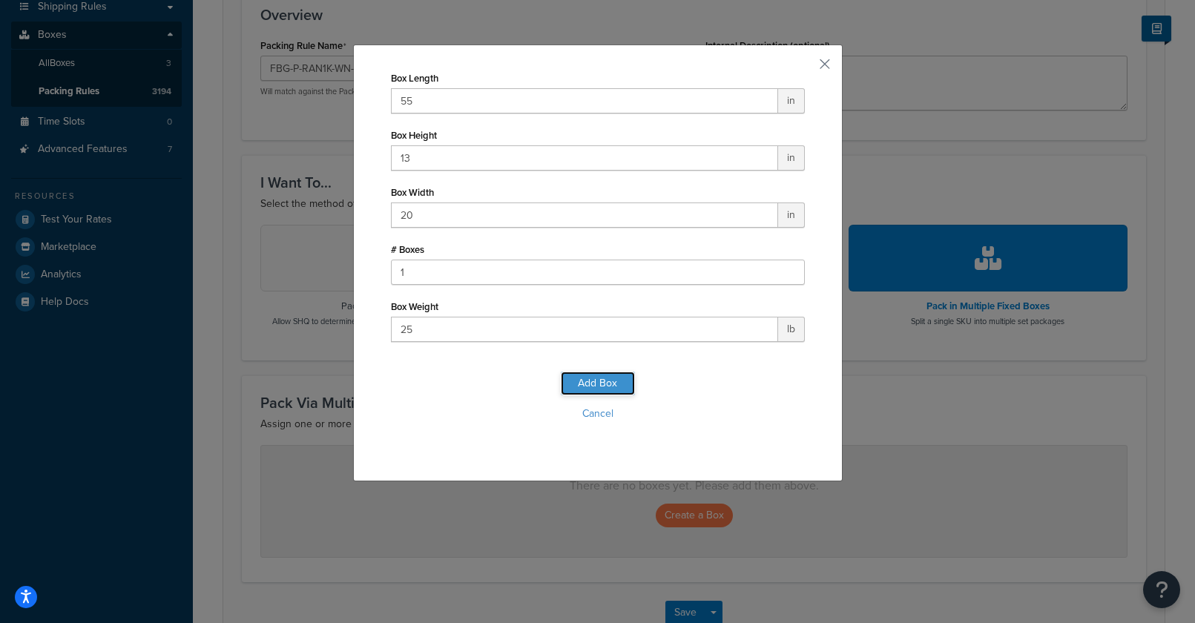
click at [571, 384] on button "Add Box" at bounding box center [598, 384] width 74 height 24
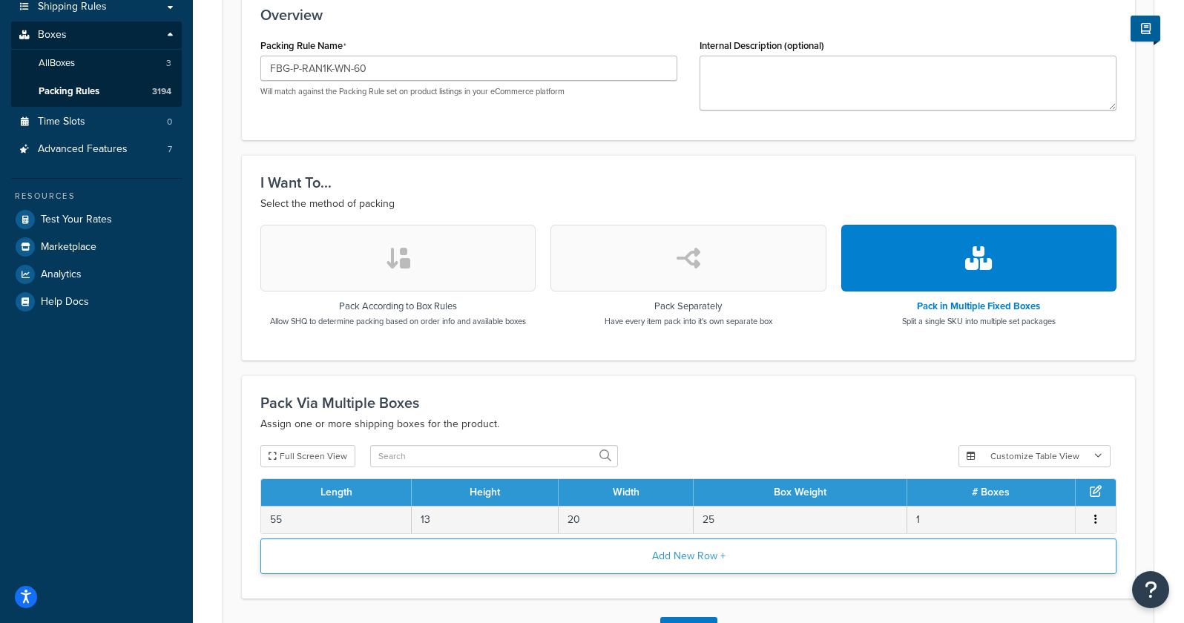
click at [651, 570] on button "Add New Row +" at bounding box center [688, 556] width 856 height 36
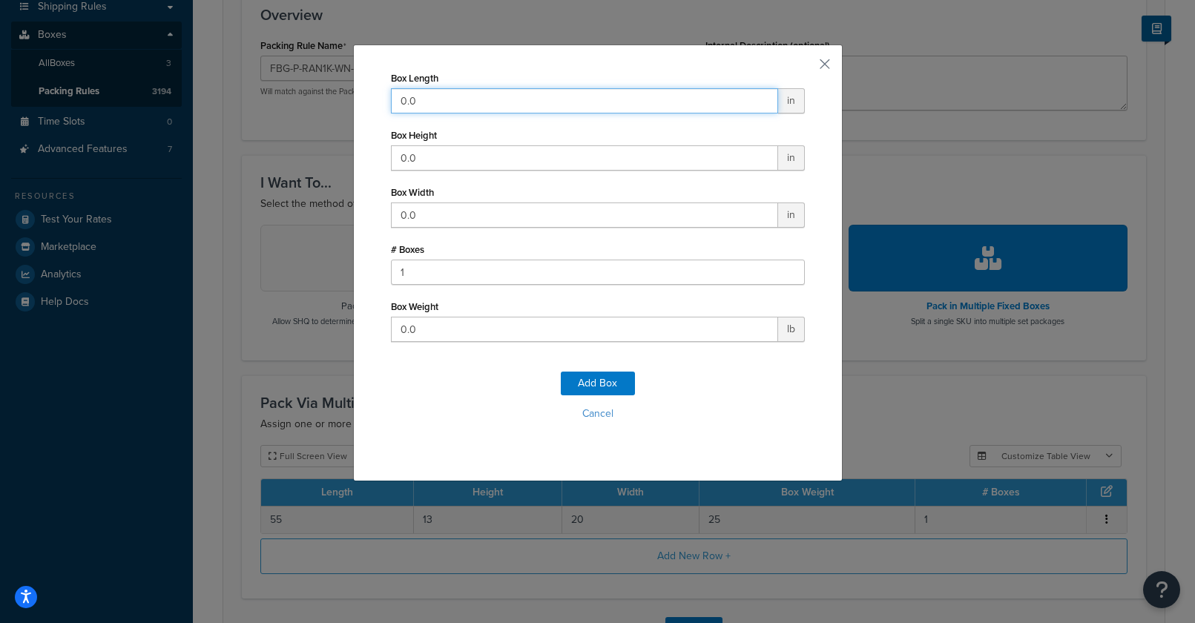
drag, startPoint x: 426, startPoint y: 99, endPoint x: 248, endPoint y: 81, distance: 178.2
click at [254, 81] on div "Box Length 0.0 in Box Height 0.0 in Box Width 0.0 in # Boxes 1 Box Weight 0.0 l…" at bounding box center [597, 311] width 1195 height 623
type input "30"
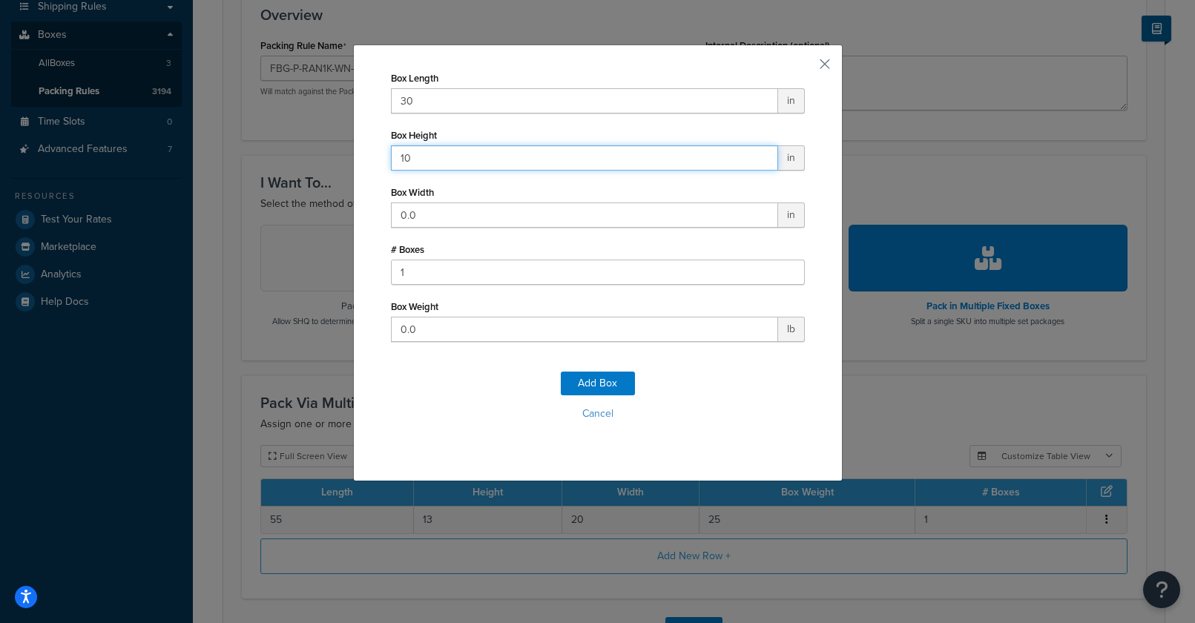
type input "10"
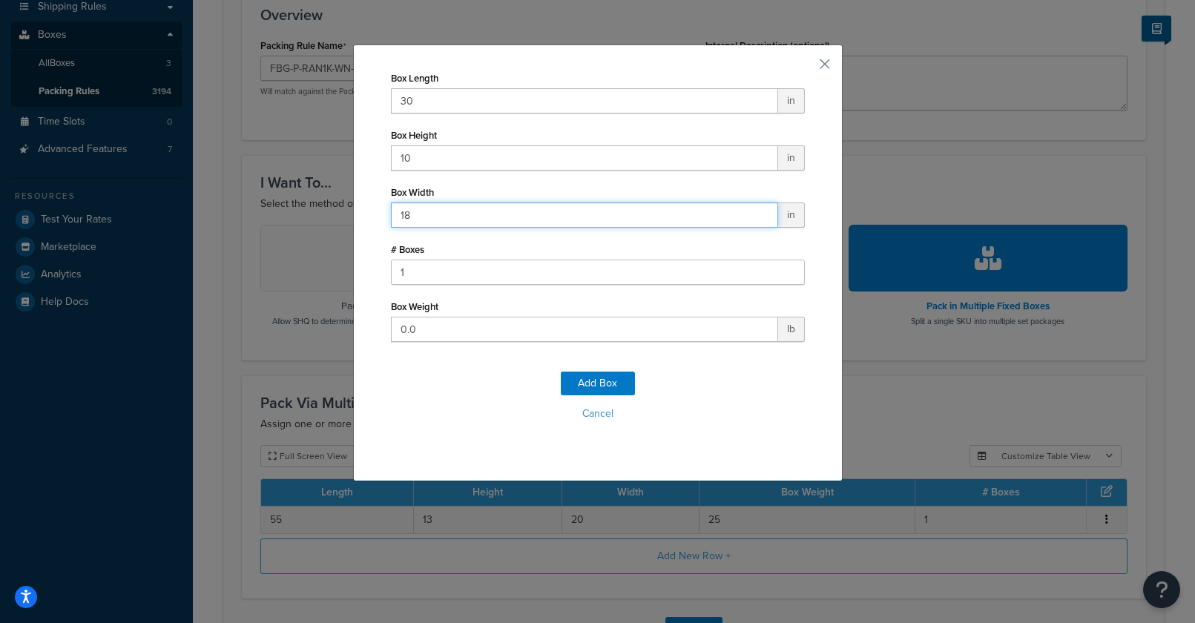
type input "18"
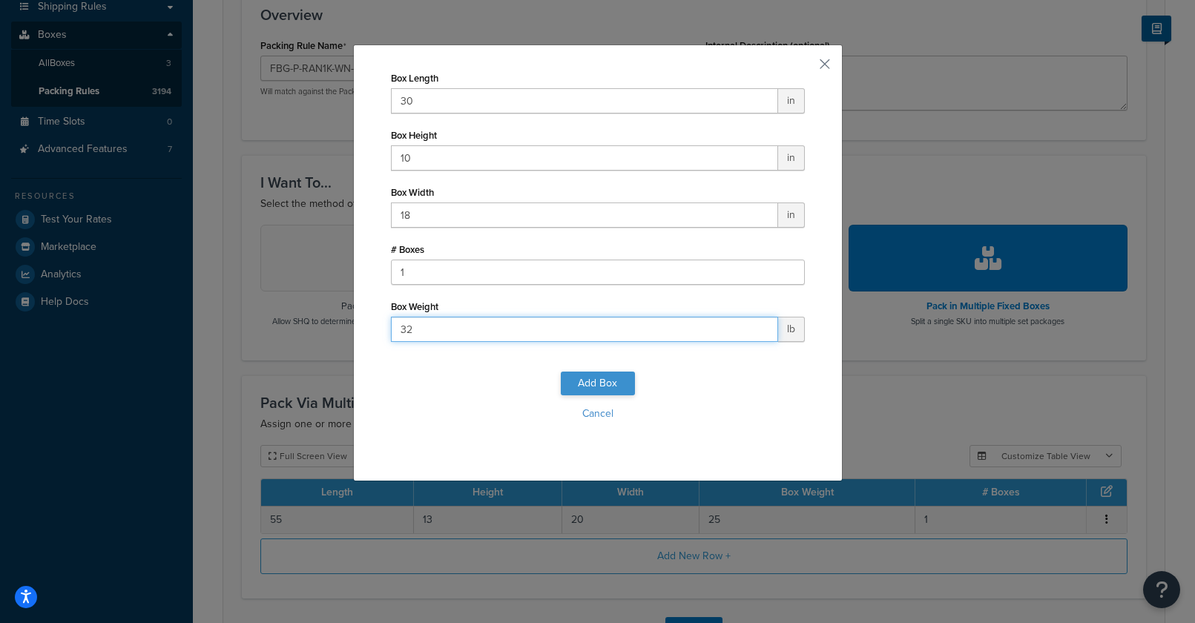
type input "32"
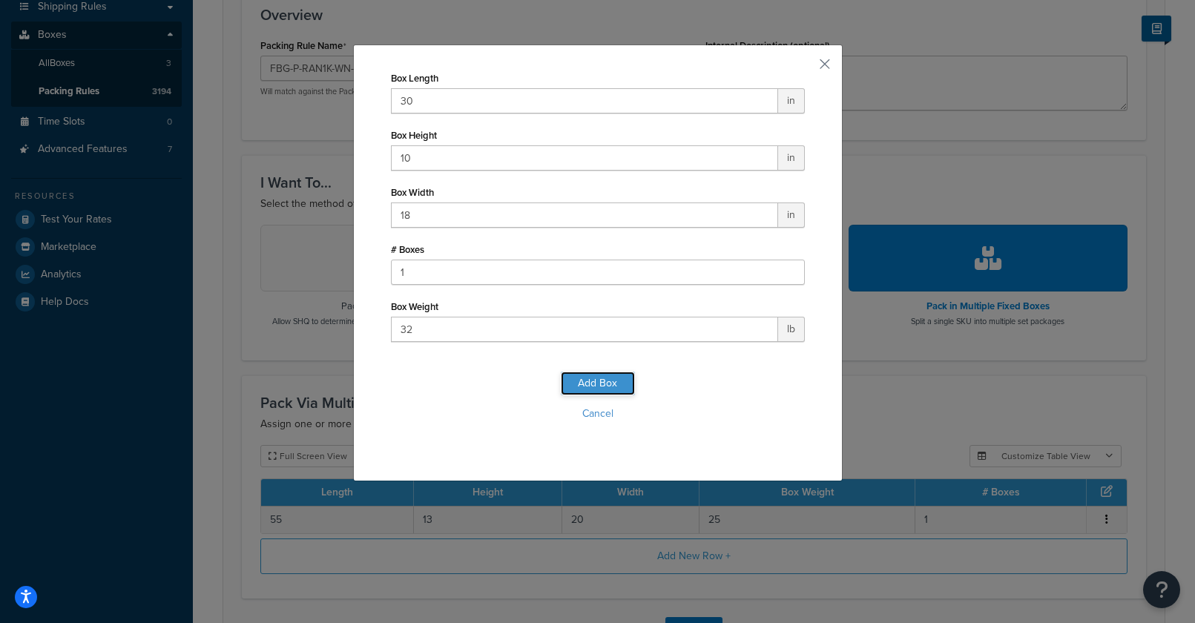
click at [603, 379] on button "Add Box" at bounding box center [598, 384] width 74 height 24
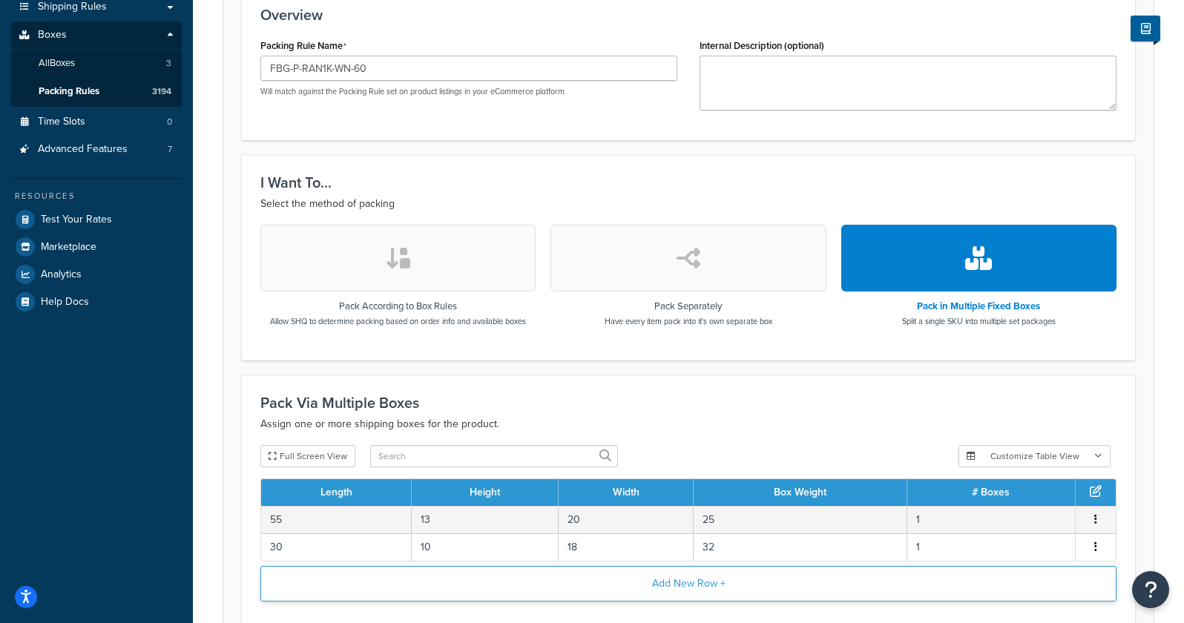
click at [469, 581] on button "Add New Row +" at bounding box center [688, 584] width 856 height 36
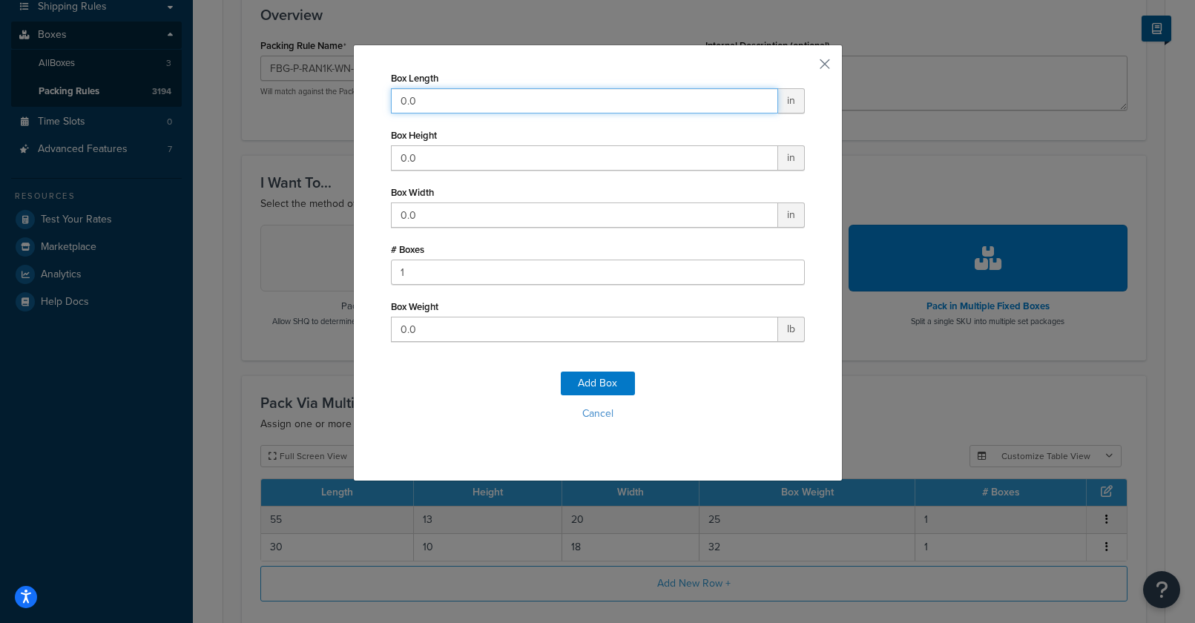
drag, startPoint x: 445, startPoint y: 112, endPoint x: 320, endPoint y: 93, distance: 126.0
click at [320, 93] on div "Box Length 0.0 in Box Height 0.0 in Box Width 0.0 in # Boxes 1 Box Weight 0.0 l…" at bounding box center [597, 311] width 1195 height 623
type input "20"
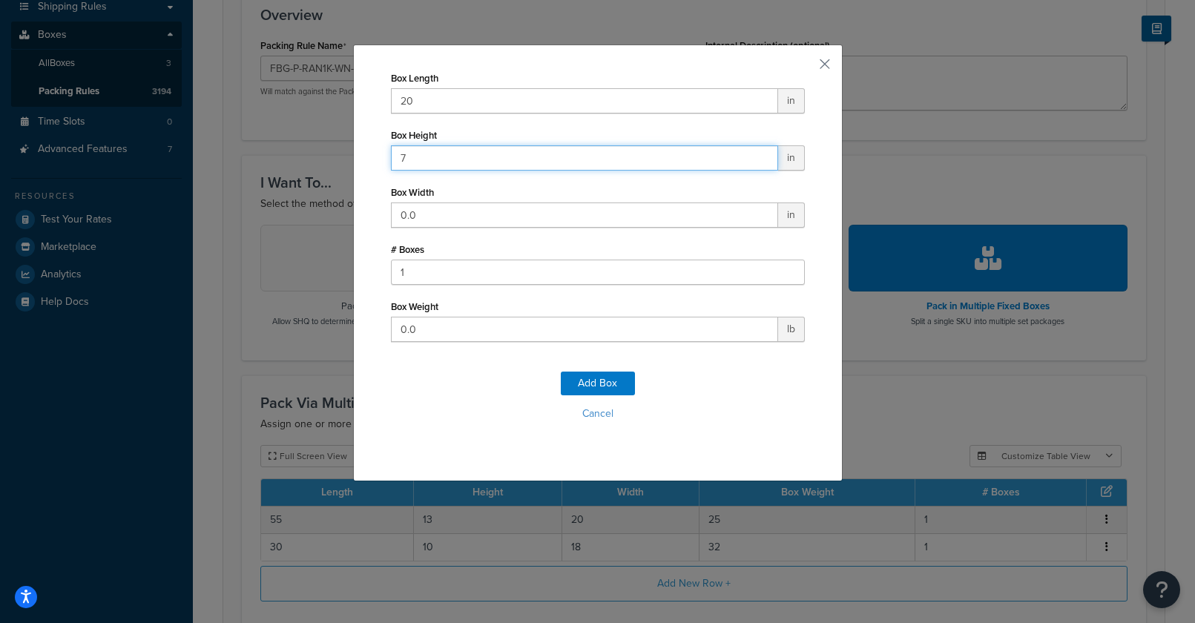
type input "7"
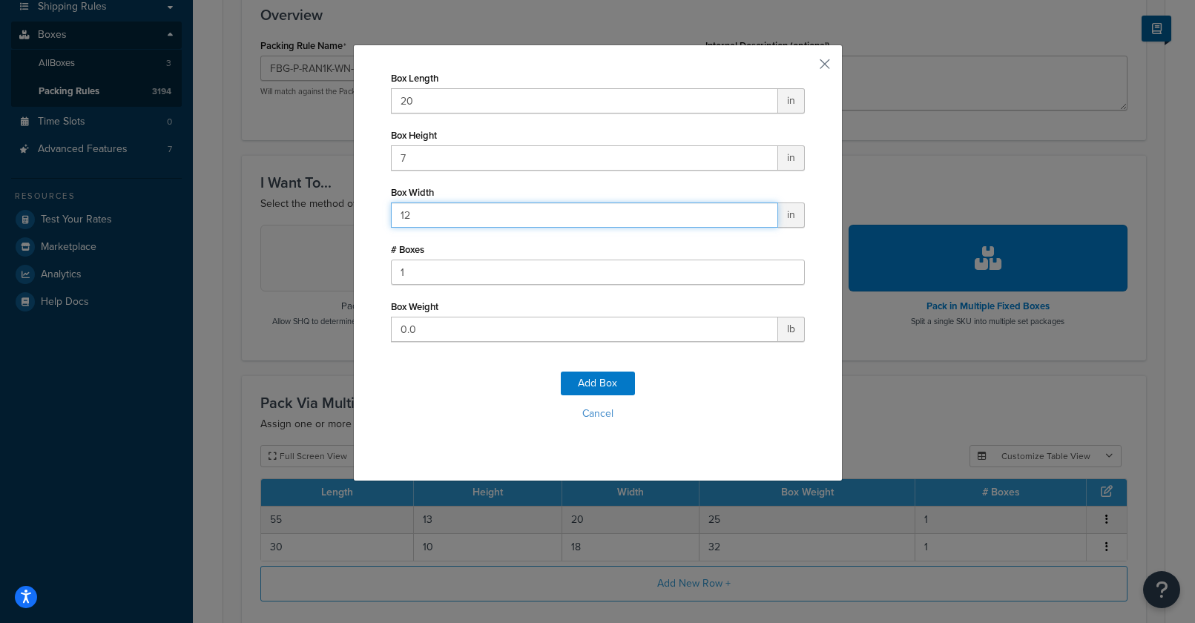
type input "12"
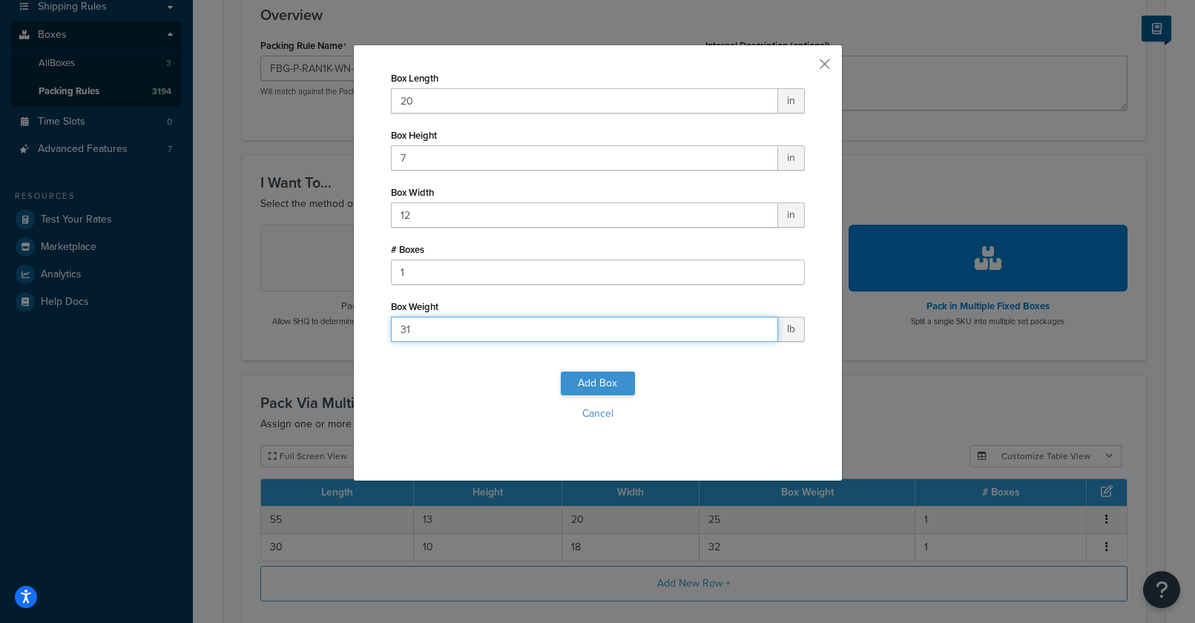
type input "31"
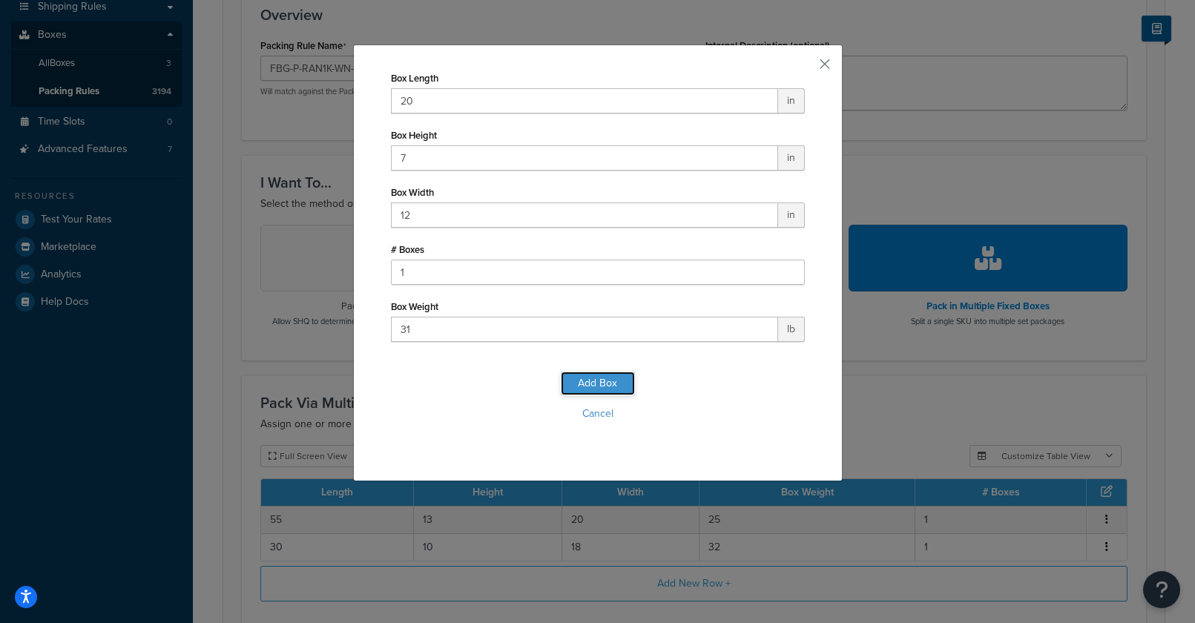
click at [614, 383] on button "Add Box" at bounding box center [598, 384] width 74 height 24
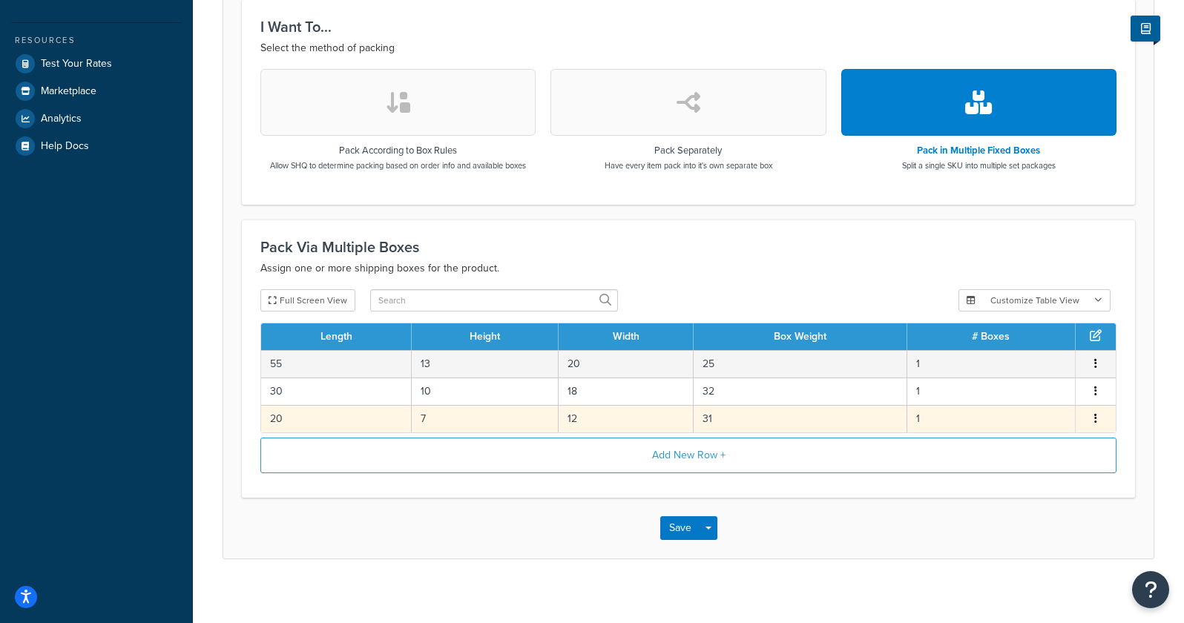
scroll to position [463, 0]
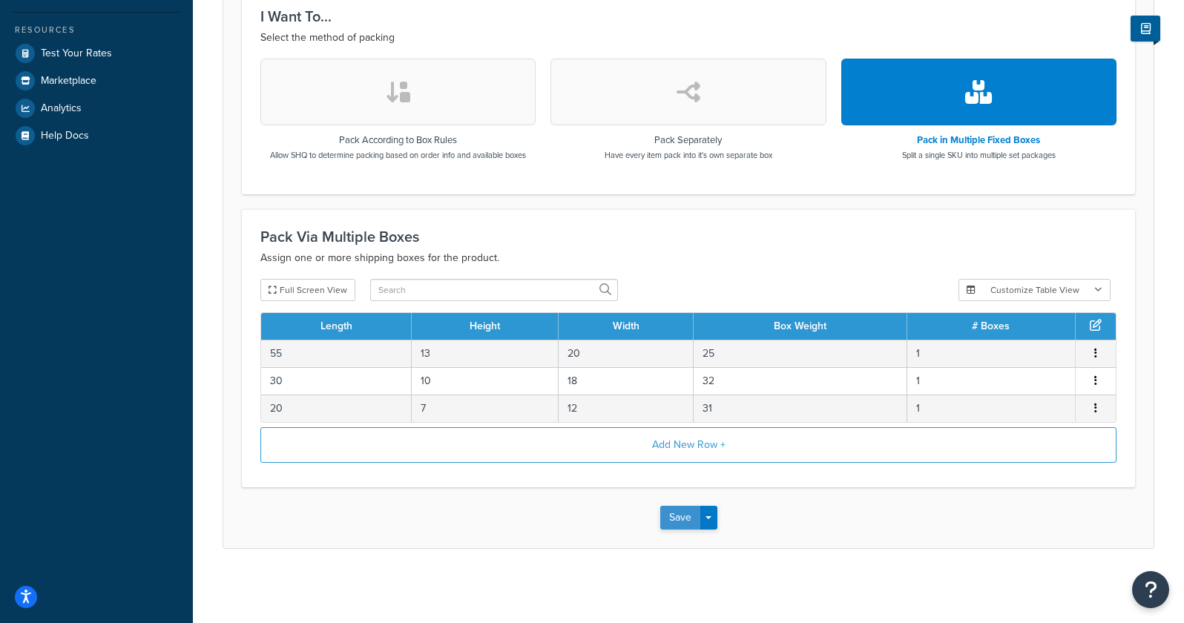
click at [674, 514] on button "Save" at bounding box center [680, 518] width 40 height 24
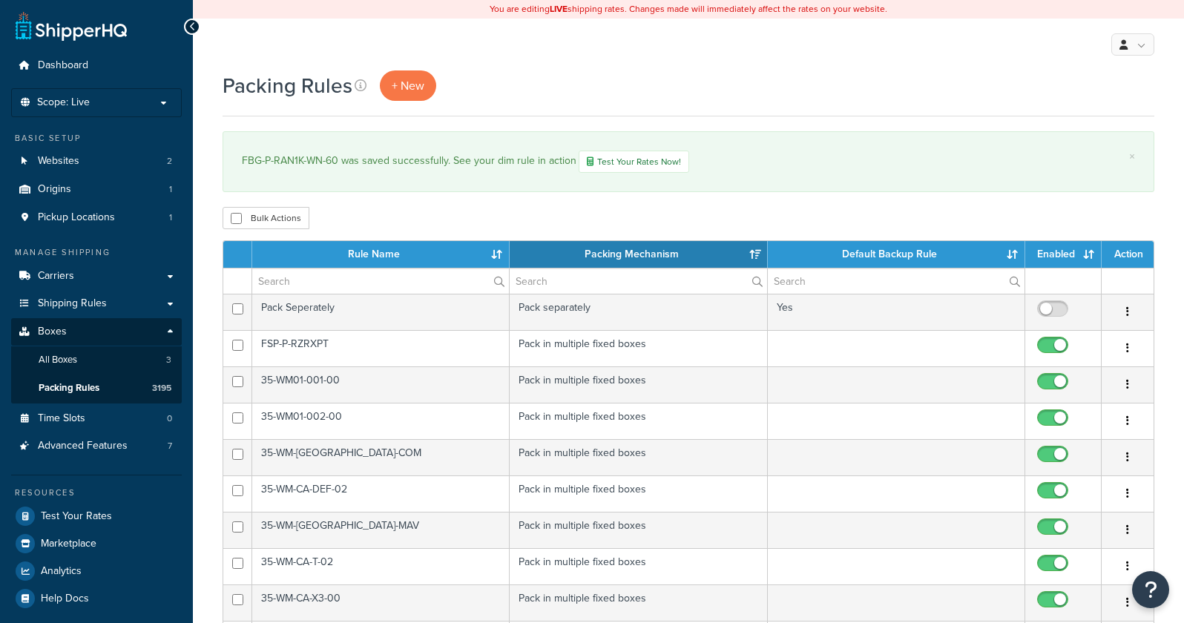
select select "15"
